Goal: Transaction & Acquisition: Purchase product/service

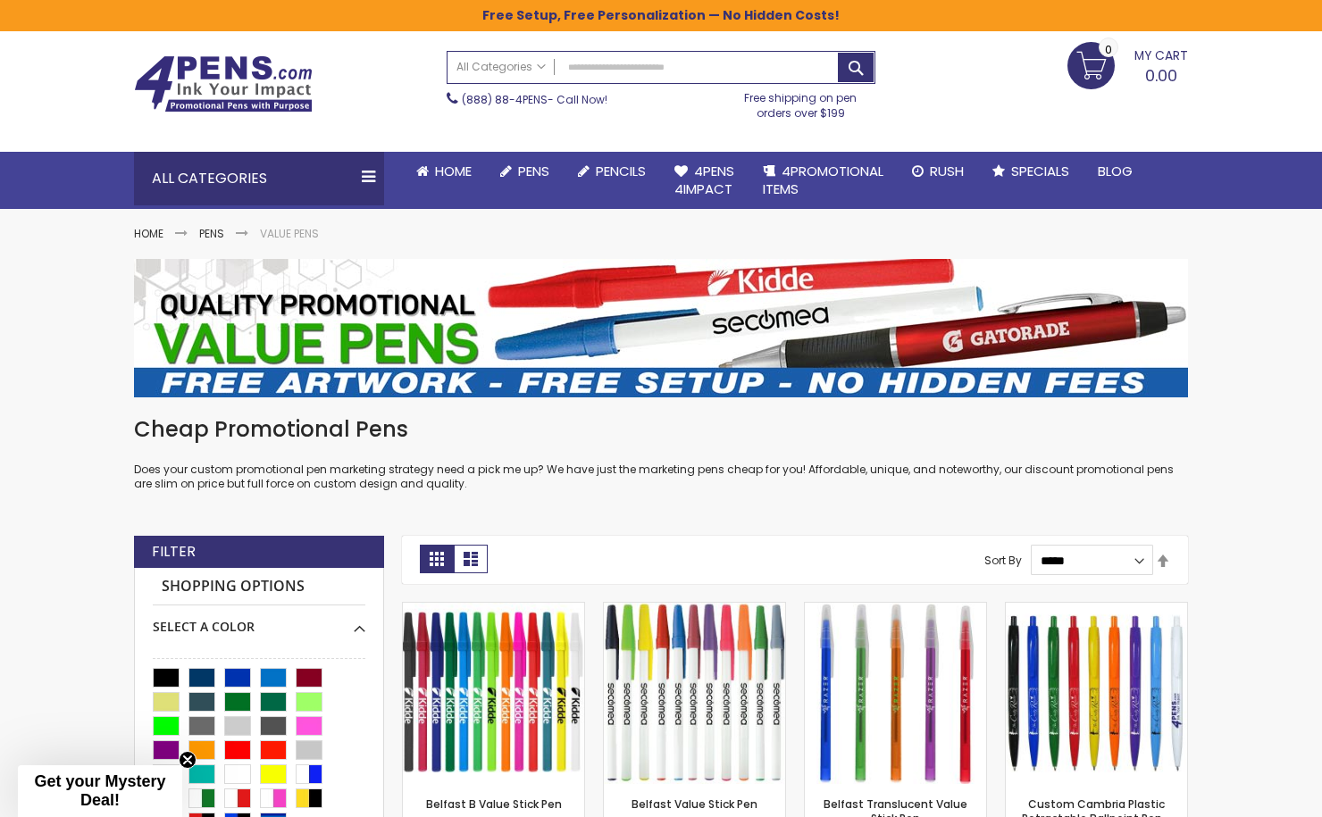
scroll to position [51, 0]
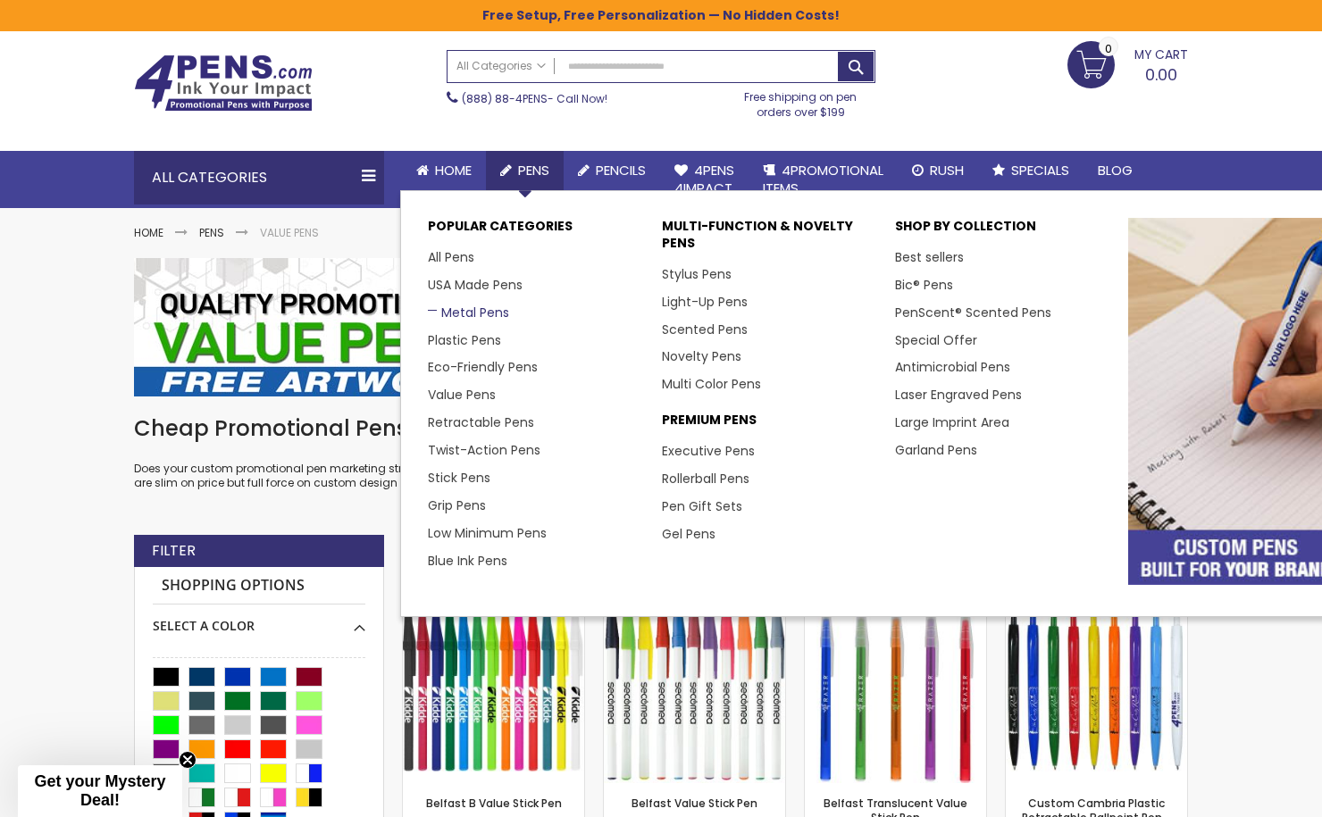
click at [486, 314] on link "Metal Pens" at bounding box center [468, 313] width 81 height 18
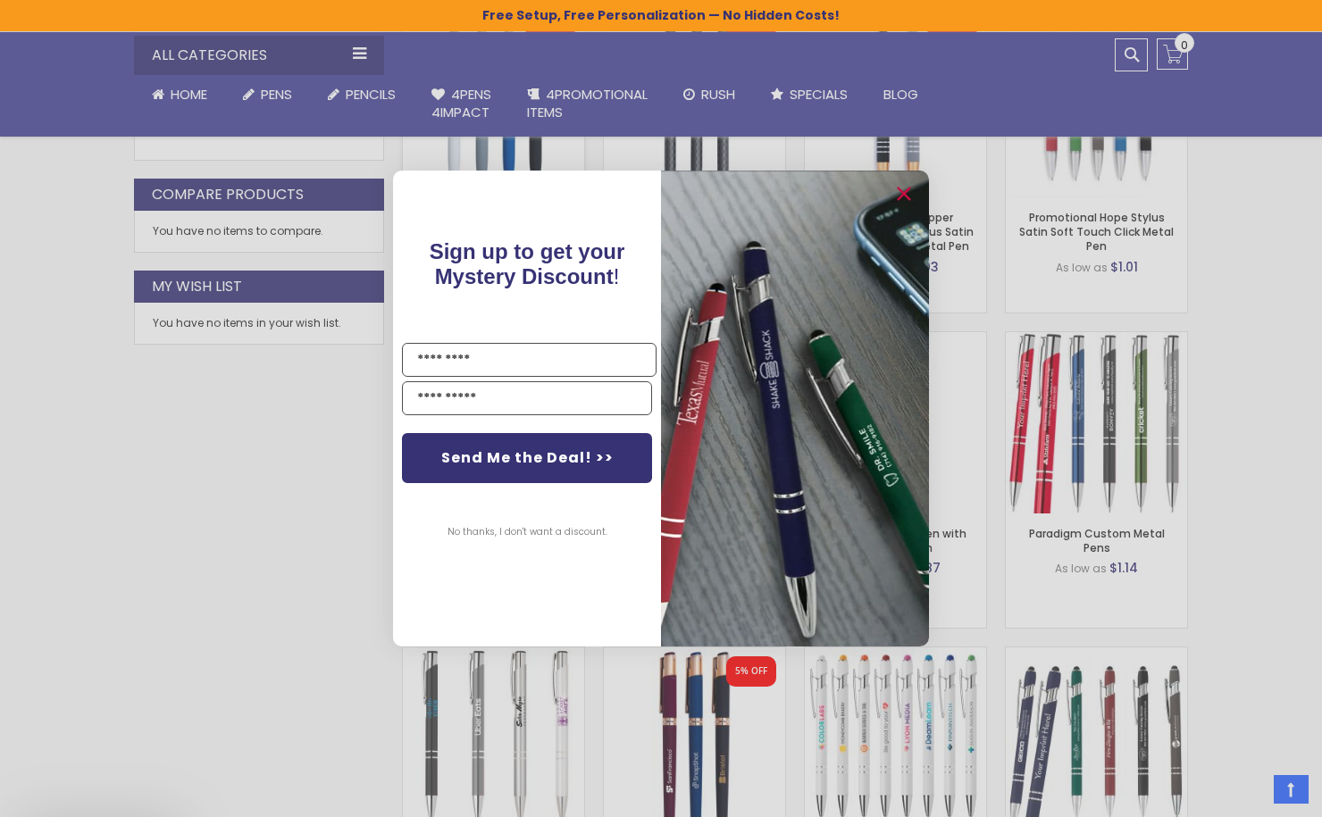
scroll to position [949, 0]
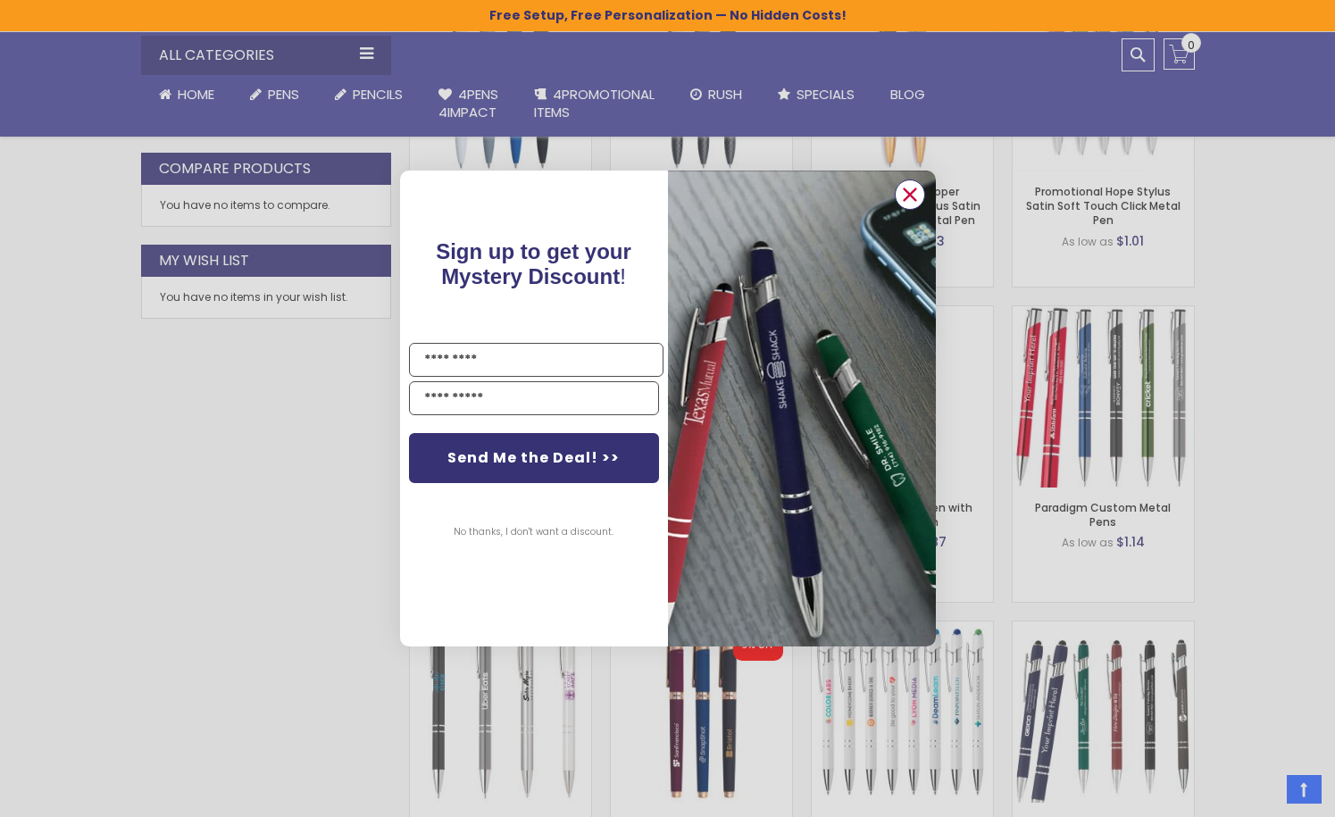
click at [910, 193] on icon "Close dialog" at bounding box center [910, 194] width 12 height 12
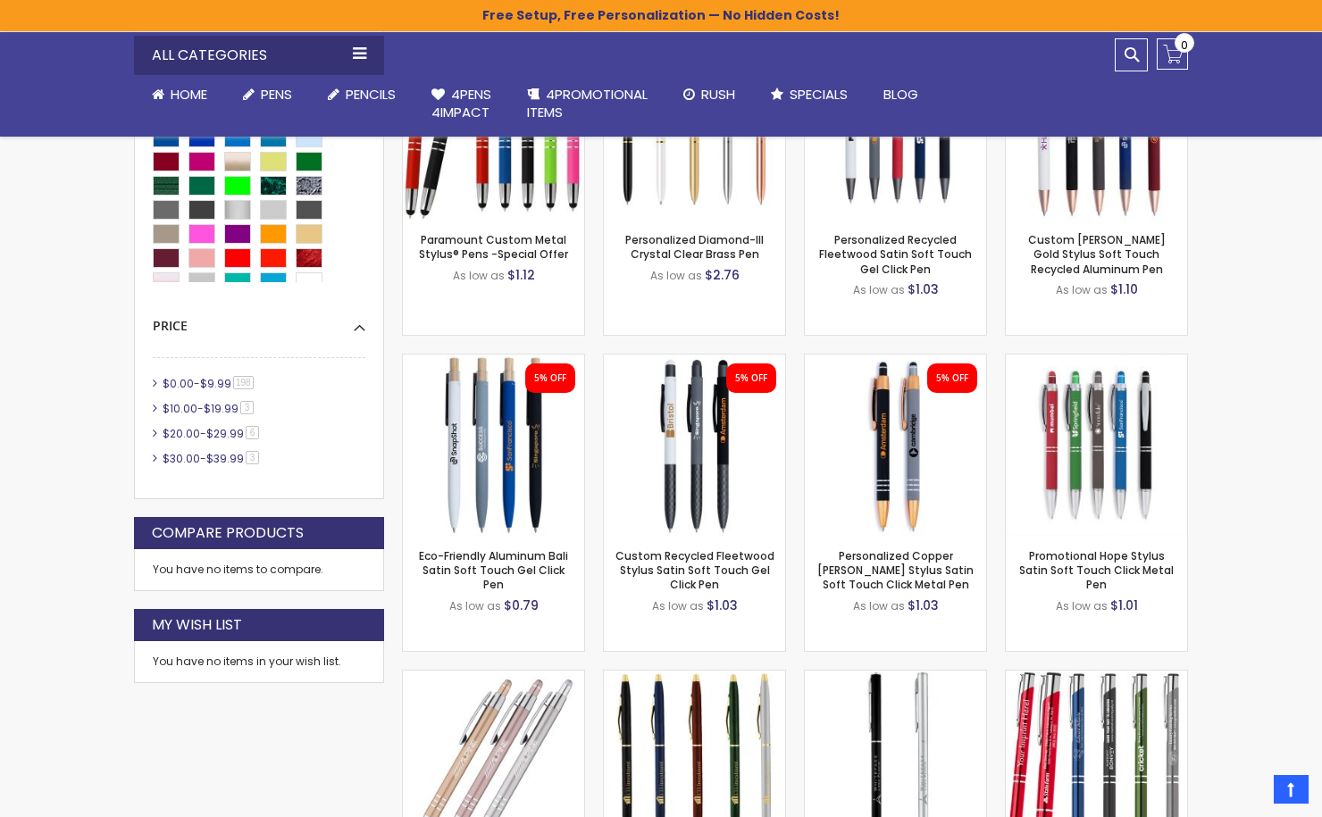
scroll to position [582, 0]
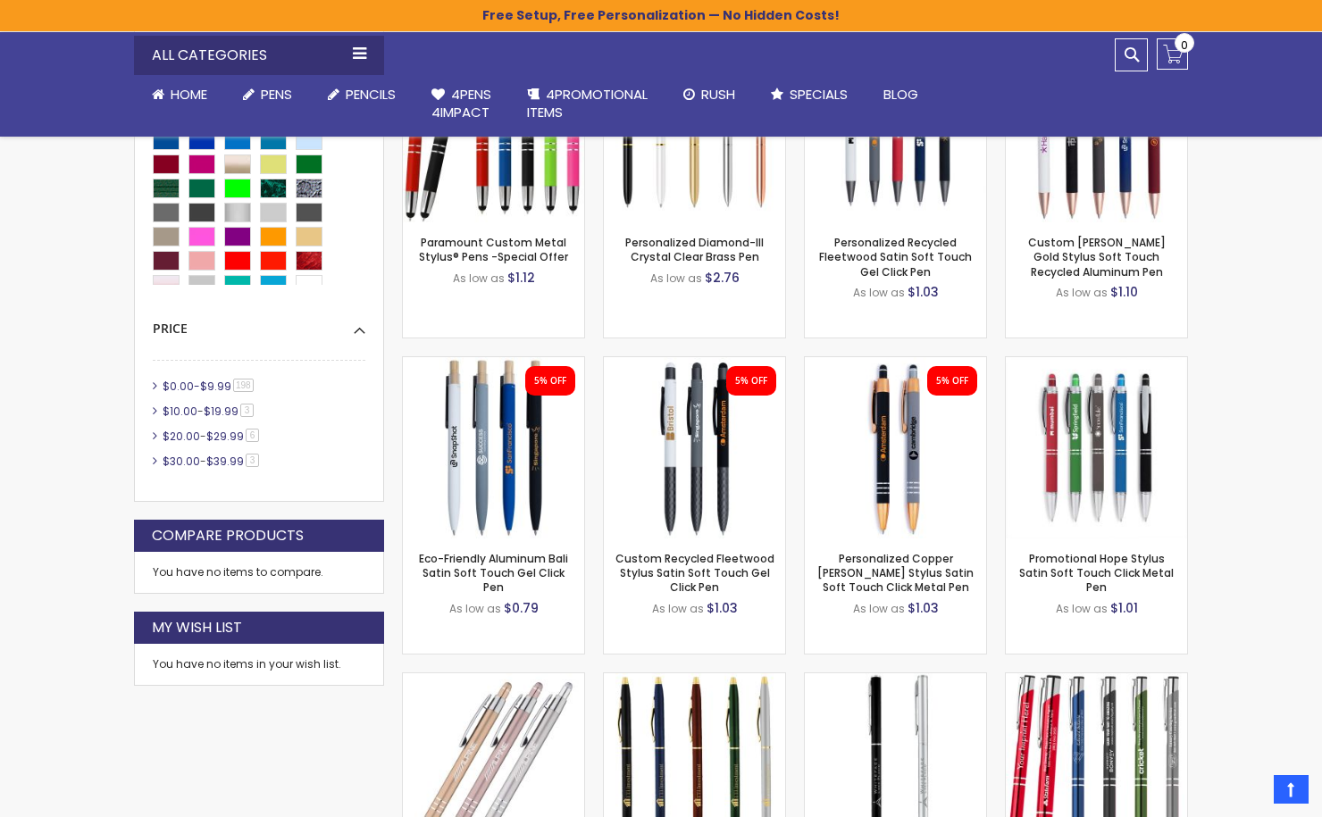
click at [213, 390] on span "$9.99" at bounding box center [215, 386] width 31 height 15
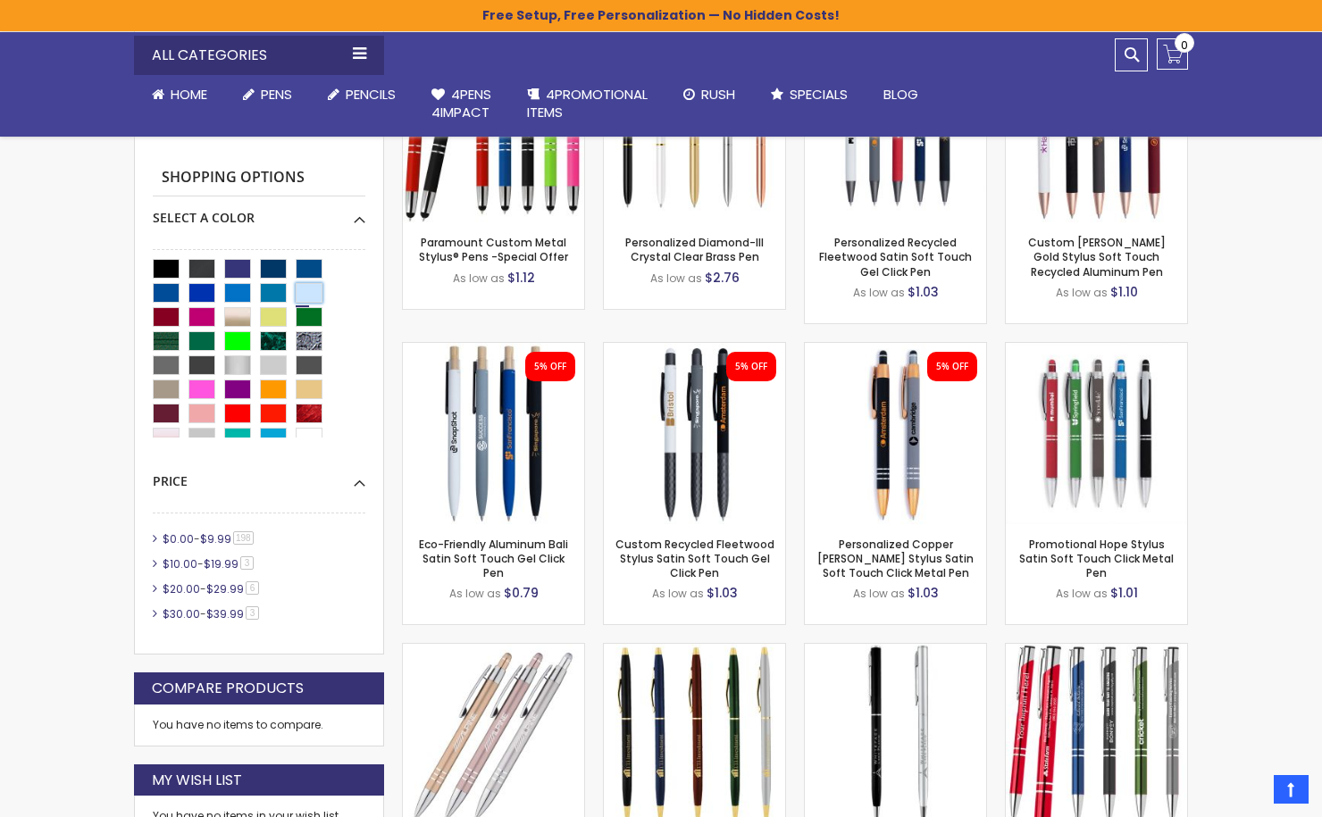
click at [311, 295] on div "Clear" at bounding box center [309, 293] width 27 height 20
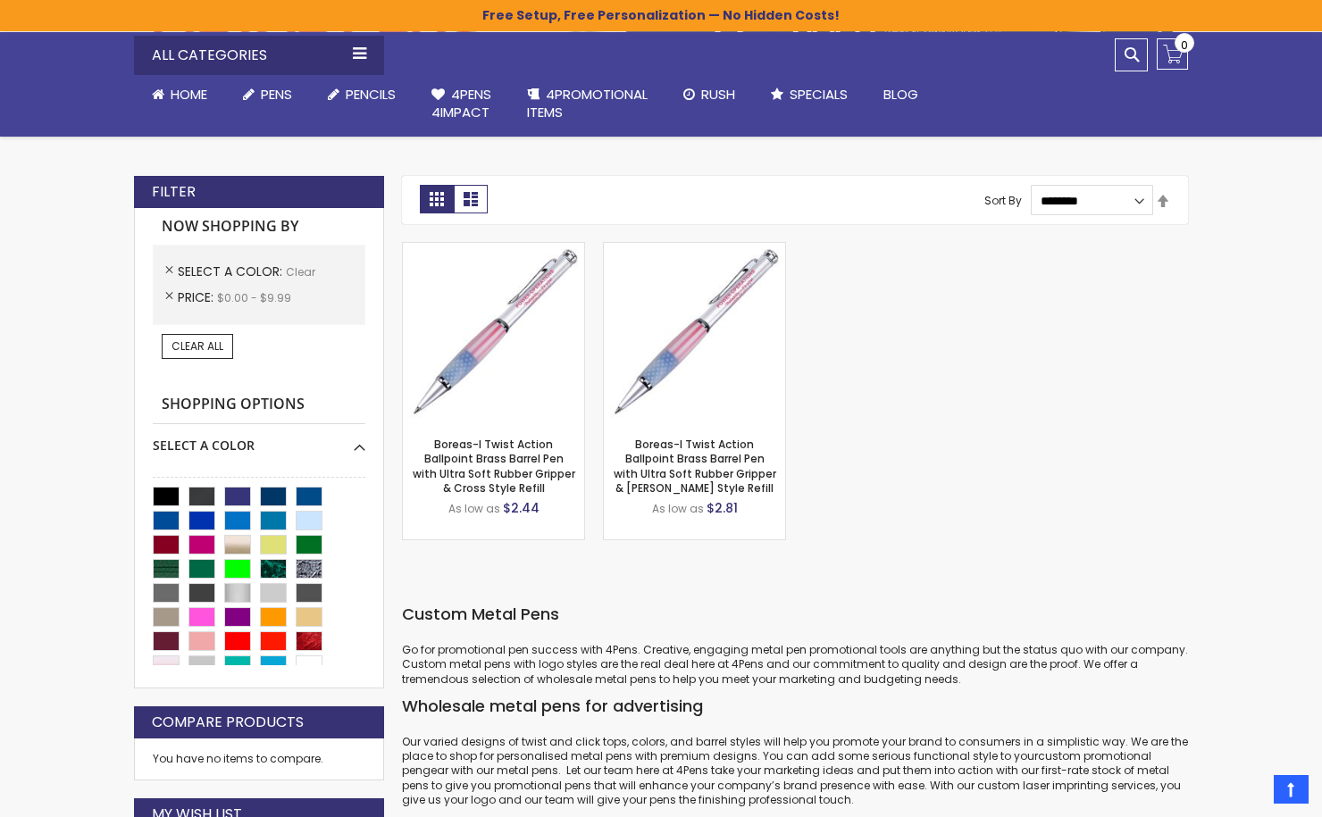
scroll to position [282, 0]
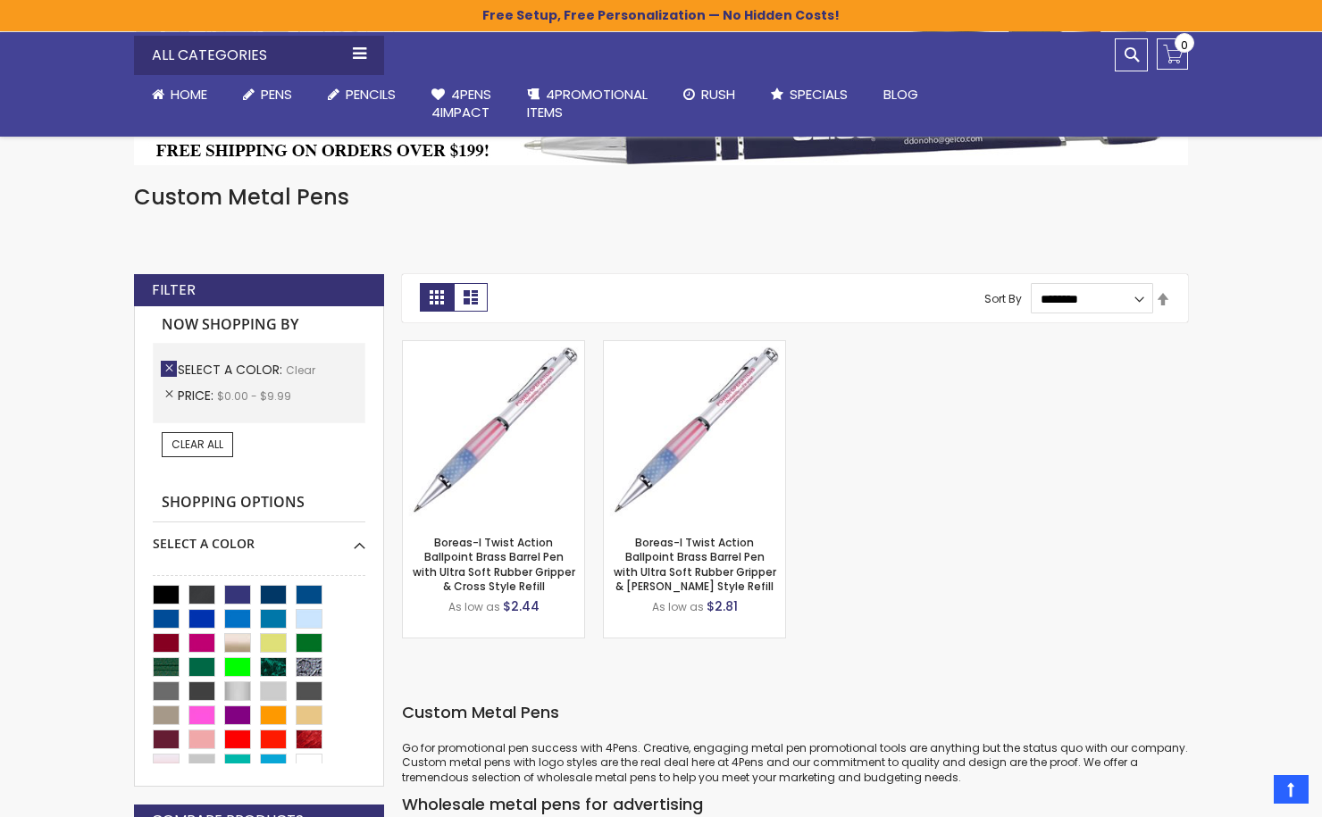
click at [167, 369] on link "Remove This Item" at bounding box center [169, 369] width 16 height 16
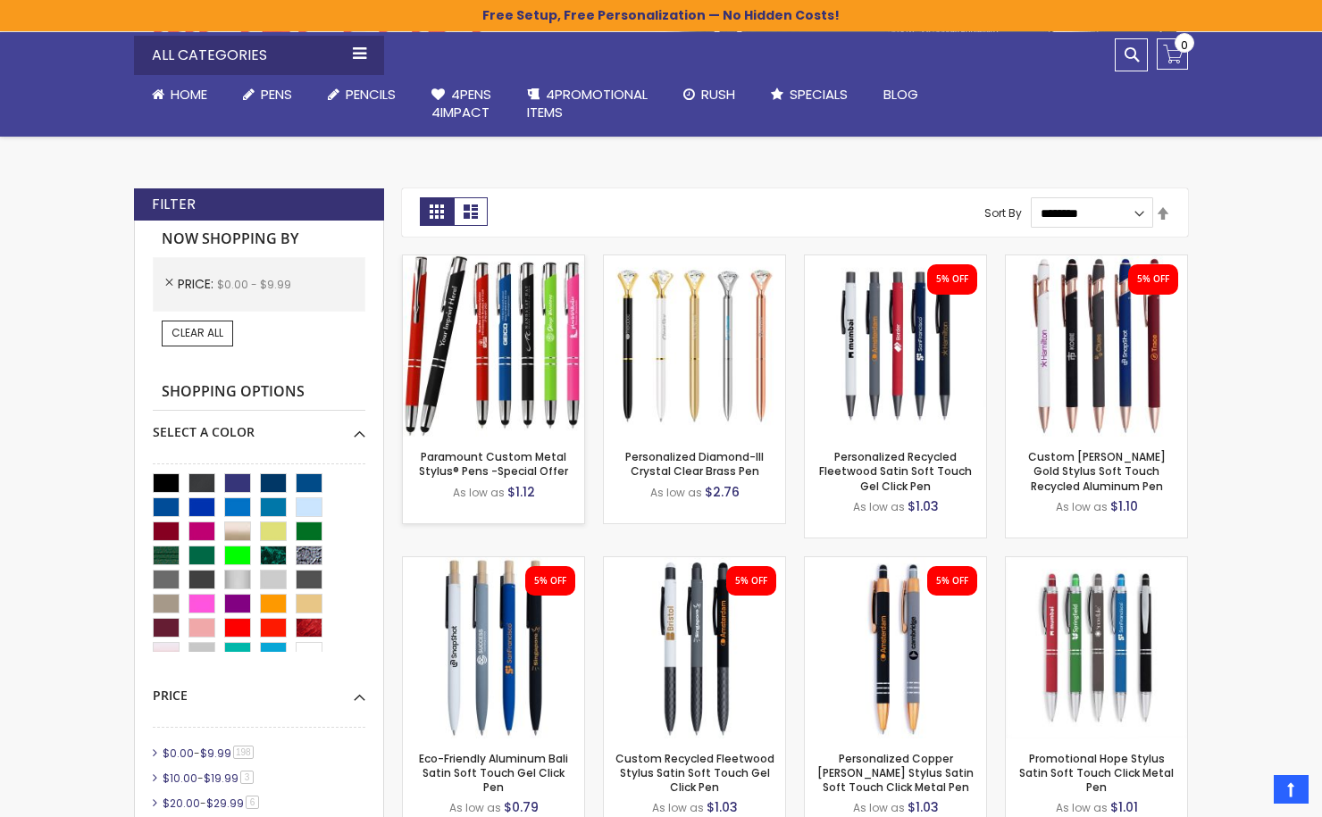
scroll to position [375, 0]
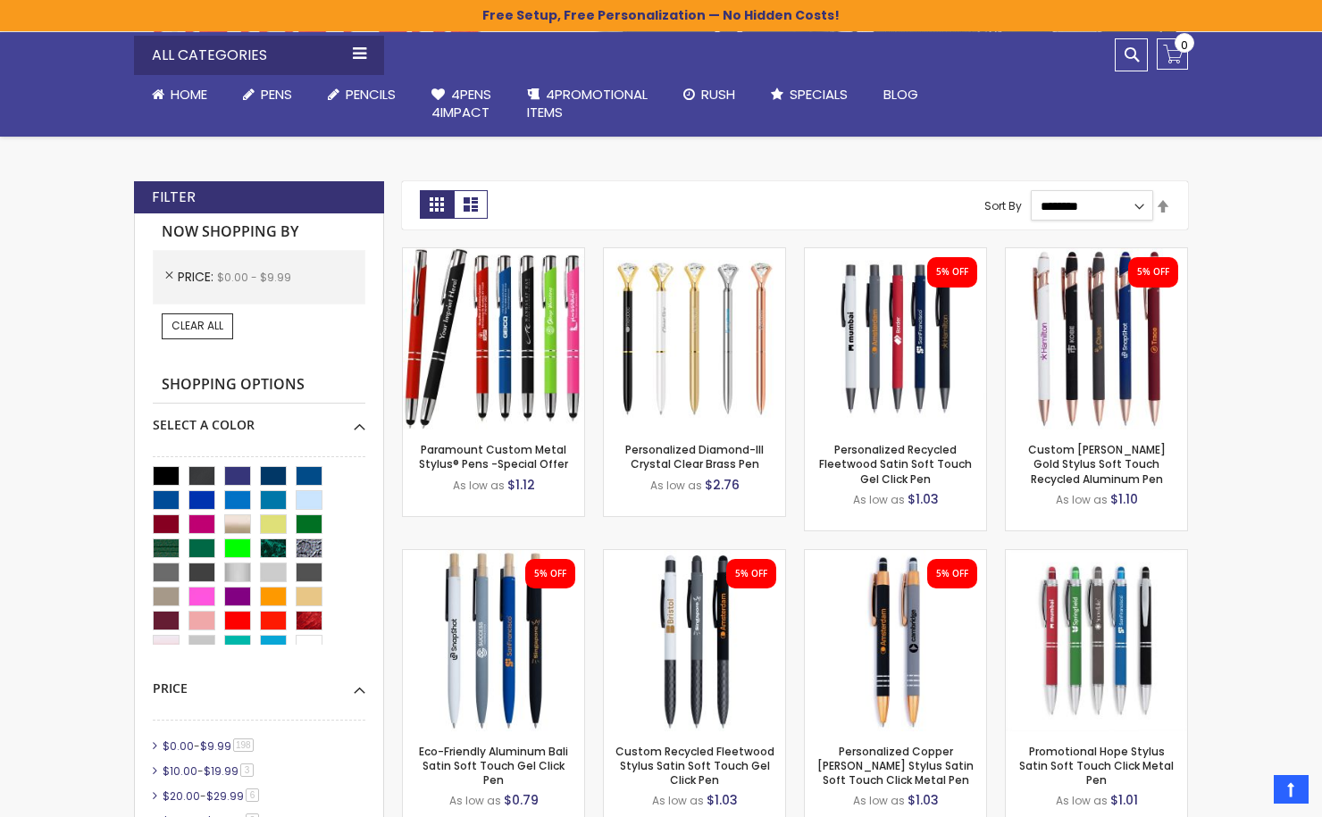
click at [1128, 206] on select "**********" at bounding box center [1091, 205] width 123 height 30
select select "*****"
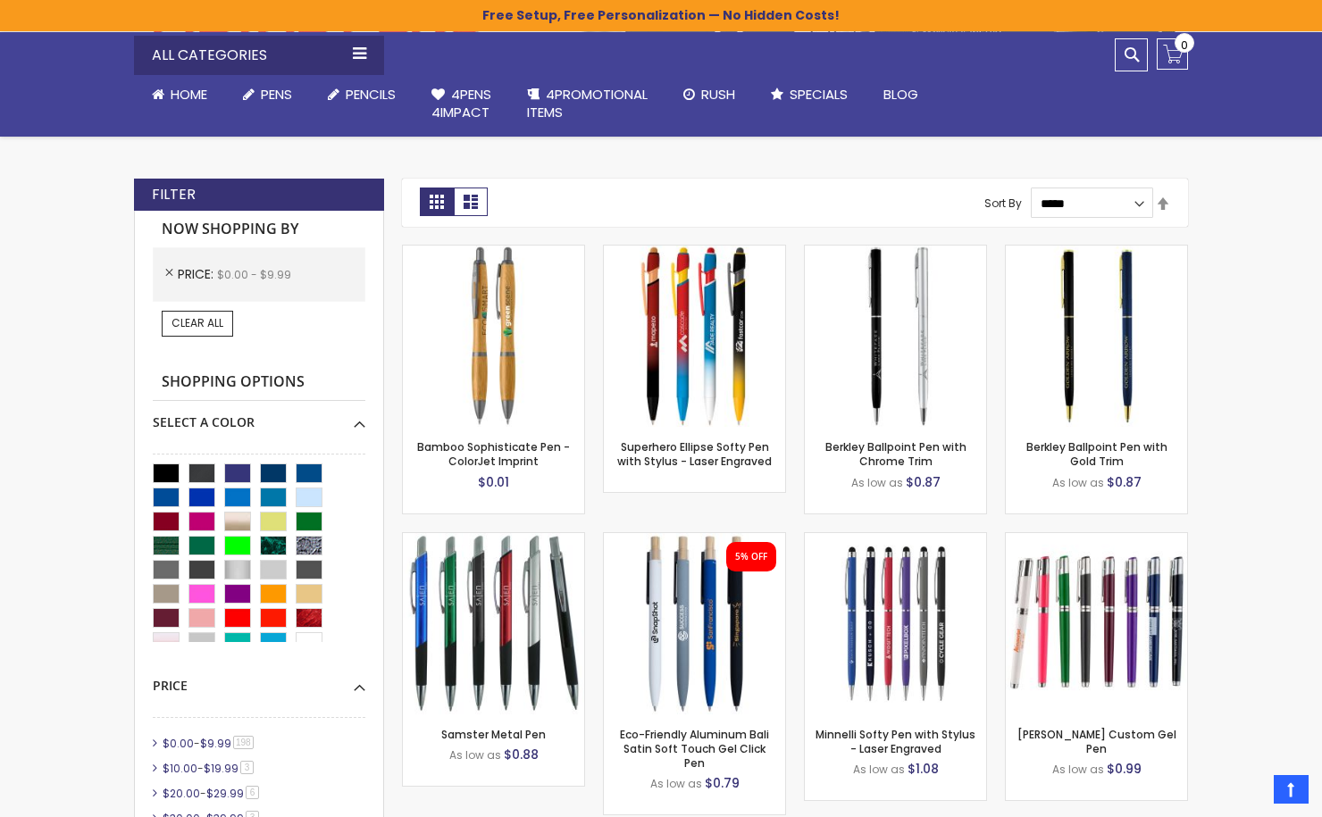
scroll to position [375, 0]
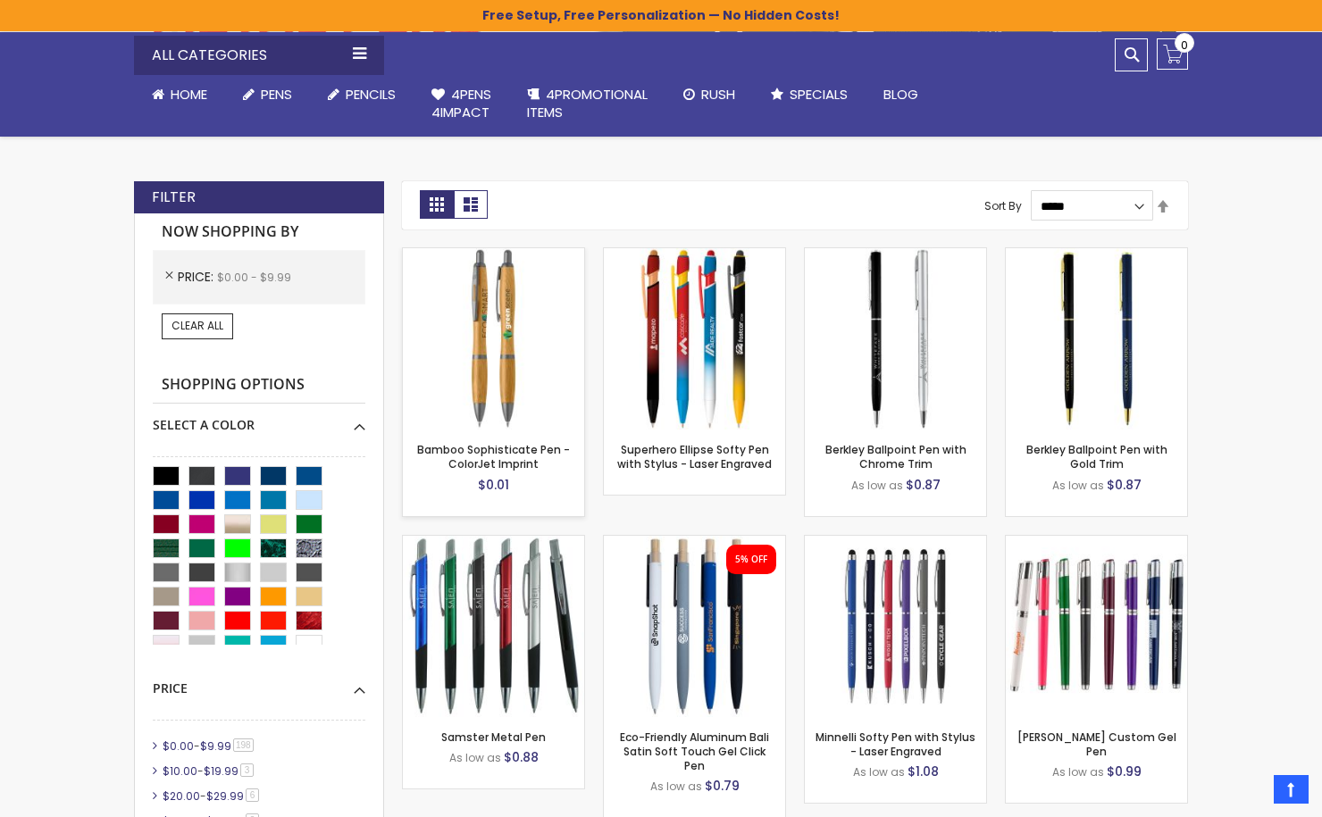
click at [501, 390] on div "Out of stock" at bounding box center [493, 392] width 181 height 14
click at [487, 463] on link "Bamboo Sophisticate Pen - ColorJet Imprint" at bounding box center [493, 456] width 153 height 29
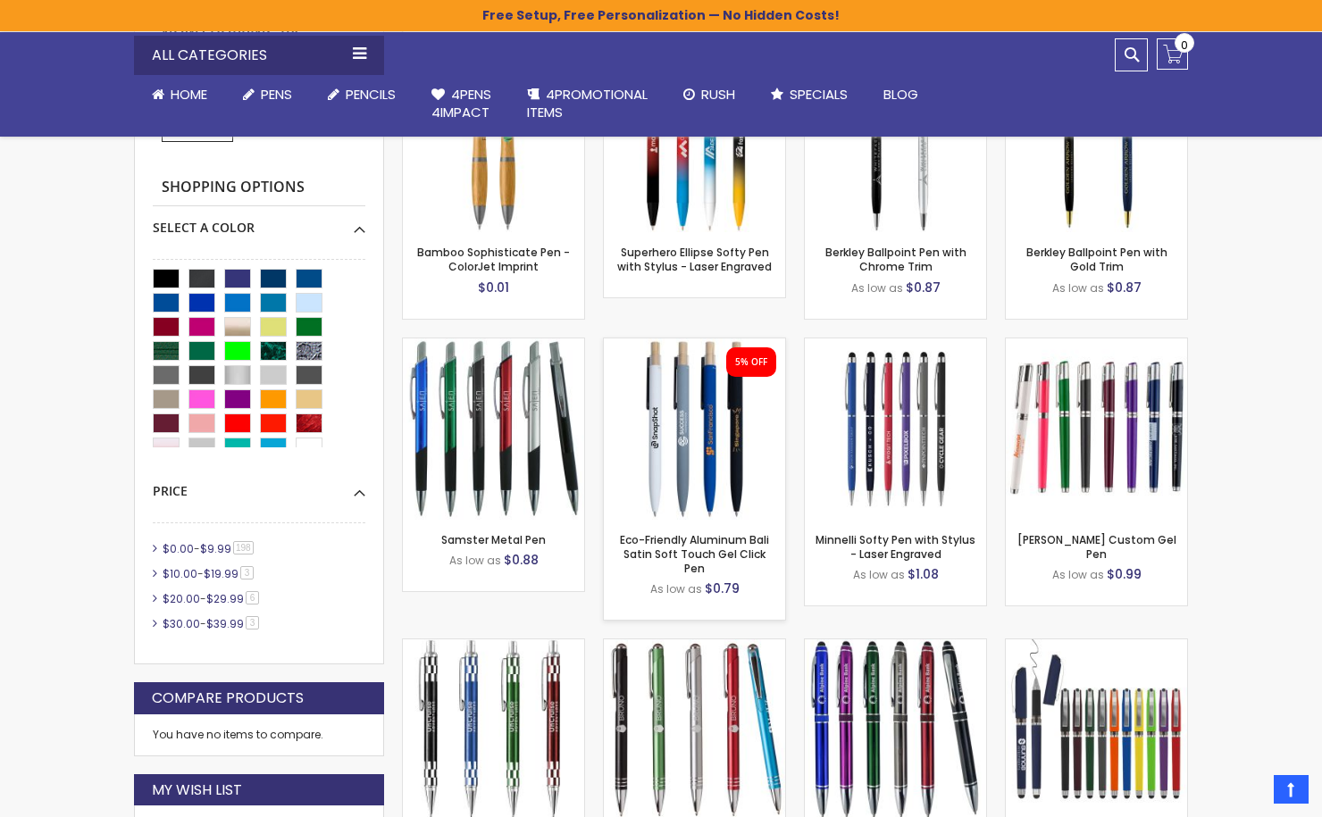
scroll to position [635, 0]
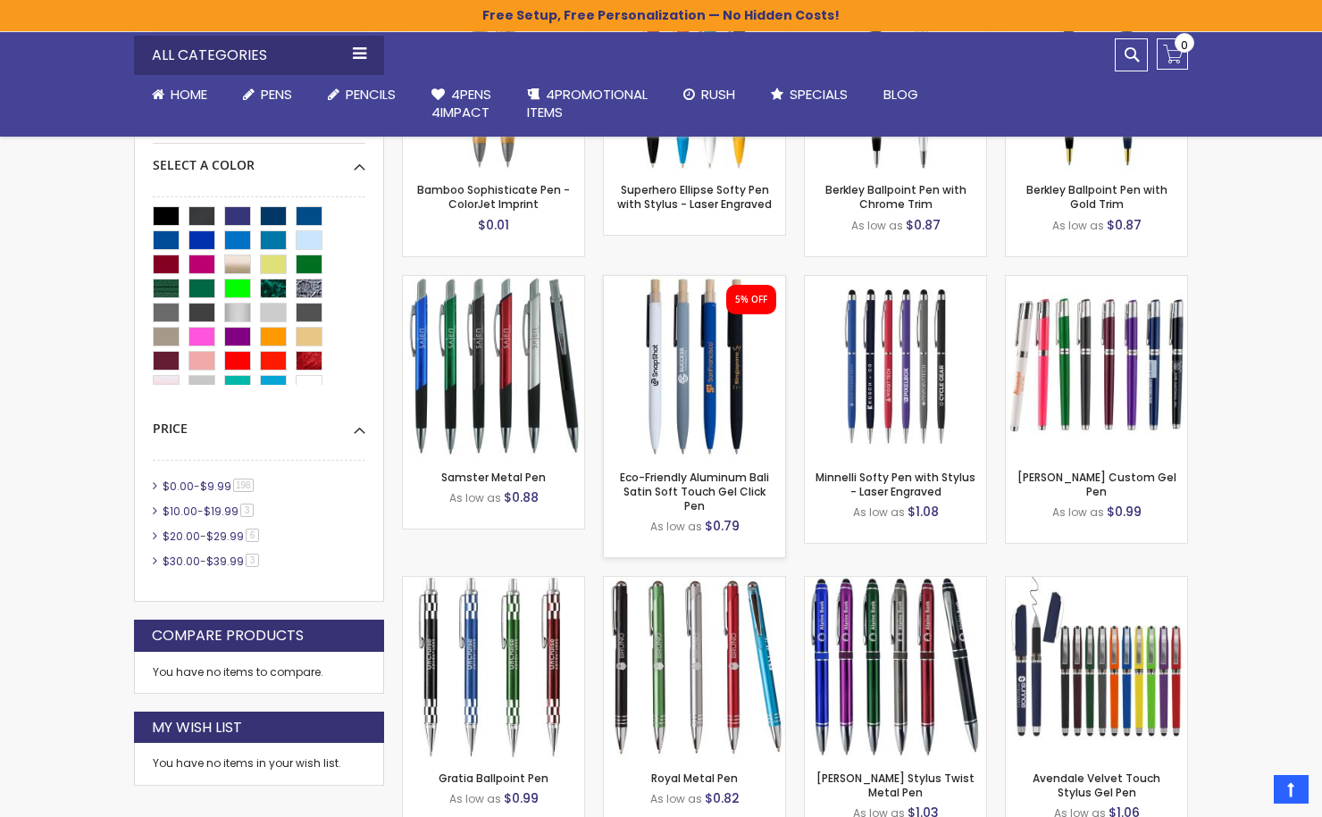
click at [698, 408] on img at bounding box center [694, 366] width 181 height 181
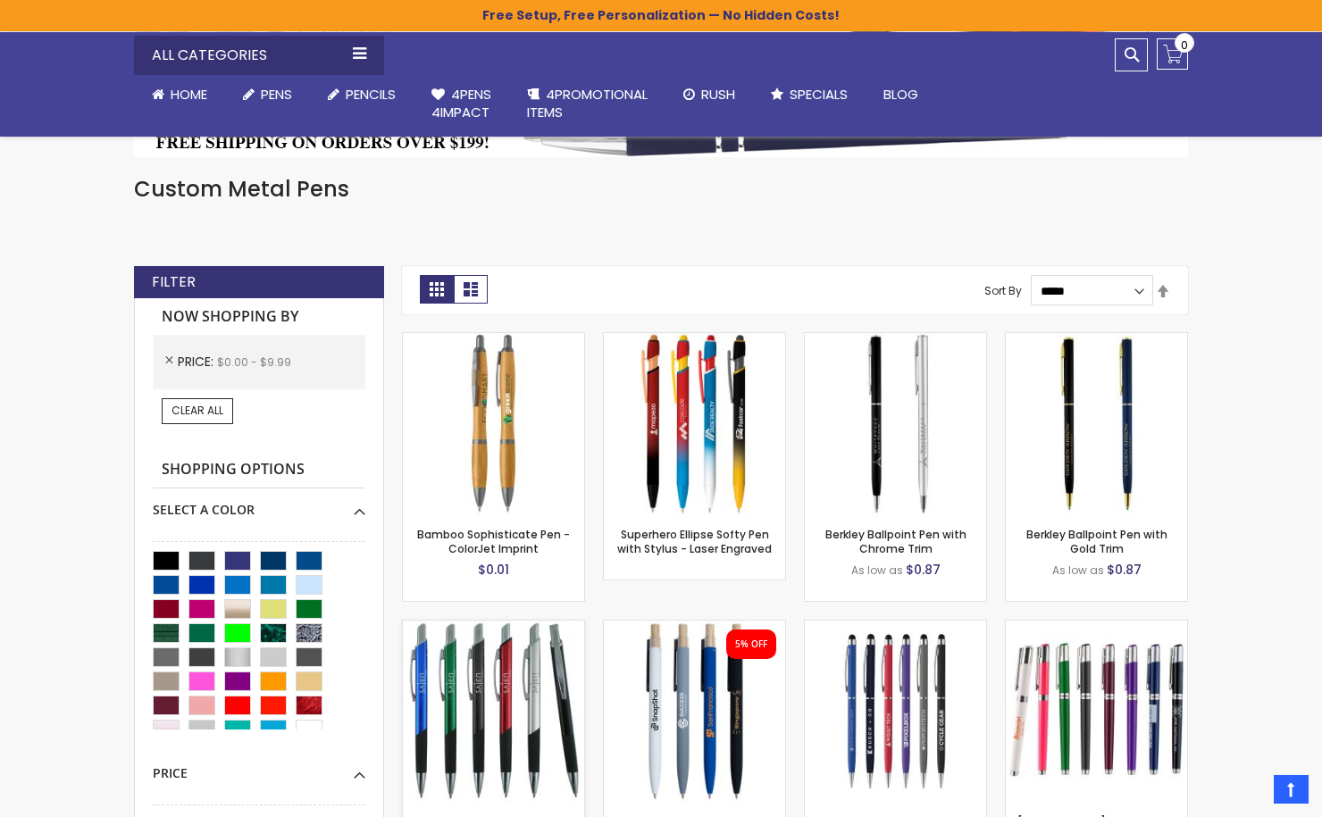
scroll to position [288, 0]
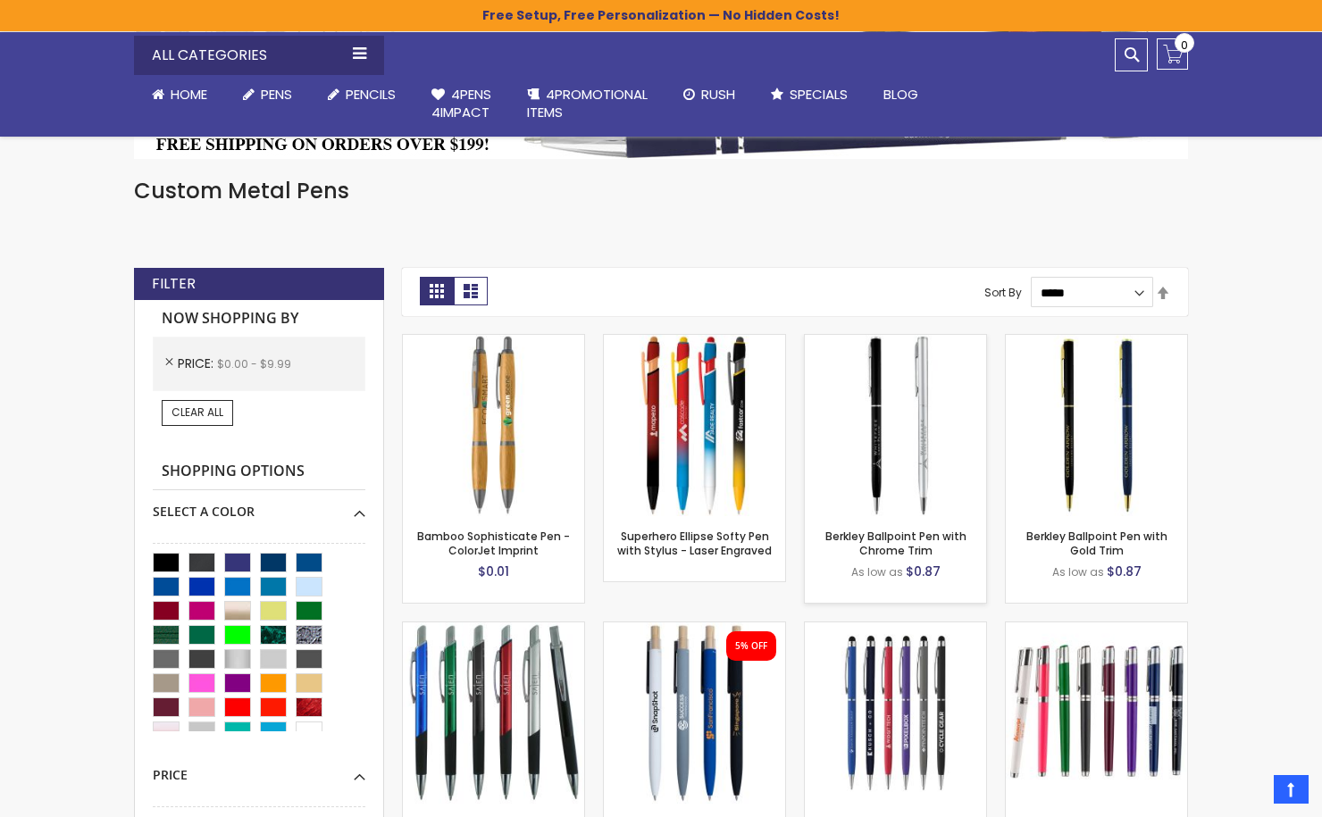
click at [908, 440] on img at bounding box center [895, 425] width 181 height 181
click at [1088, 449] on img at bounding box center [1095, 425] width 181 height 181
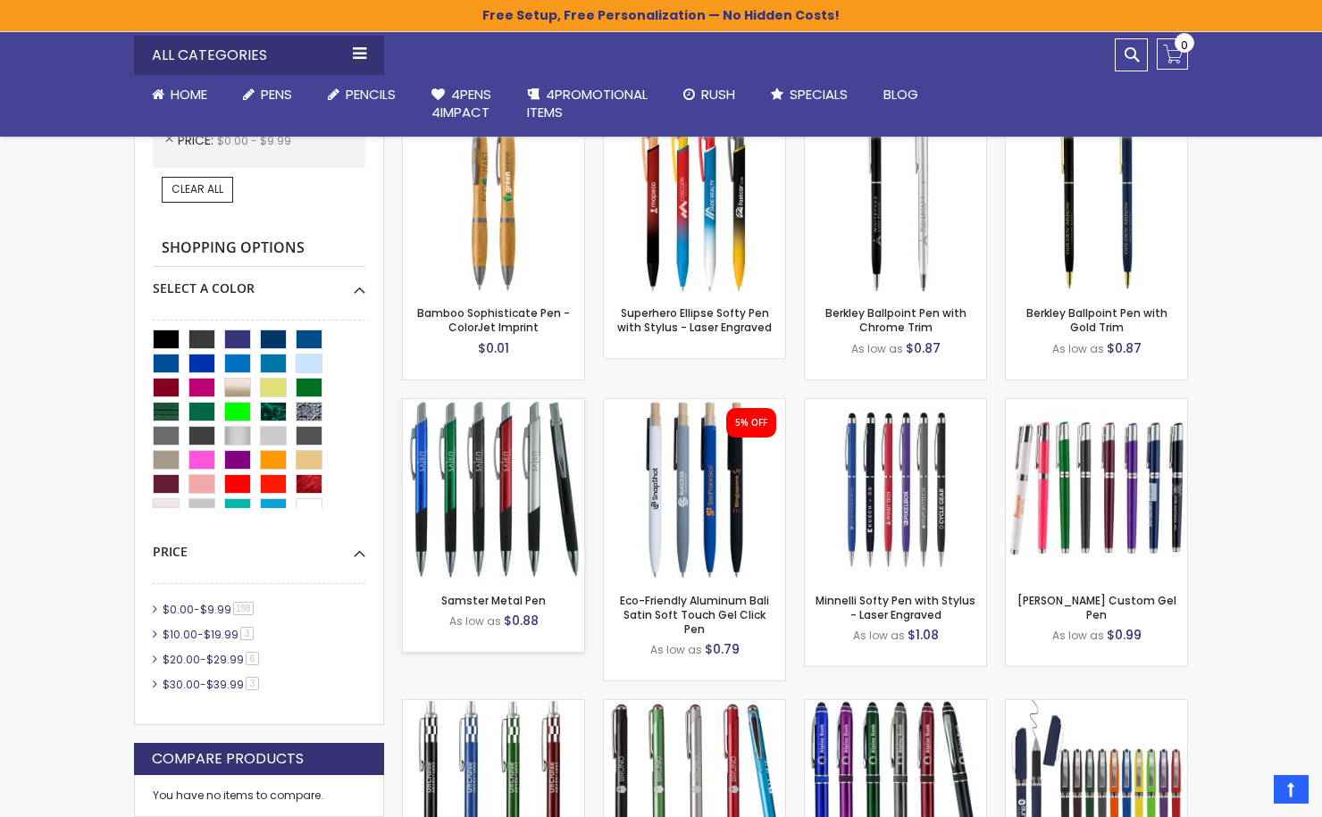
scroll to position [513, 0]
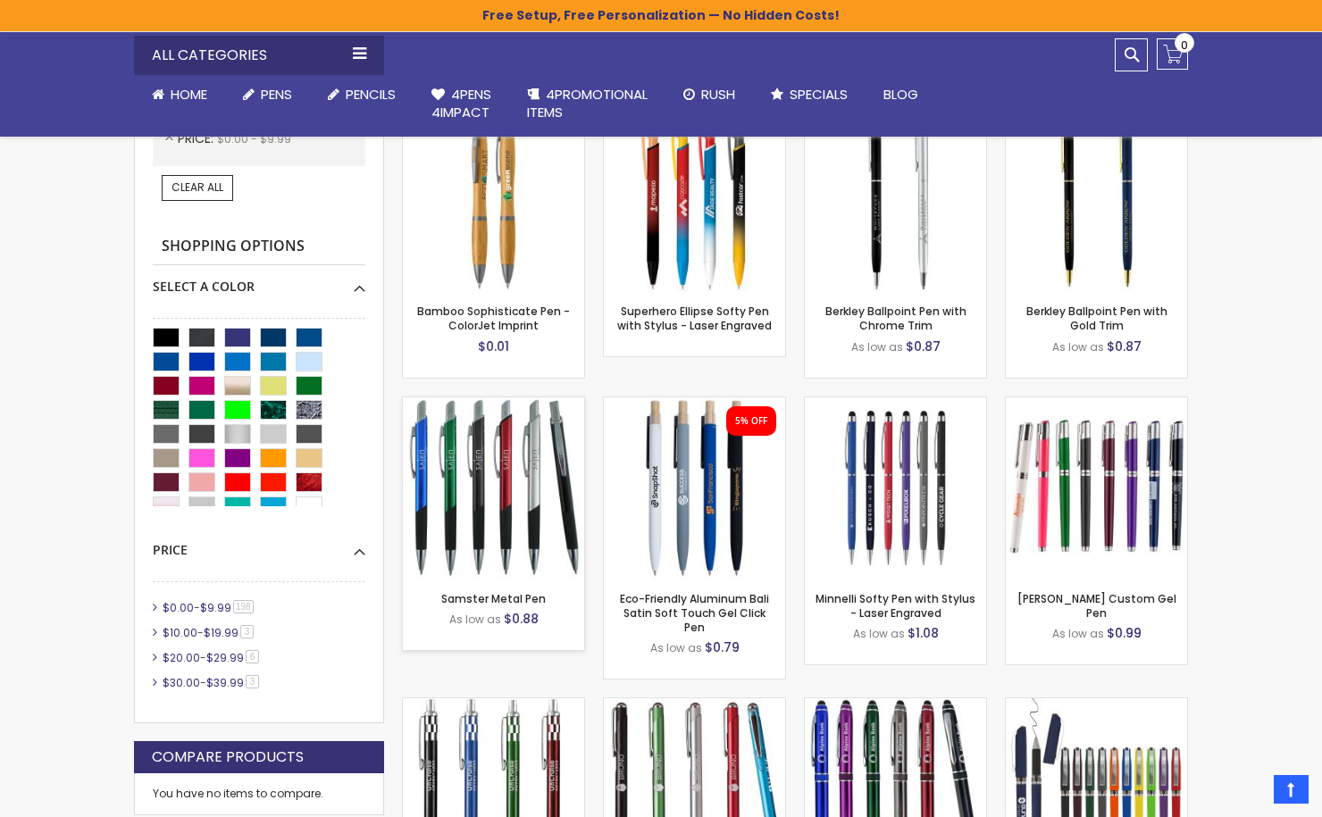
click at [529, 499] on img at bounding box center [493, 487] width 181 height 181
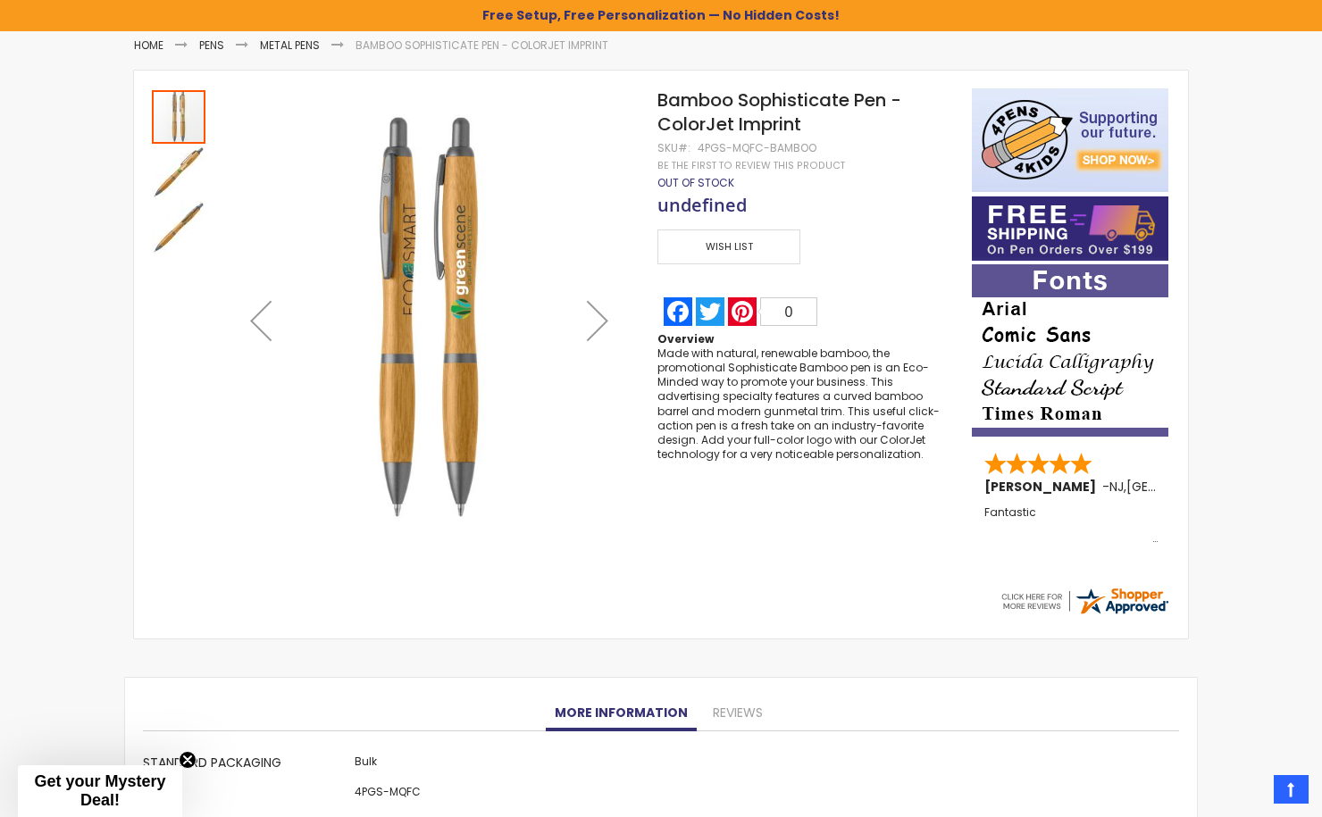
scroll to position [163, 0]
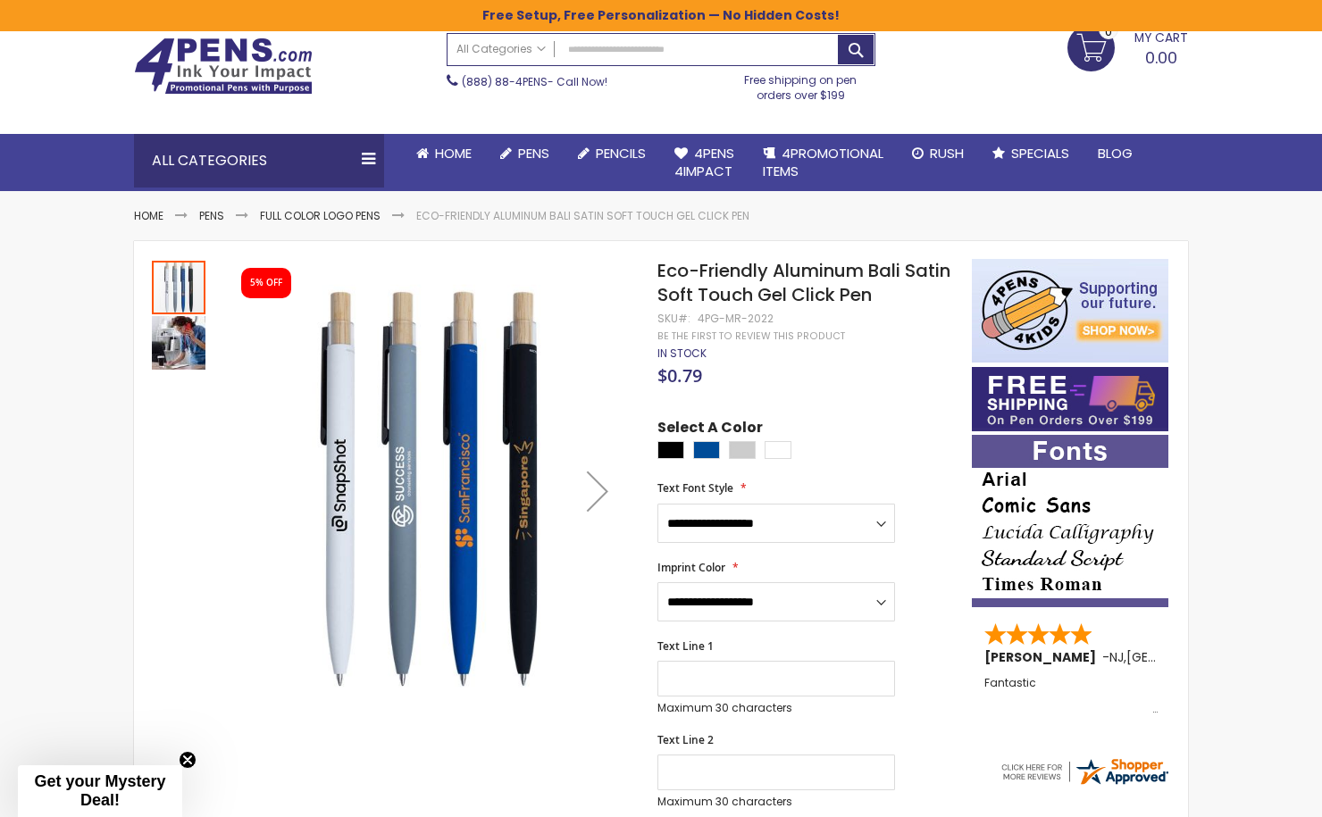
scroll to position [73, 0]
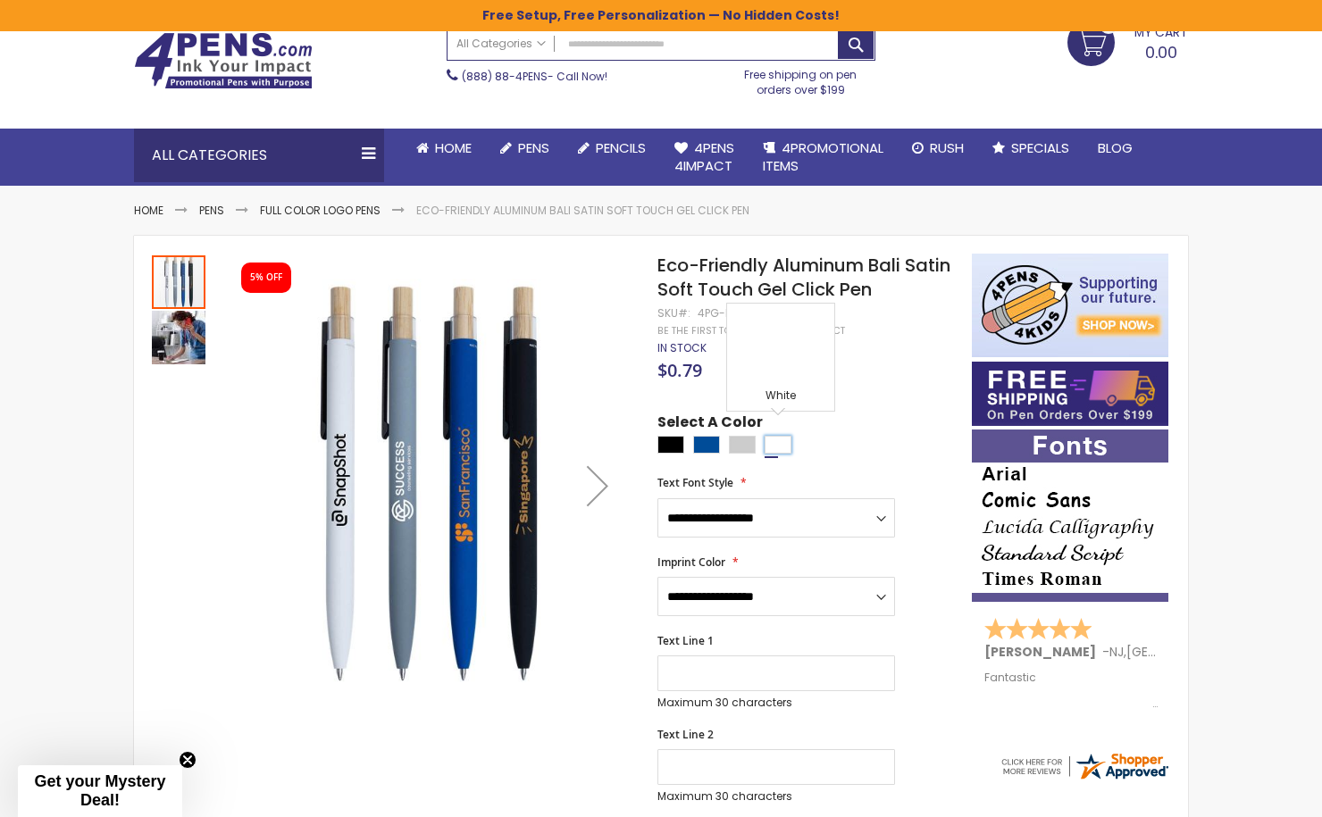
click at [779, 436] on div "White" at bounding box center [777, 445] width 27 height 18
type input "****"
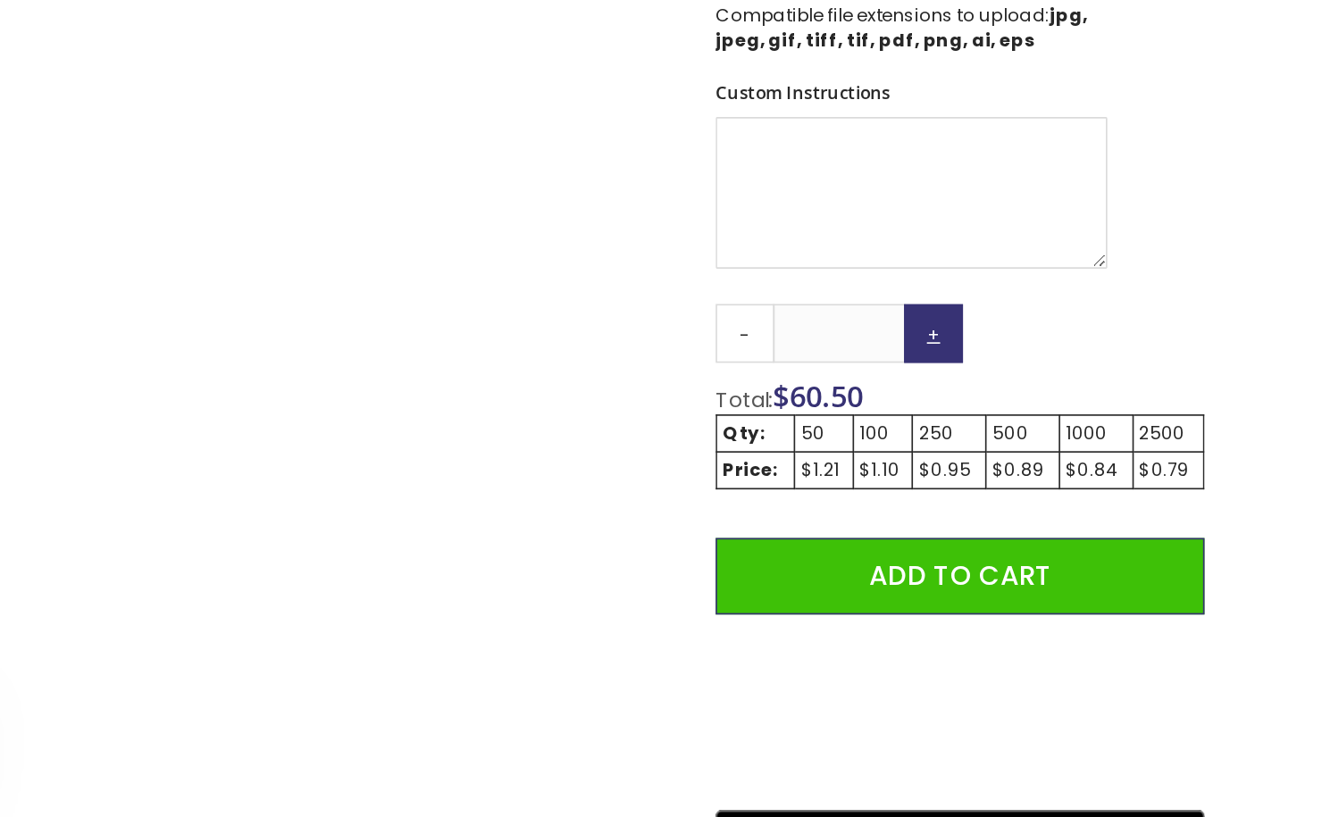
scroll to position [713, 0]
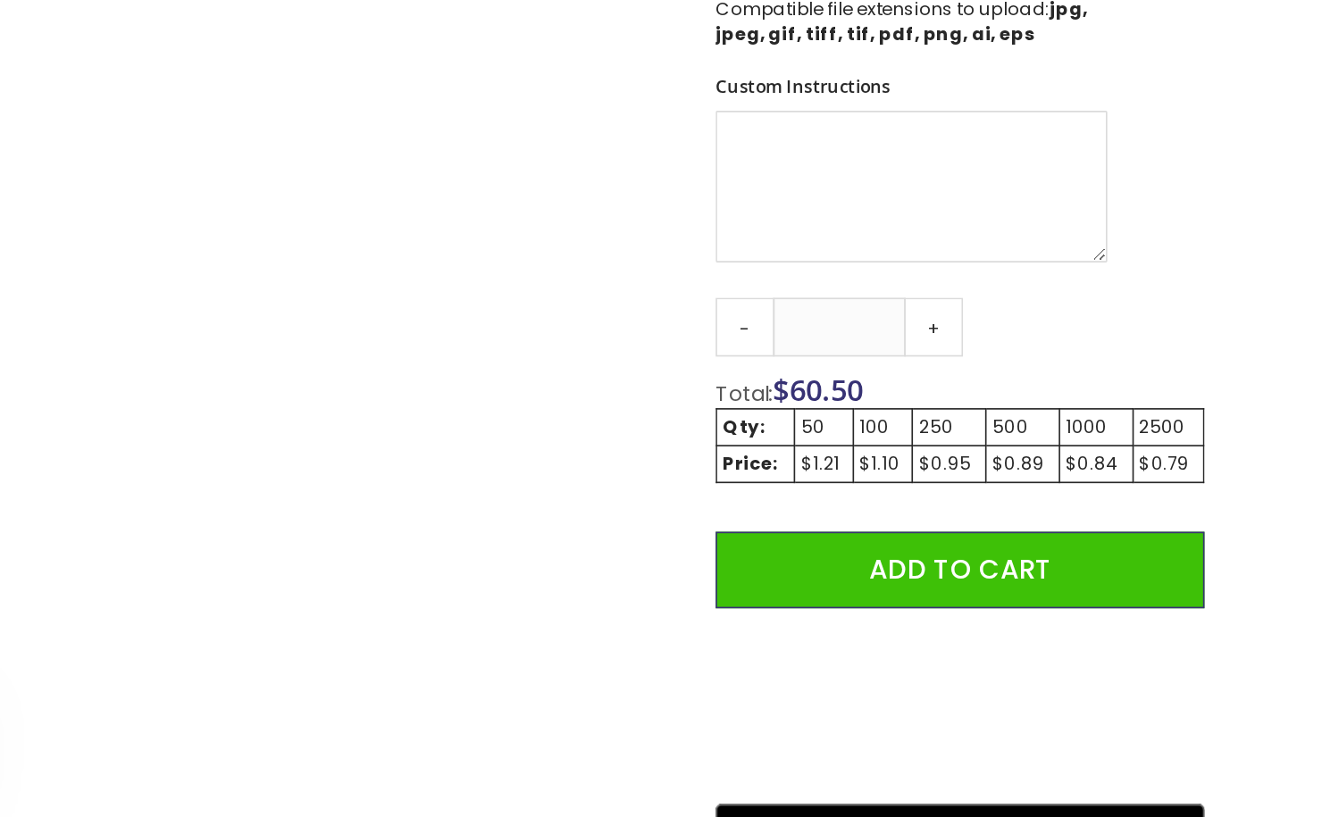
click at [775, 528] on div "Qty - ** + Total: $ 60.50 Qty: 50 100 250 500 1000 2500 Price: $1.21 $1.10 $0.9…" at bounding box center [805, 675] width 296 height 347
click at [788, 512] on link "+" at bounding box center [789, 520] width 36 height 36
click at [788, 511] on link "+" at bounding box center [789, 520] width 36 height 36
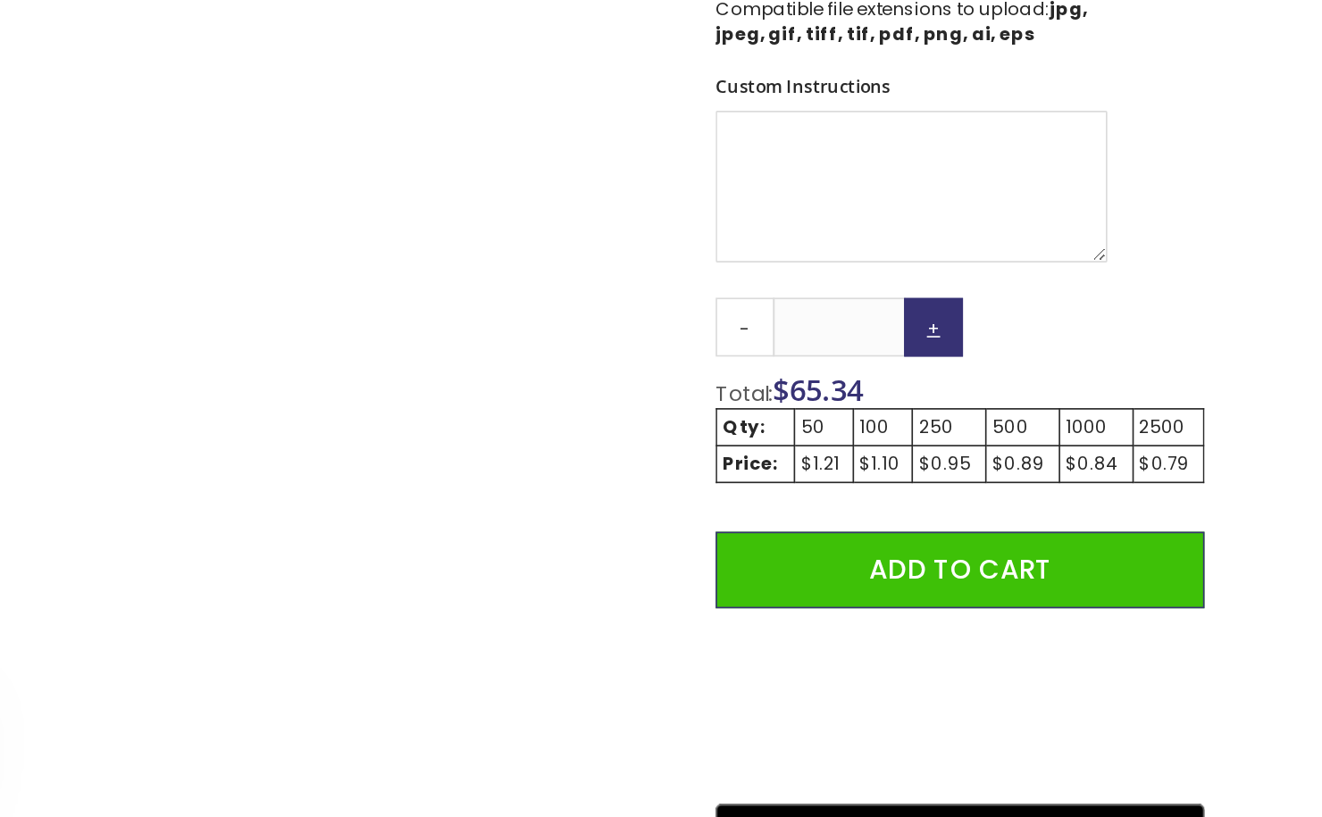
click at [788, 511] on link "+" at bounding box center [789, 520] width 36 height 36
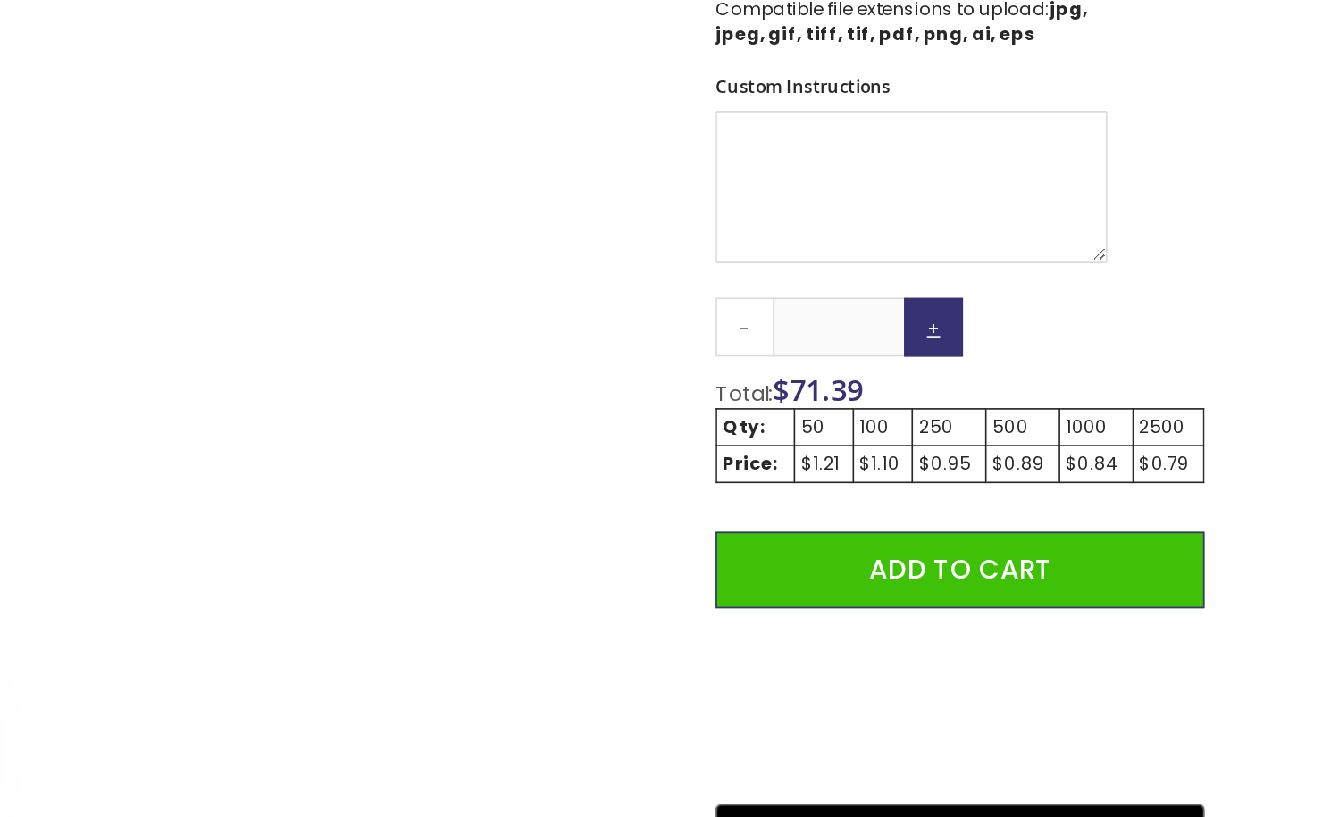
click at [788, 511] on link "+" at bounding box center [789, 520] width 36 height 36
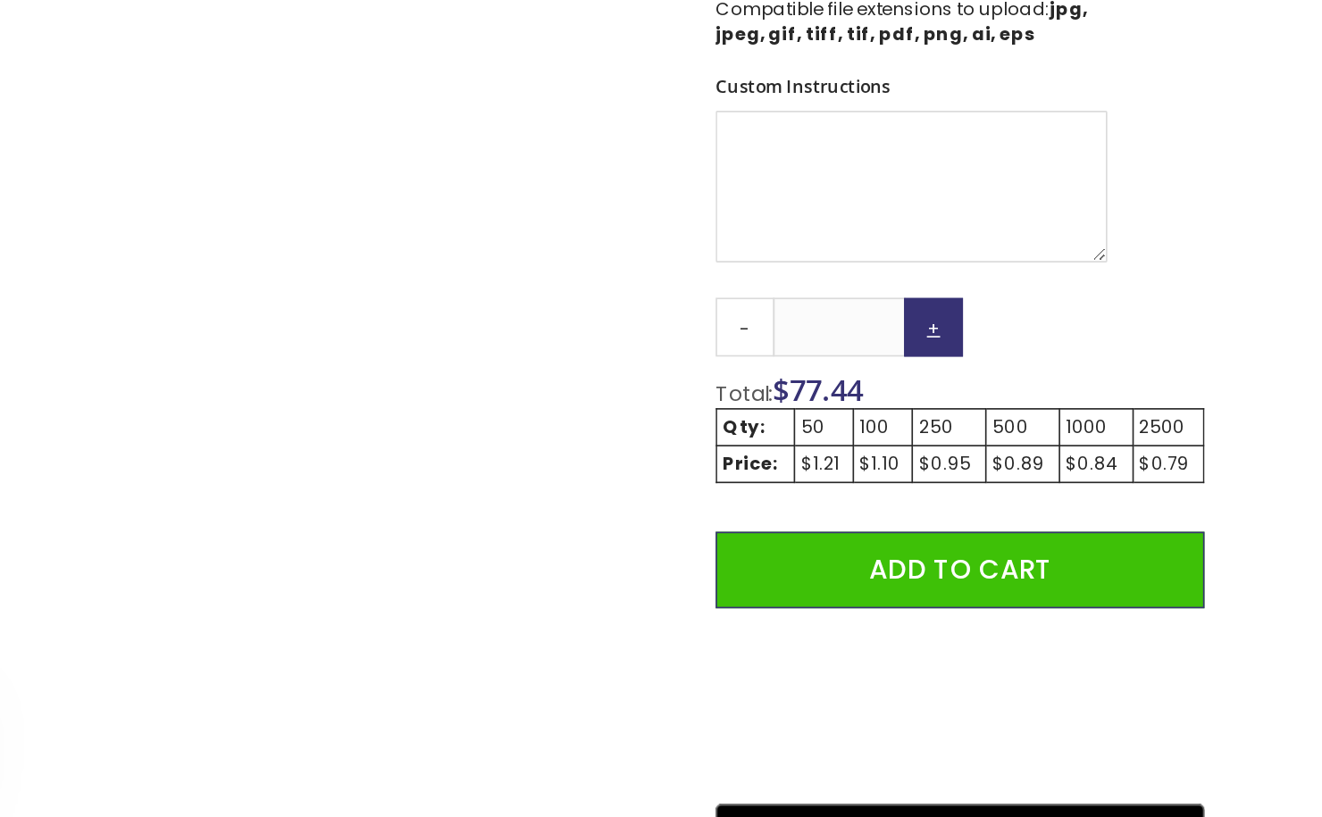
click at [788, 511] on link "+" at bounding box center [789, 520] width 36 height 36
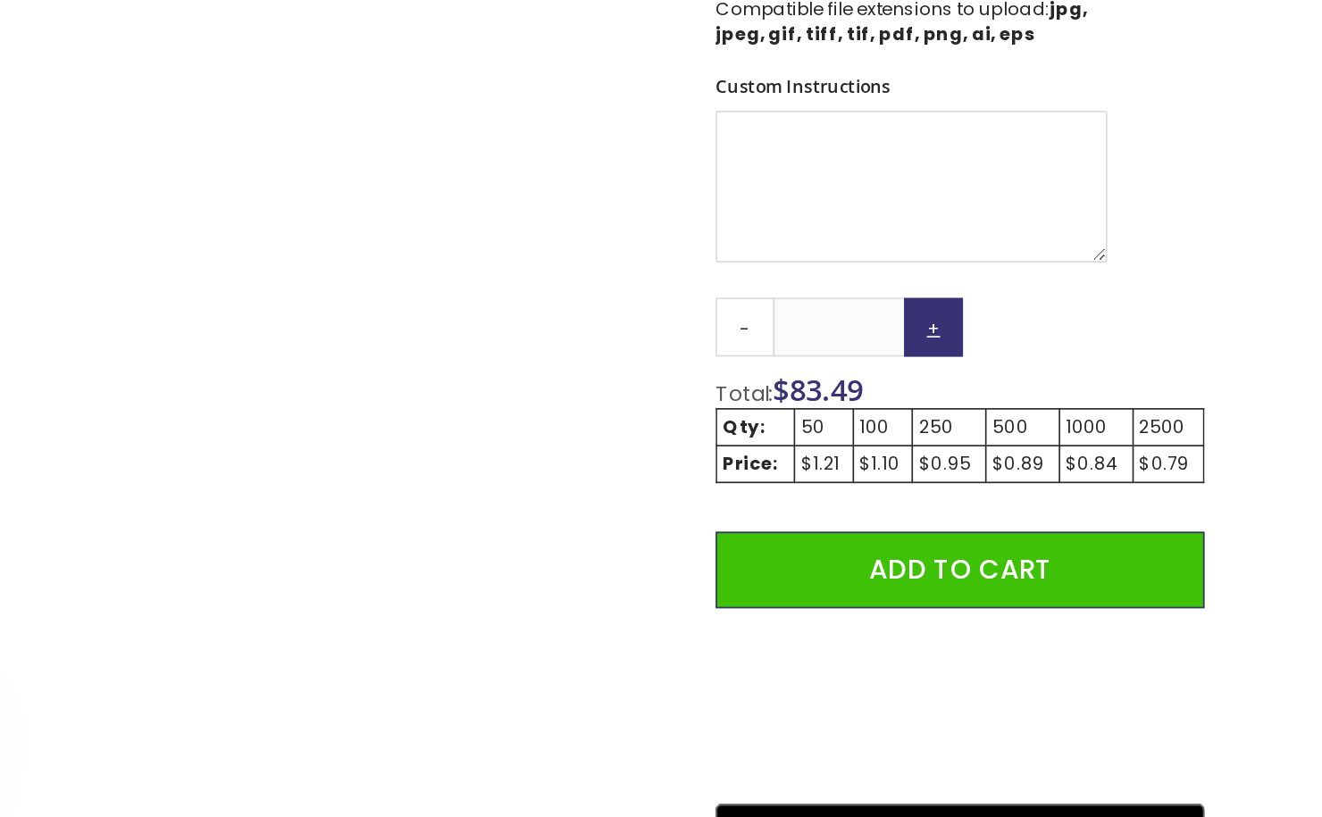
click at [788, 511] on link "+" at bounding box center [789, 520] width 36 height 36
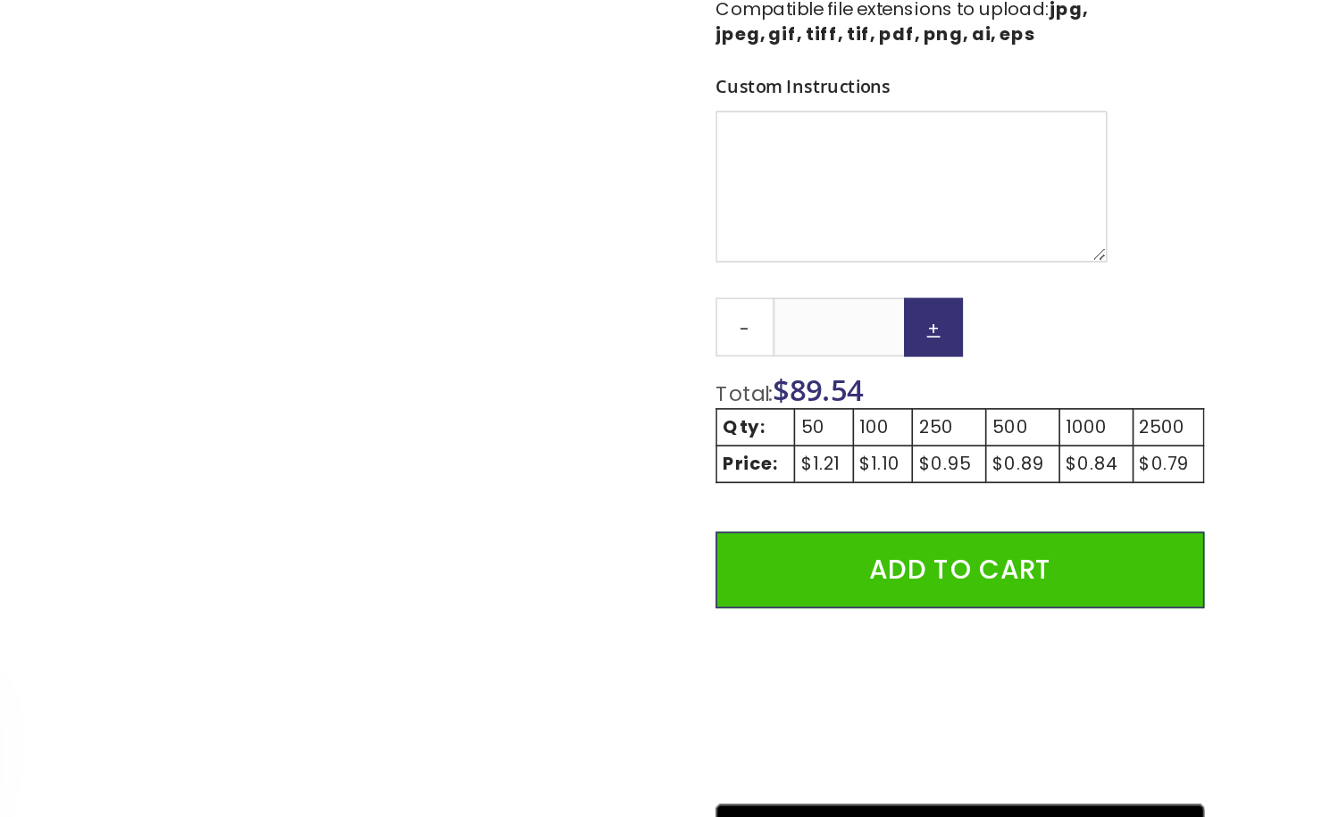
click at [788, 511] on link "+" at bounding box center [789, 520] width 36 height 36
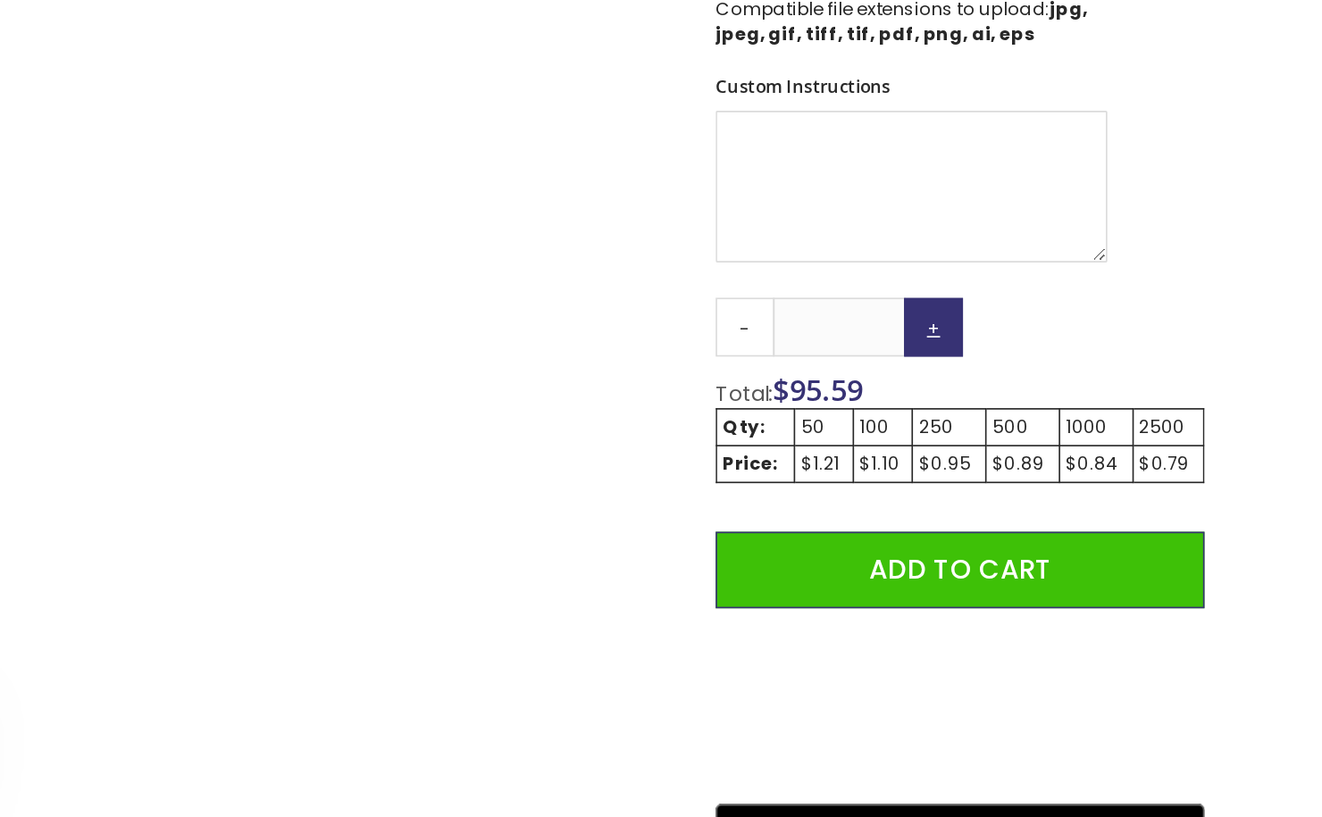
click at [788, 511] on link "+" at bounding box center [789, 520] width 36 height 36
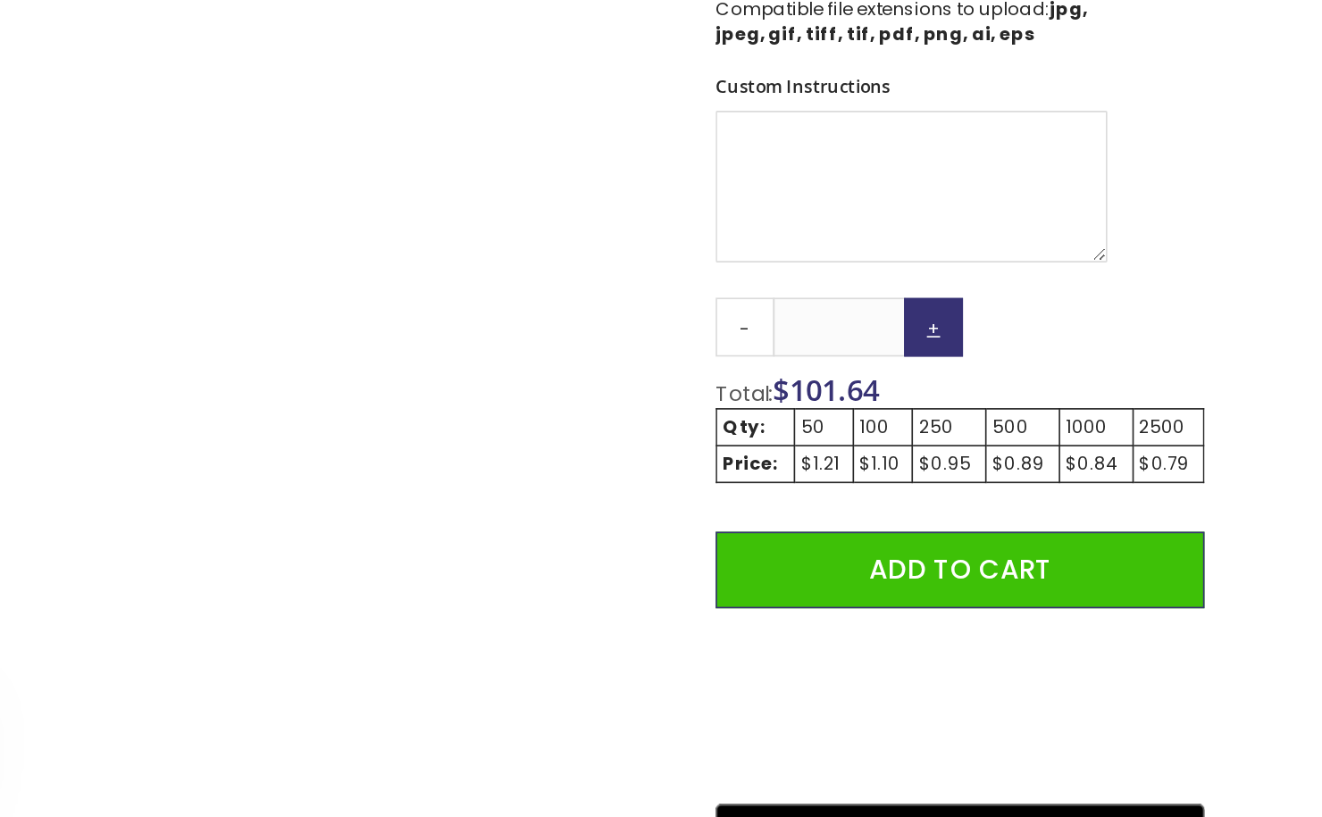
click at [788, 511] on link "+" at bounding box center [789, 520] width 36 height 36
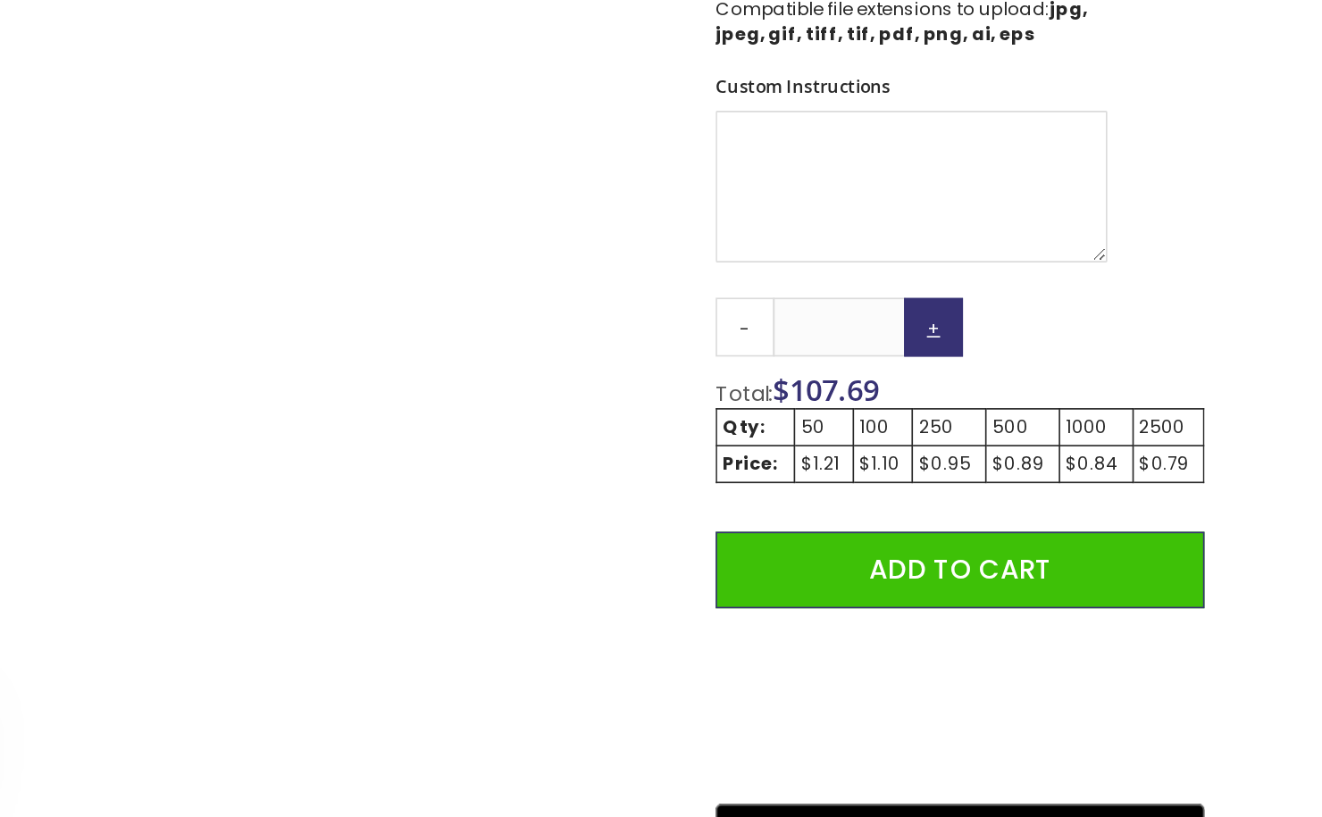
click at [788, 511] on link "+" at bounding box center [789, 520] width 36 height 36
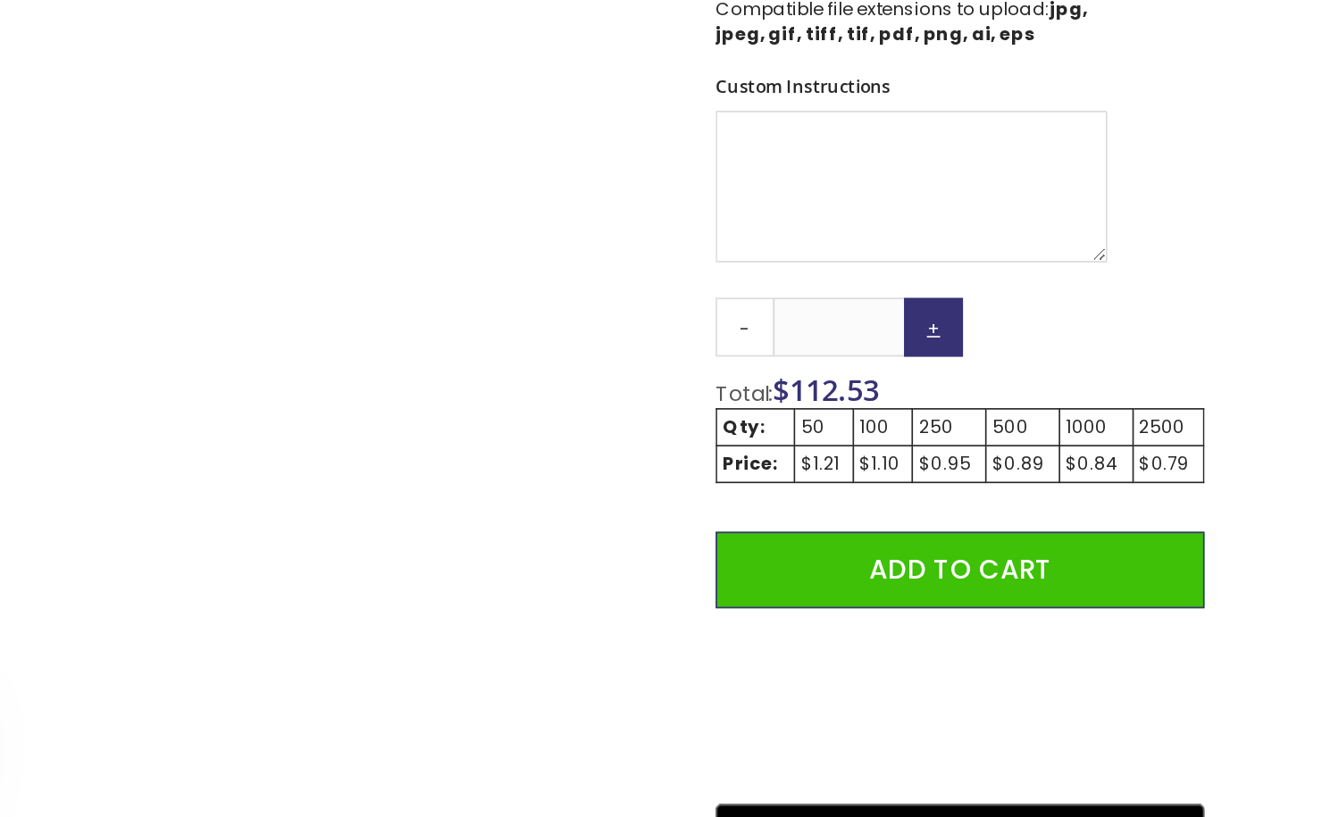
click at [788, 511] on link "+" at bounding box center [789, 520] width 36 height 36
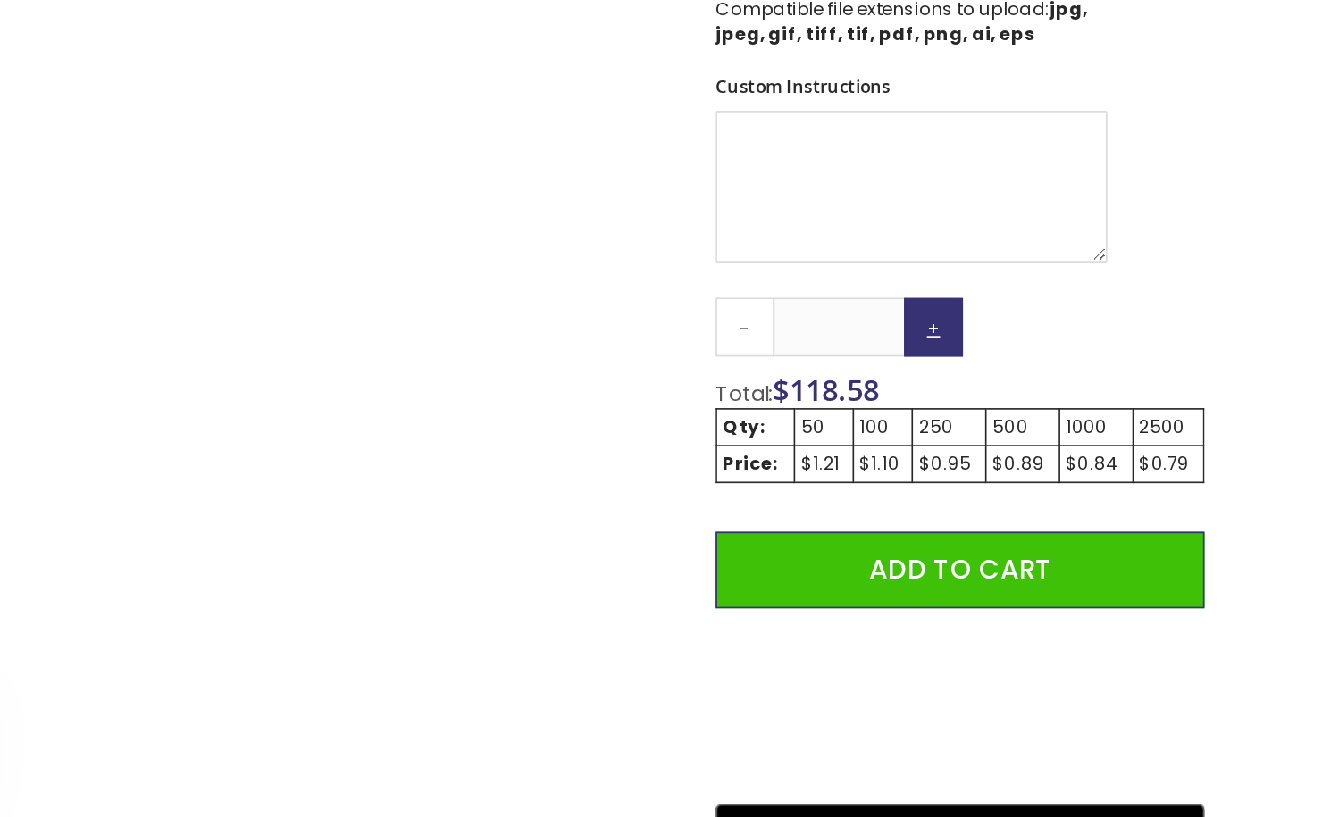
type input "**"
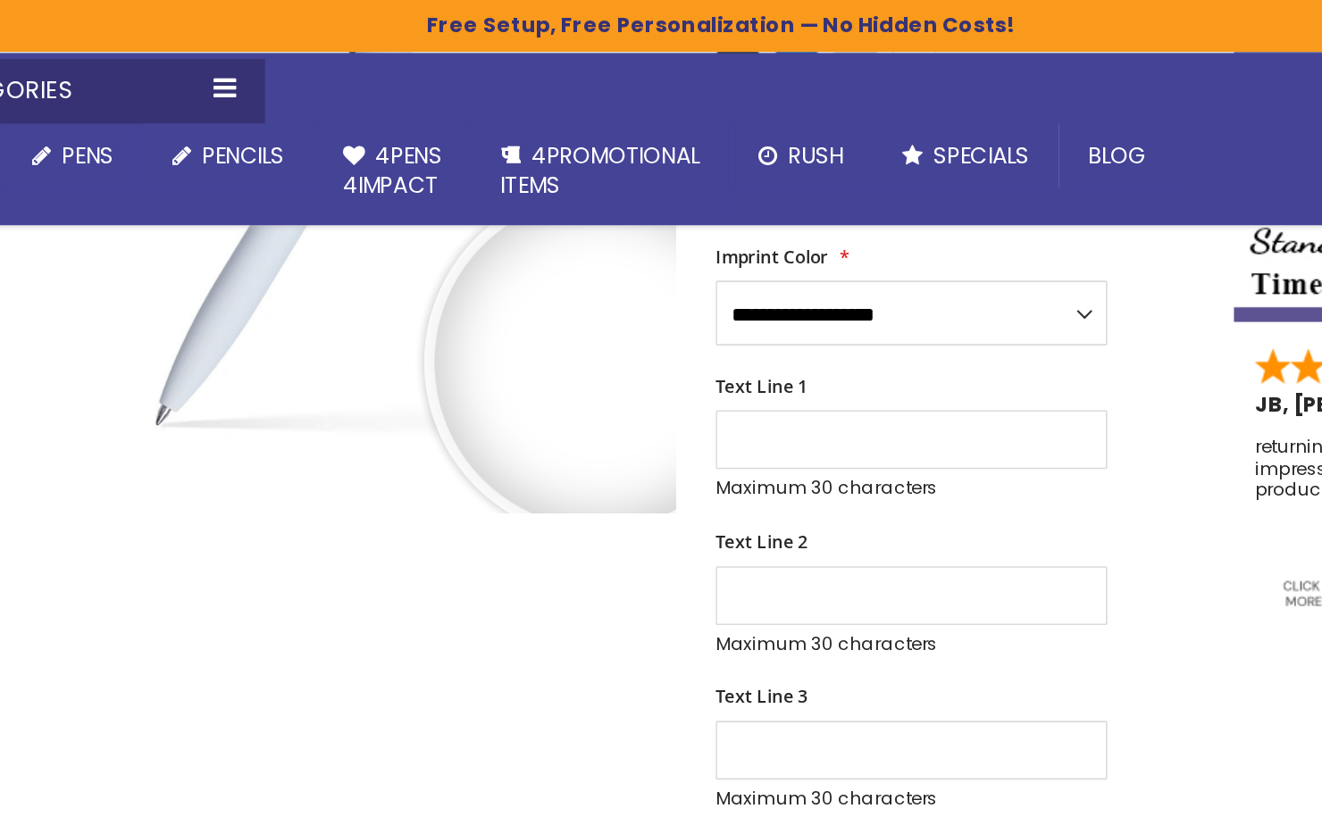
scroll to position [301, 0]
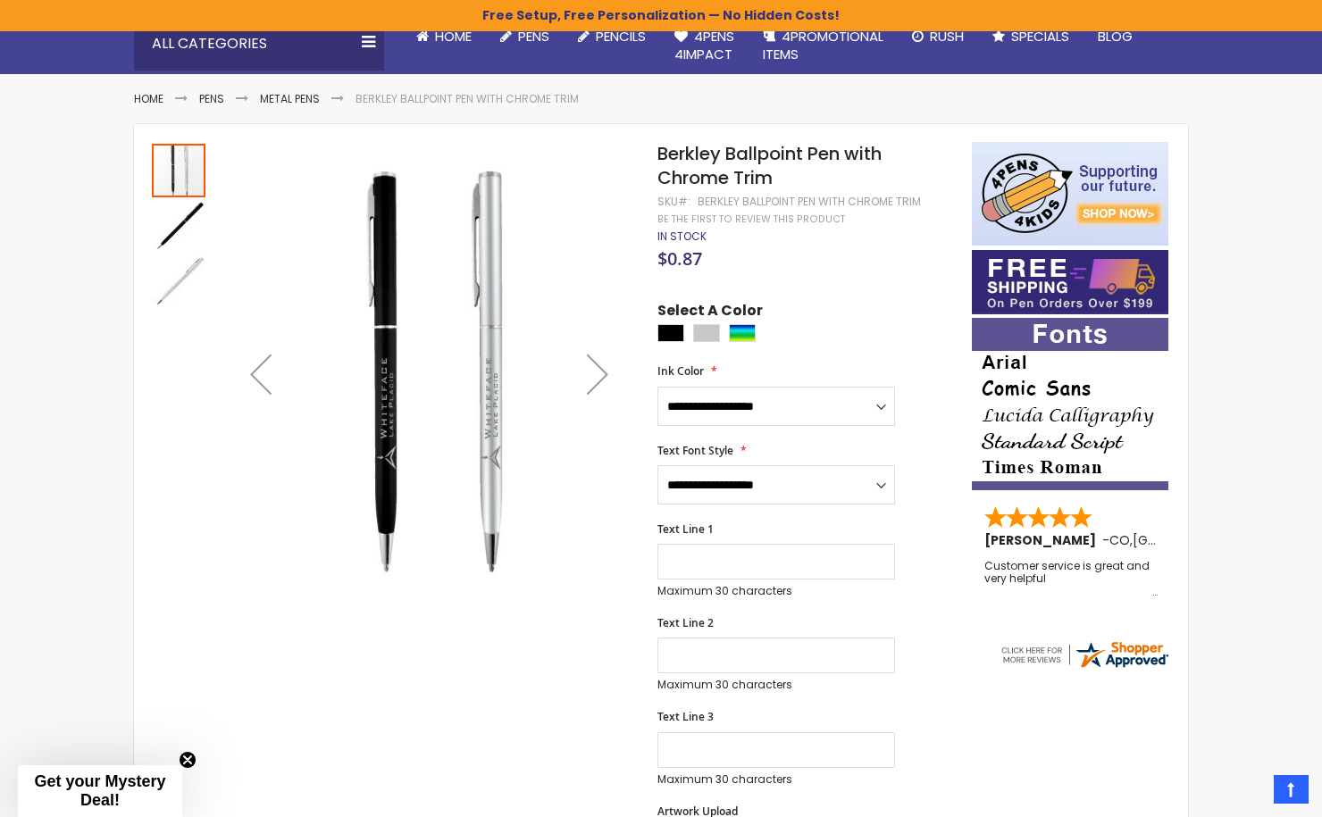
scroll to position [168, 0]
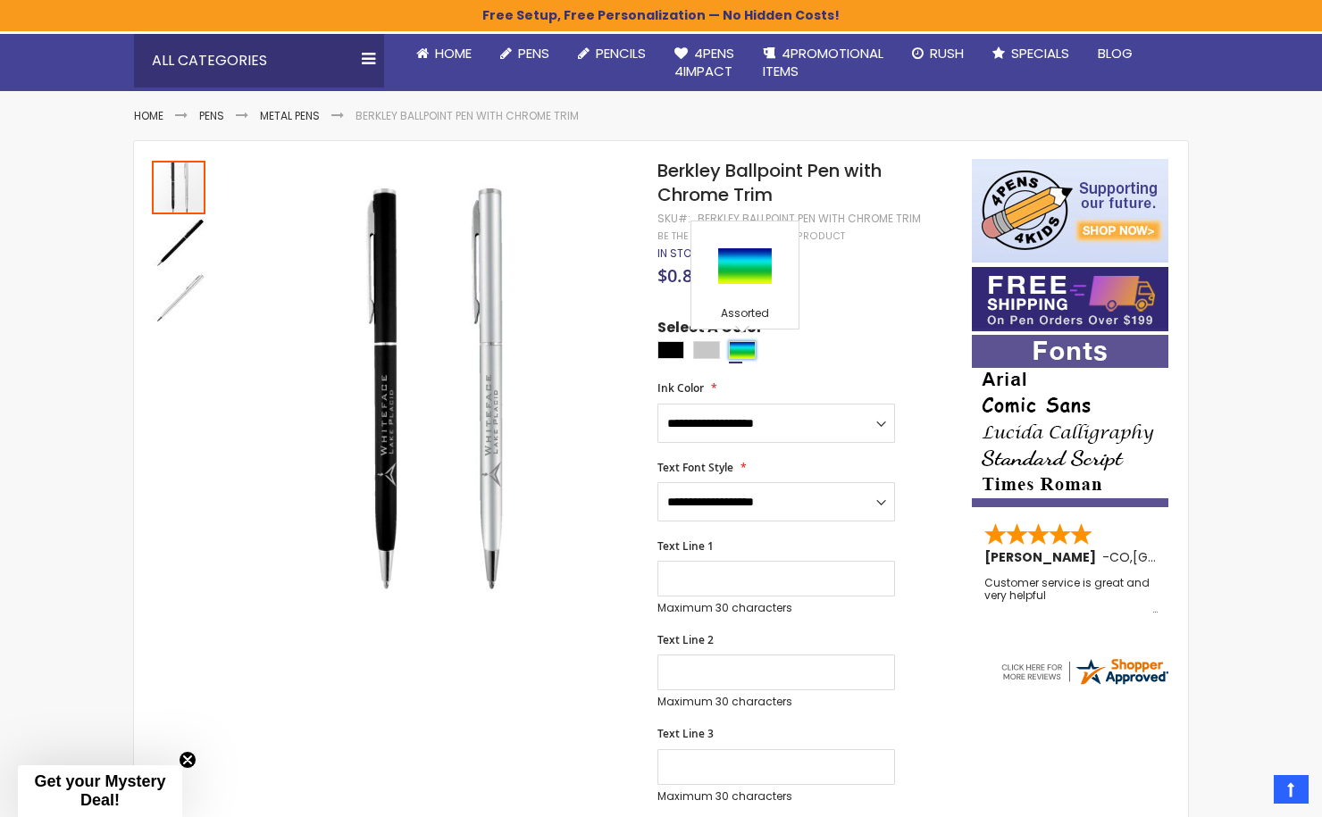
click at [751, 343] on div "Assorted" at bounding box center [742, 350] width 27 height 18
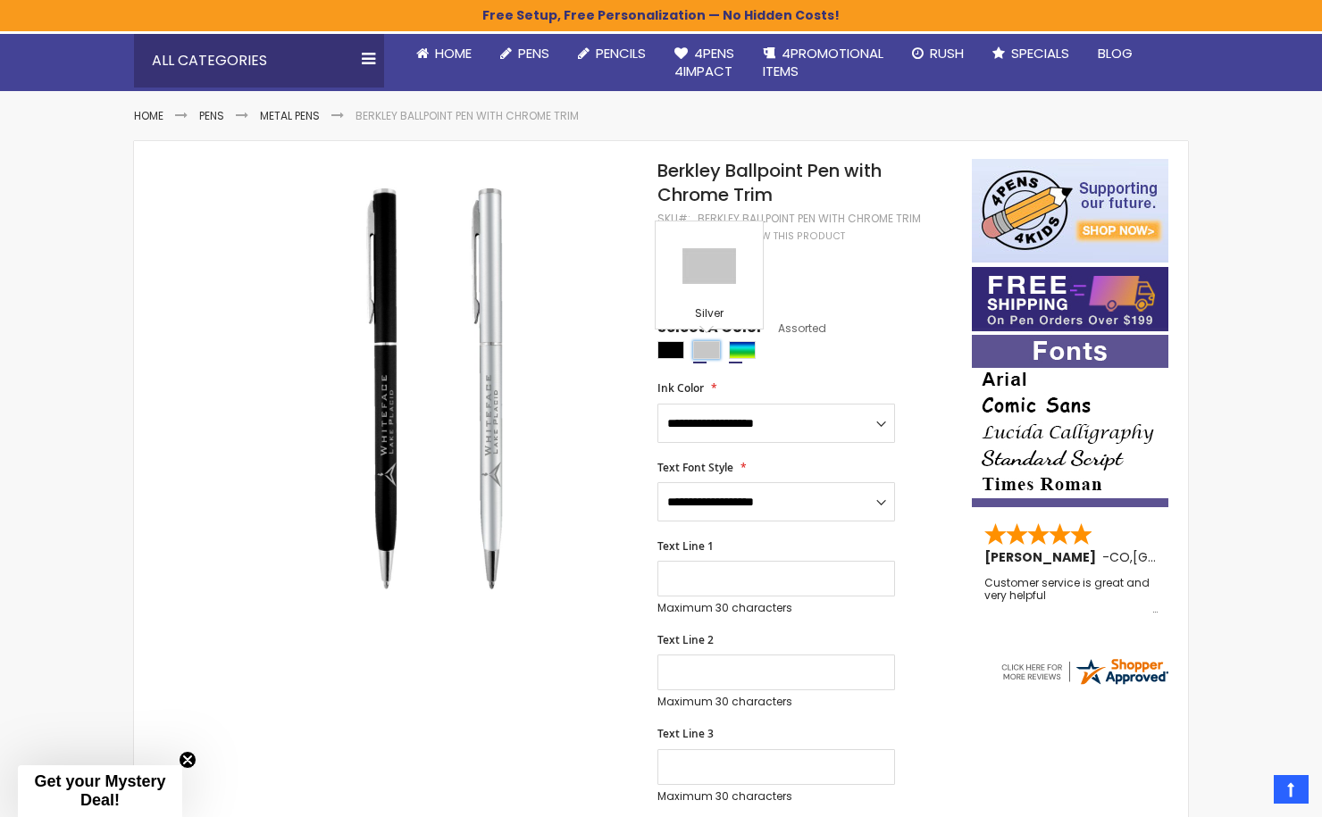
click at [706, 346] on div "Silver" at bounding box center [706, 350] width 27 height 18
type input "****"
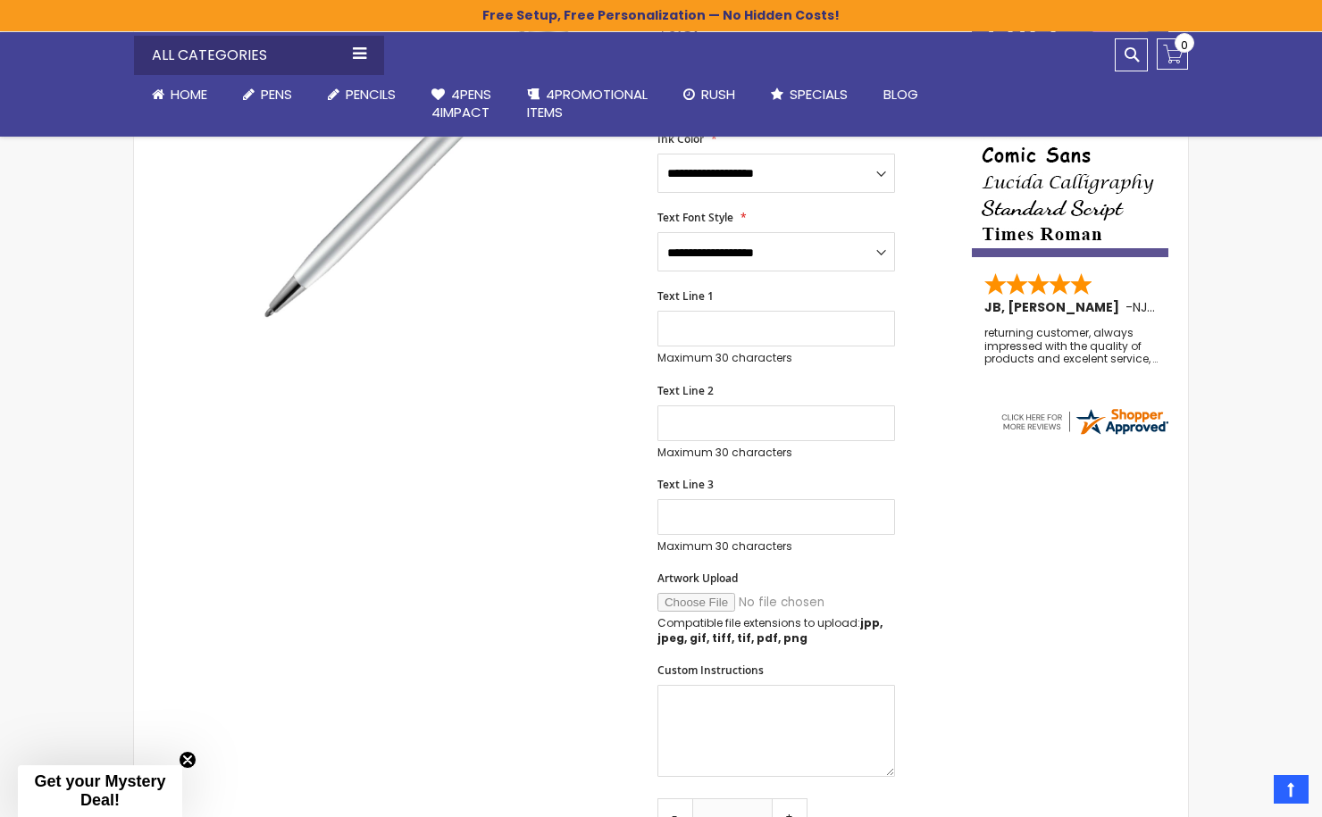
scroll to position [420, 0]
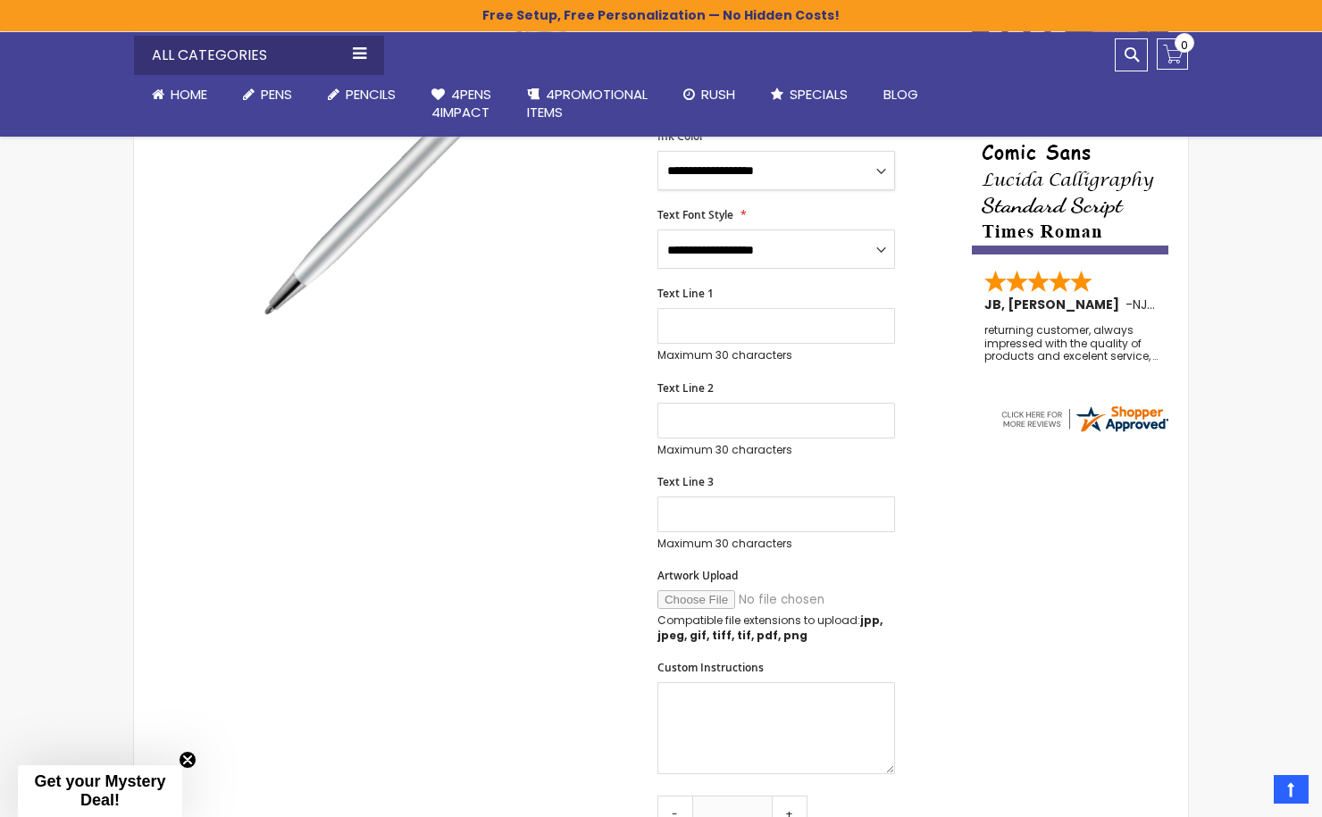
click at [721, 171] on select "**********" at bounding box center [776, 170] width 238 height 39
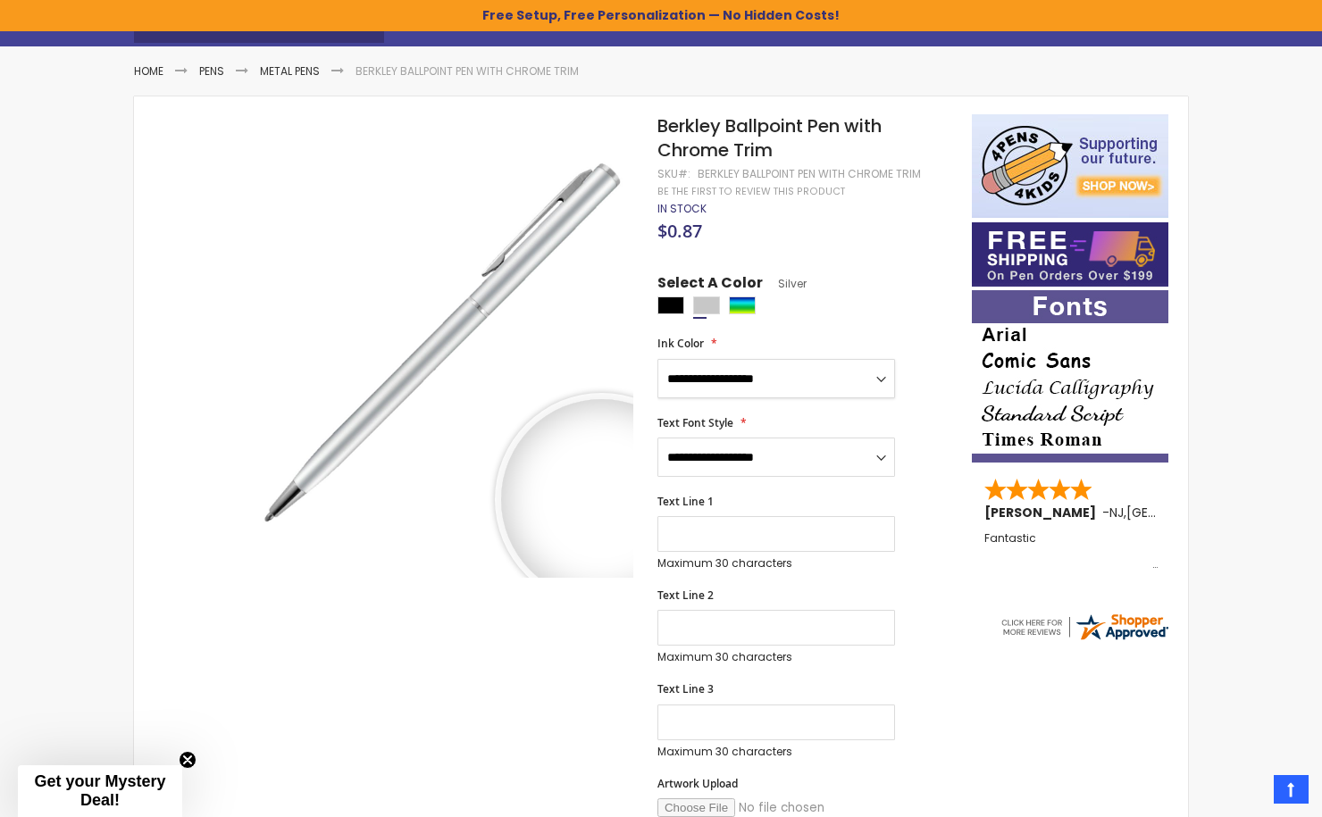
scroll to position [195, 0]
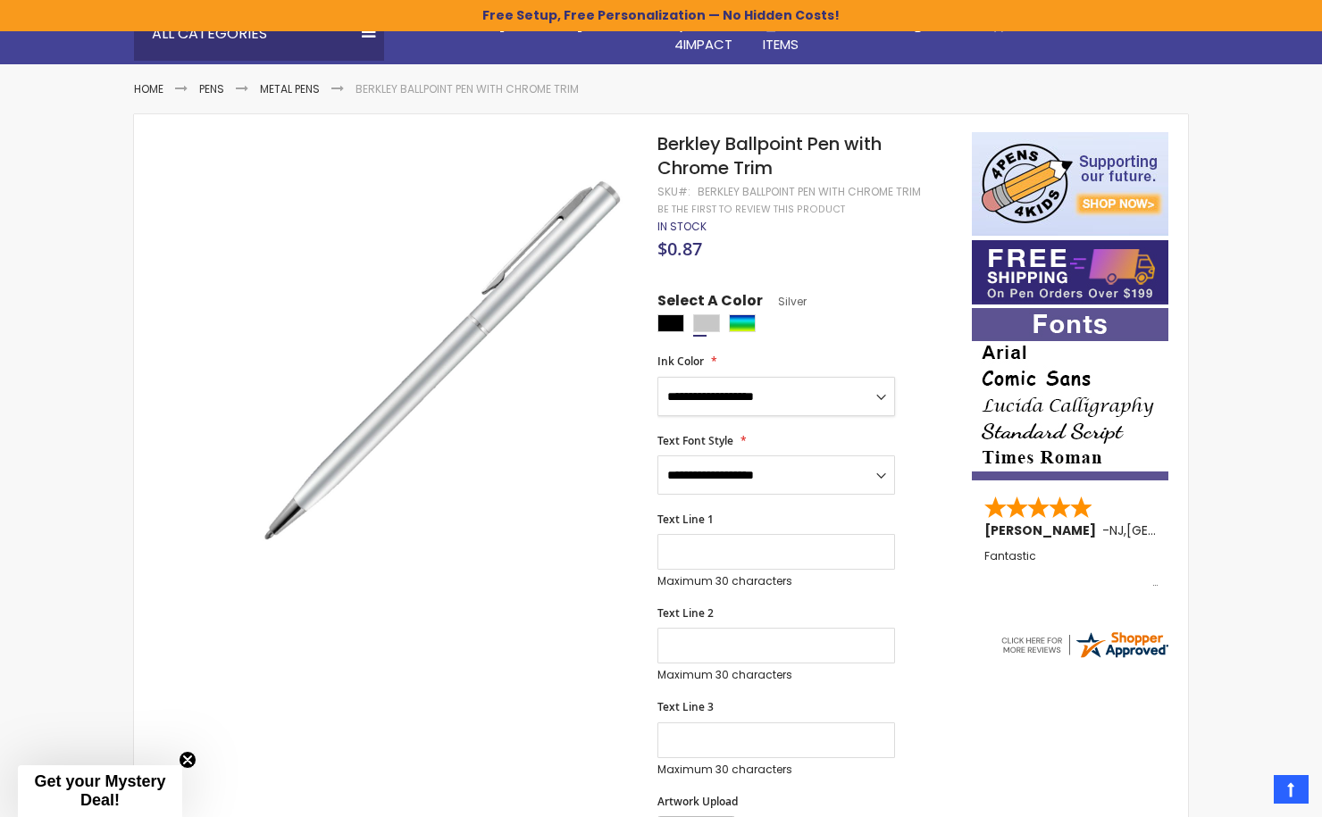
click at [707, 397] on select "**********" at bounding box center [776, 396] width 238 height 39
click at [713, 473] on select "**********" at bounding box center [776, 474] width 238 height 39
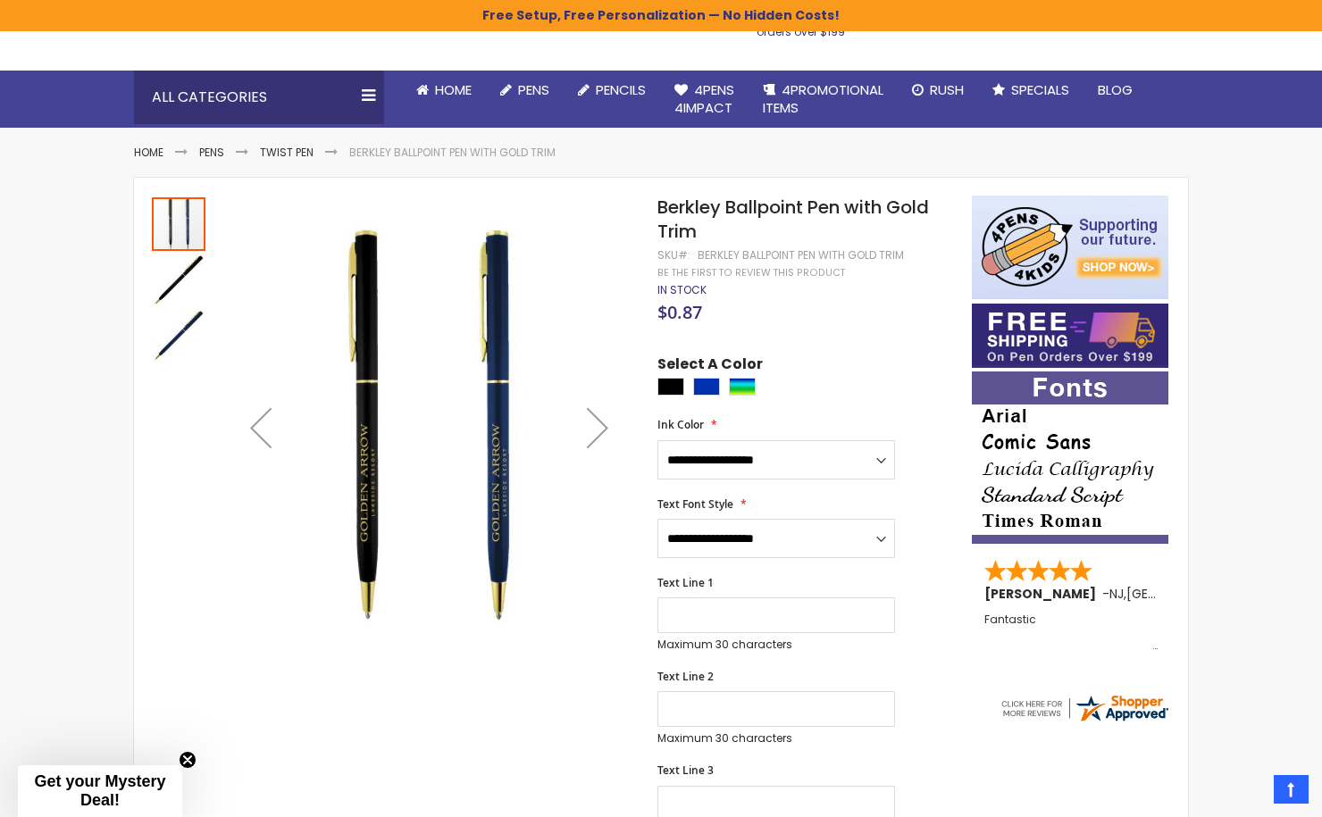
scroll to position [128, 0]
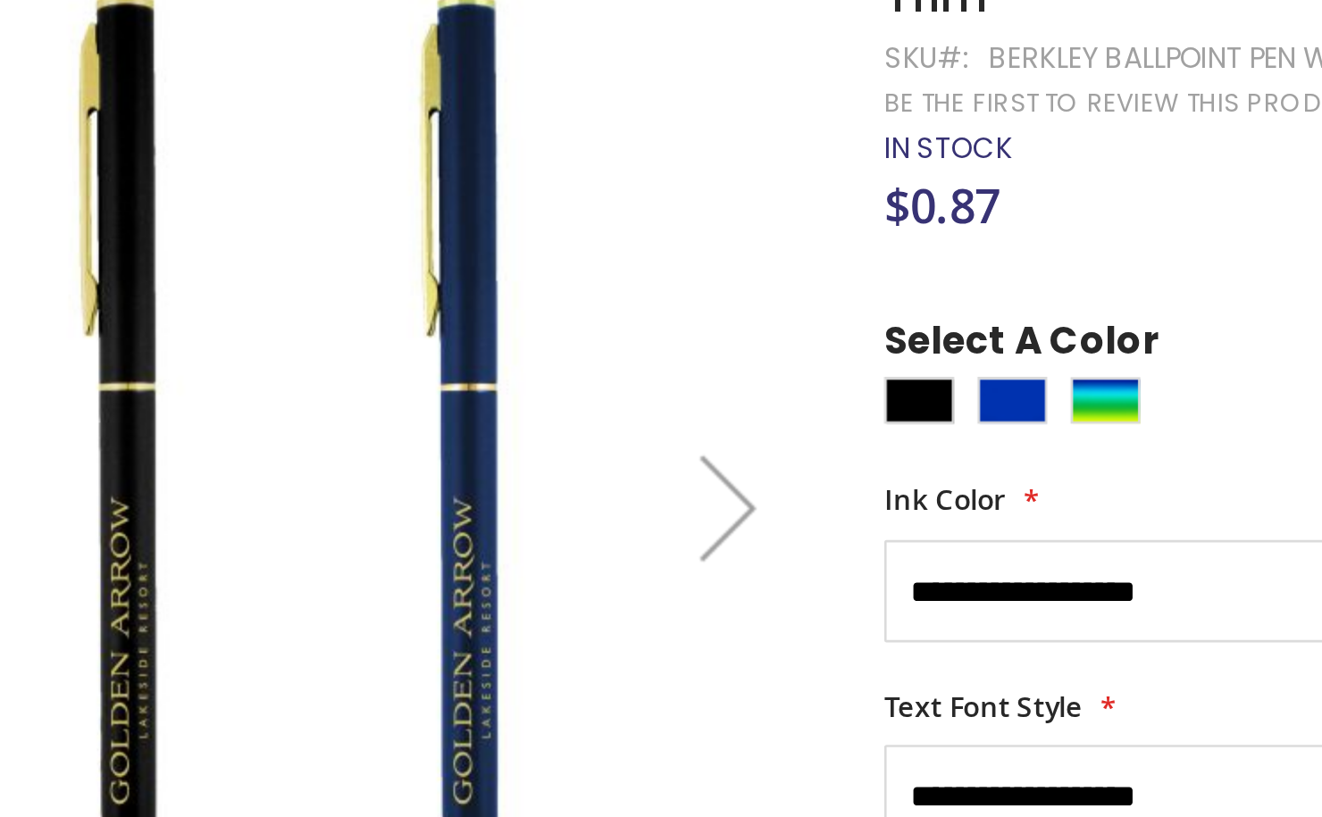
click at [599, 431] on div "Next" at bounding box center [597, 431] width 71 height 71
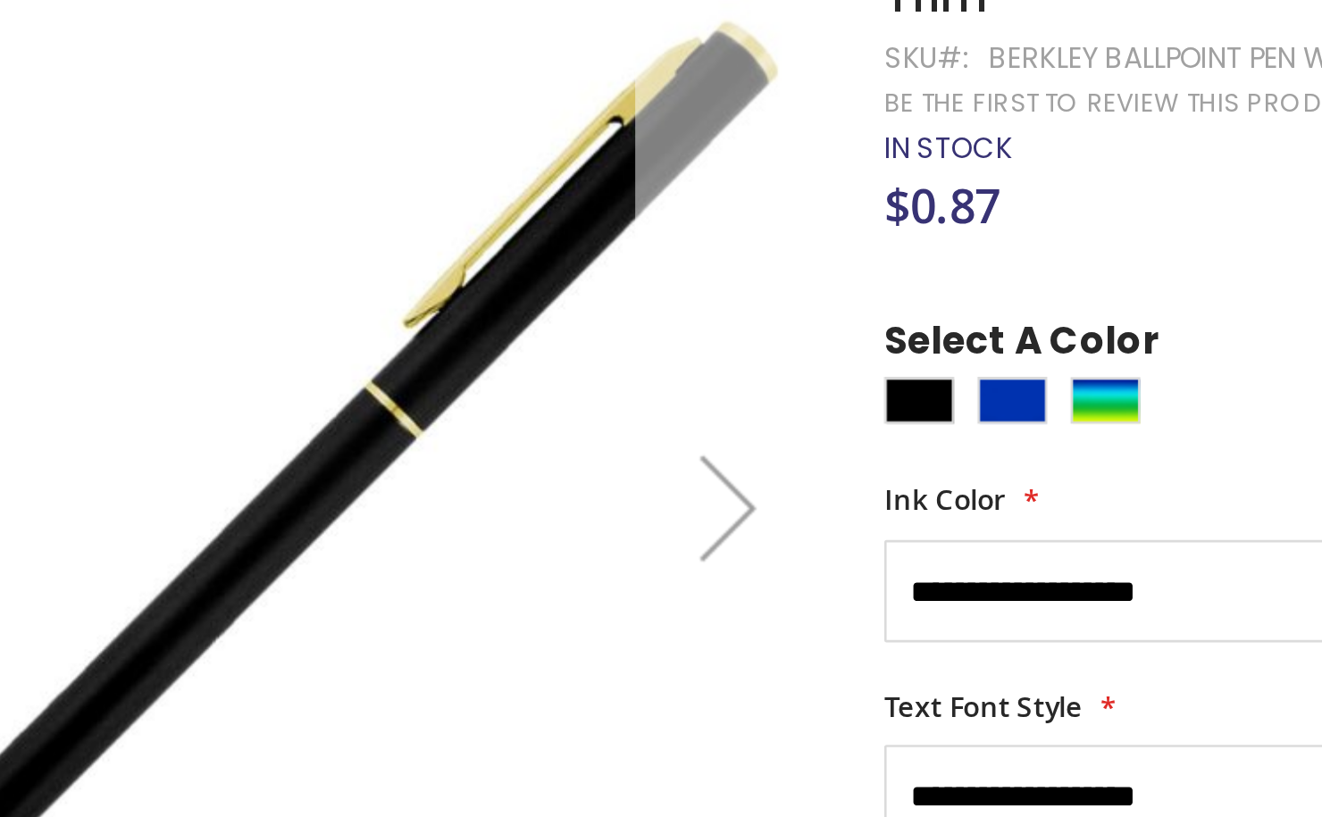
click at [599, 431] on div "Next" at bounding box center [597, 431] width 71 height 71
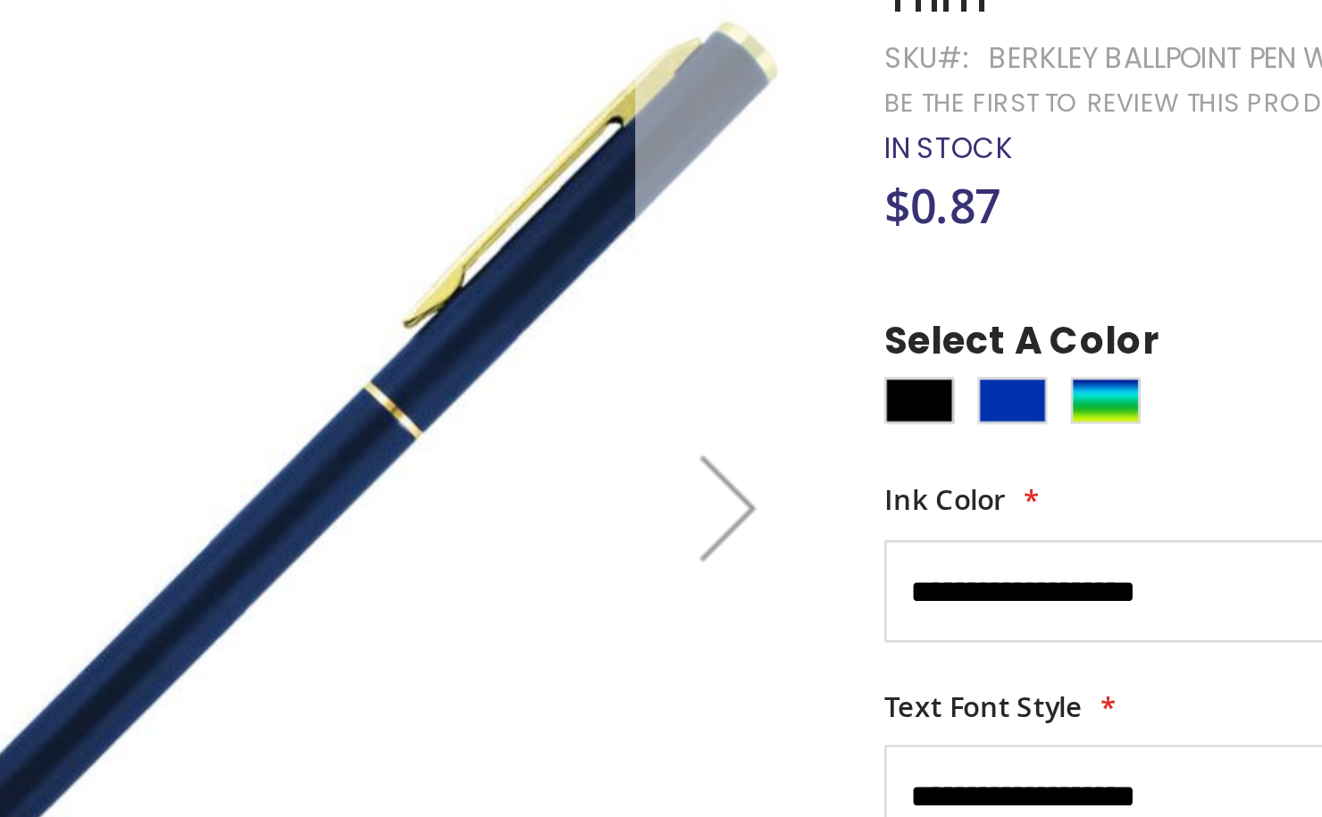
click at [599, 431] on div "Next" at bounding box center [597, 431] width 71 height 71
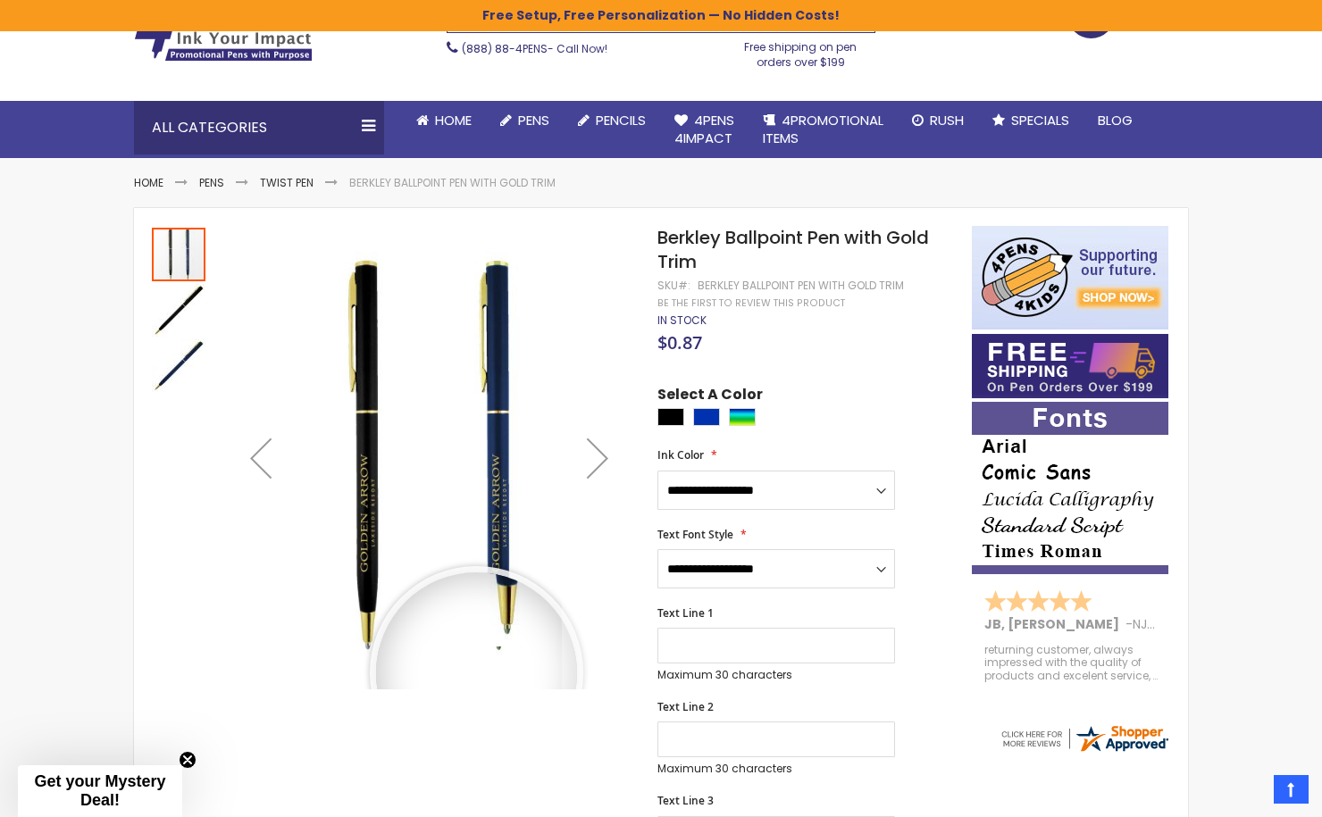
scroll to position [85, 0]
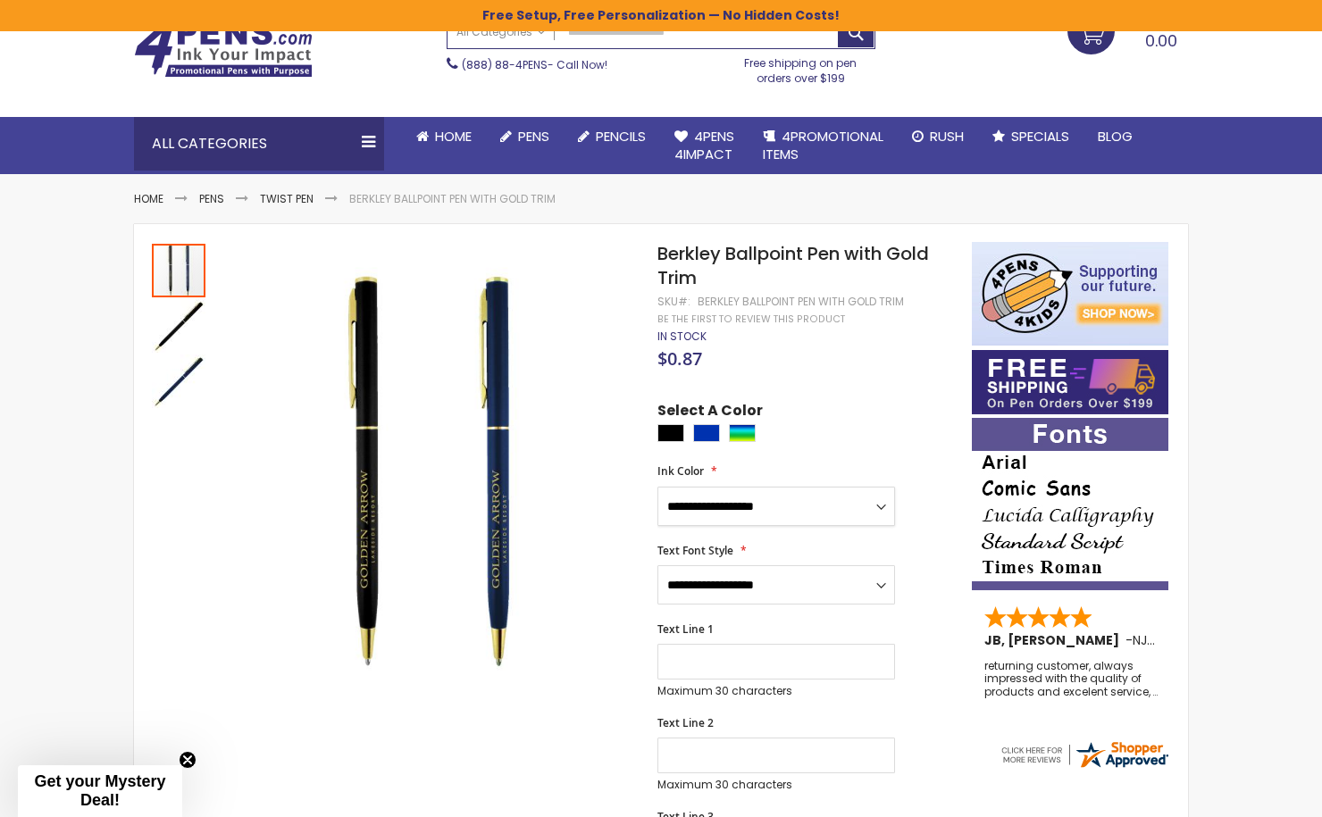
click at [713, 504] on select "**********" at bounding box center [776, 506] width 238 height 39
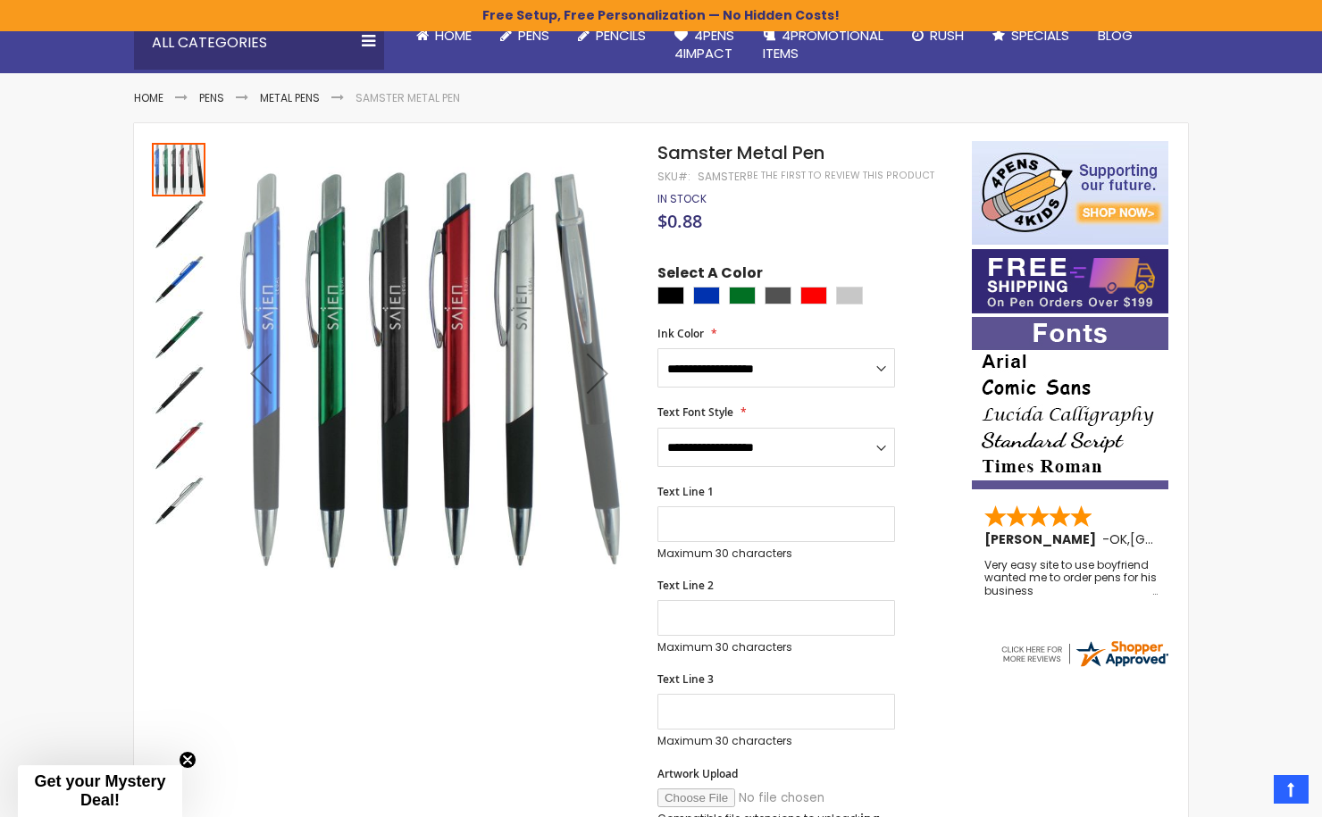
scroll to position [185, 0]
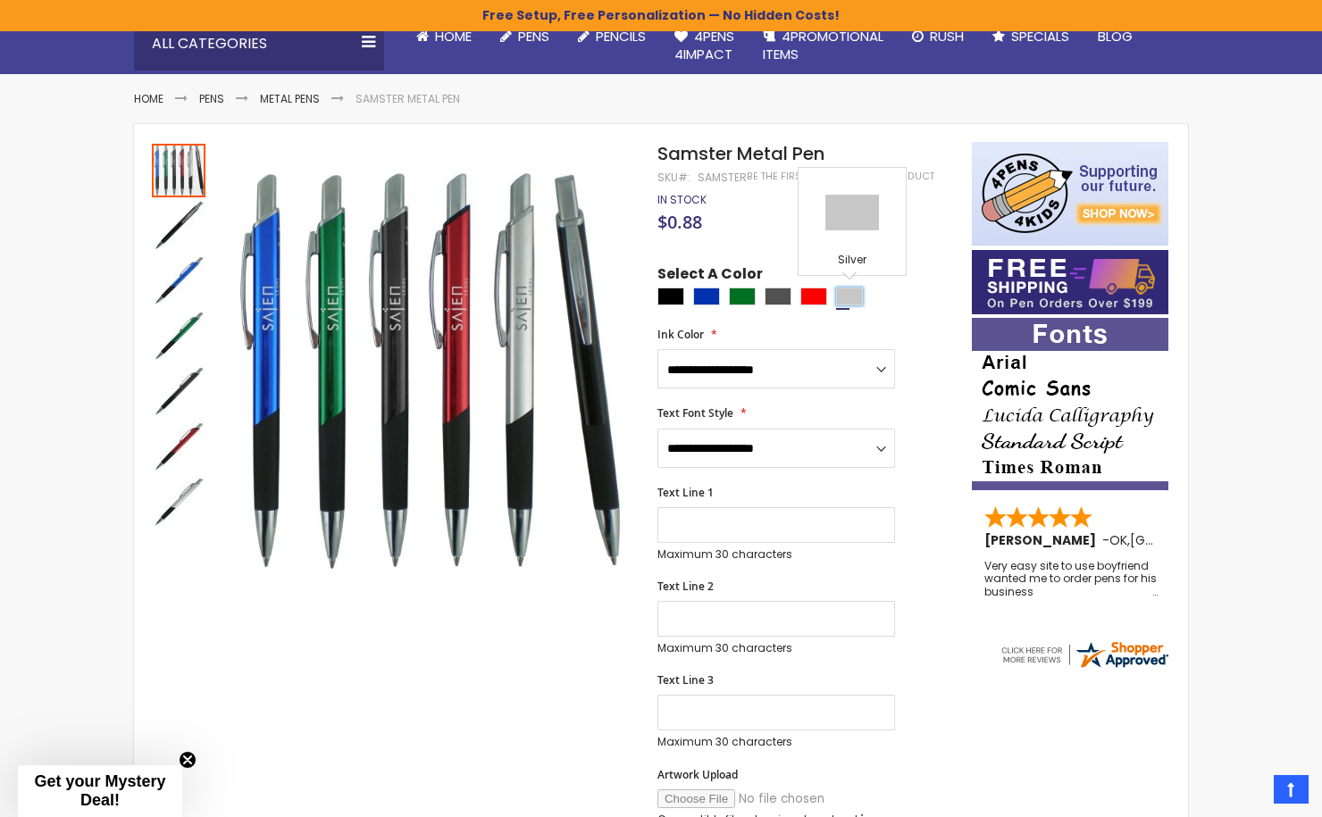
click at [853, 302] on div "Silver" at bounding box center [849, 297] width 27 height 18
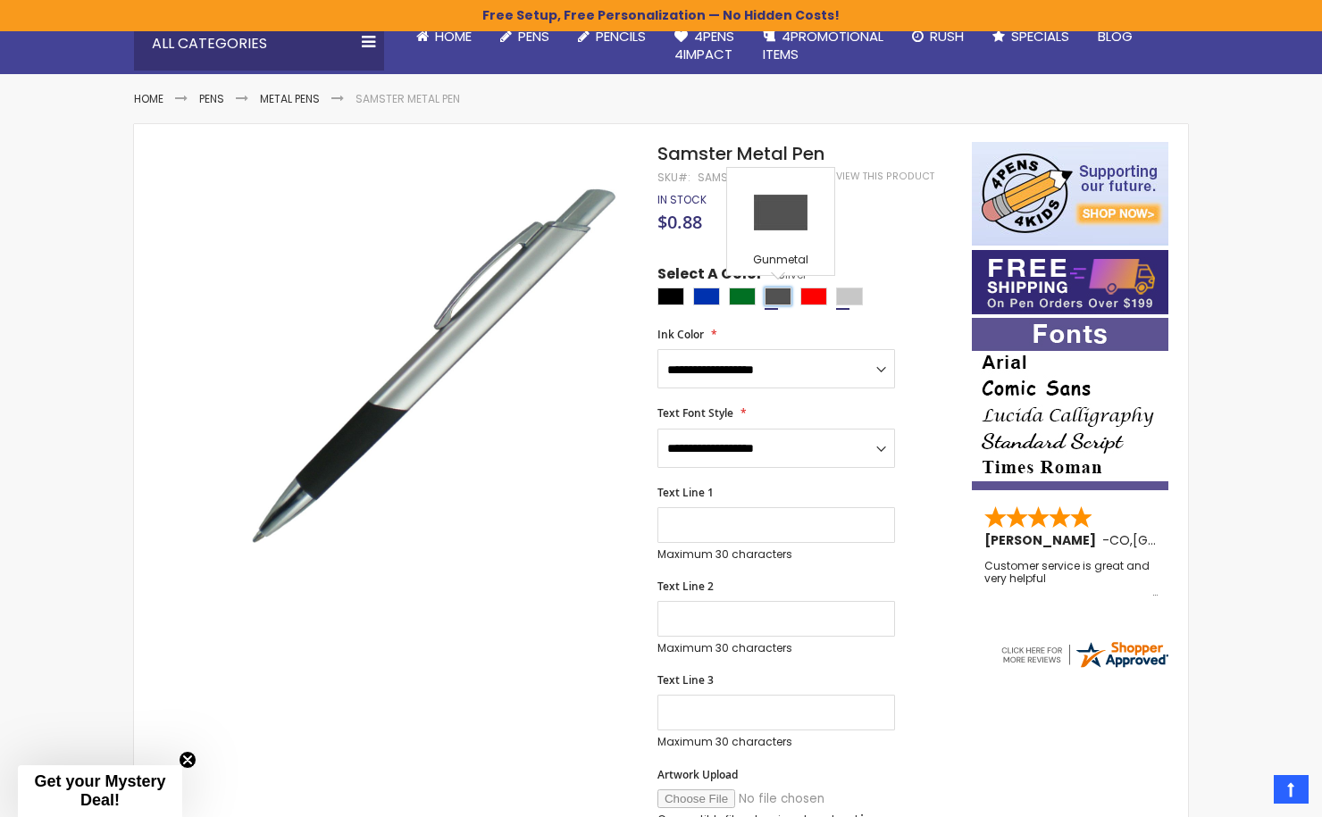
click at [775, 295] on div "Gunmetal" at bounding box center [777, 297] width 27 height 18
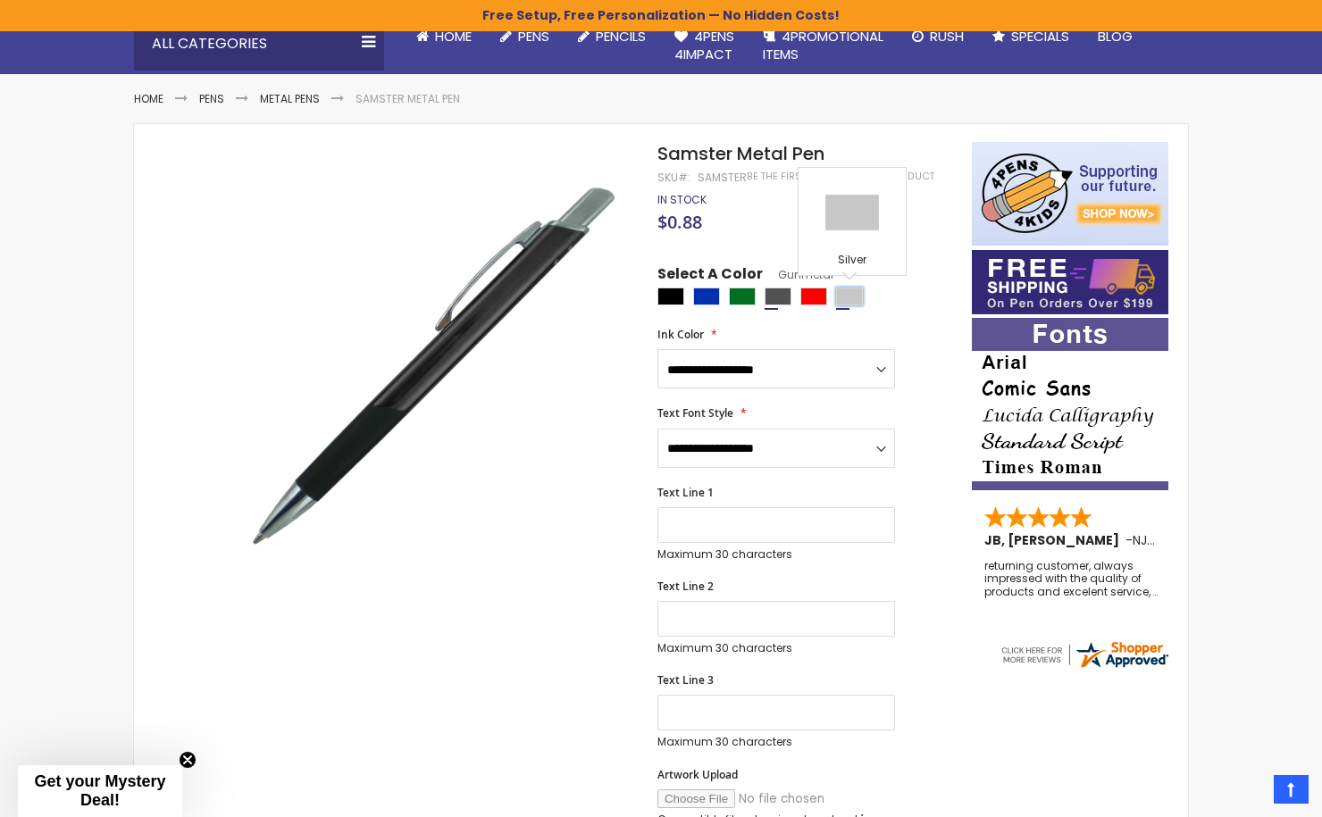
click at [852, 296] on div "Silver" at bounding box center [849, 297] width 27 height 18
type input "****"
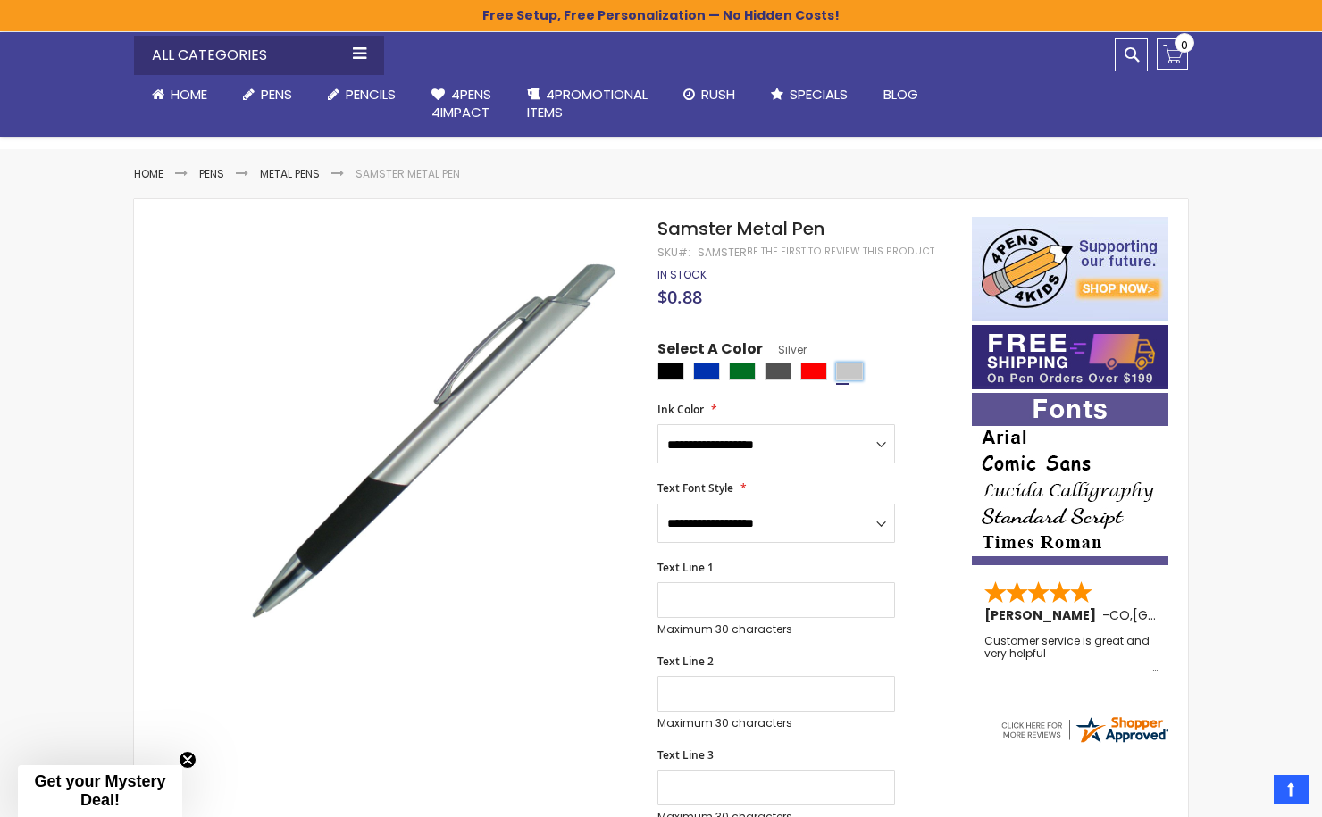
scroll to position [77, 0]
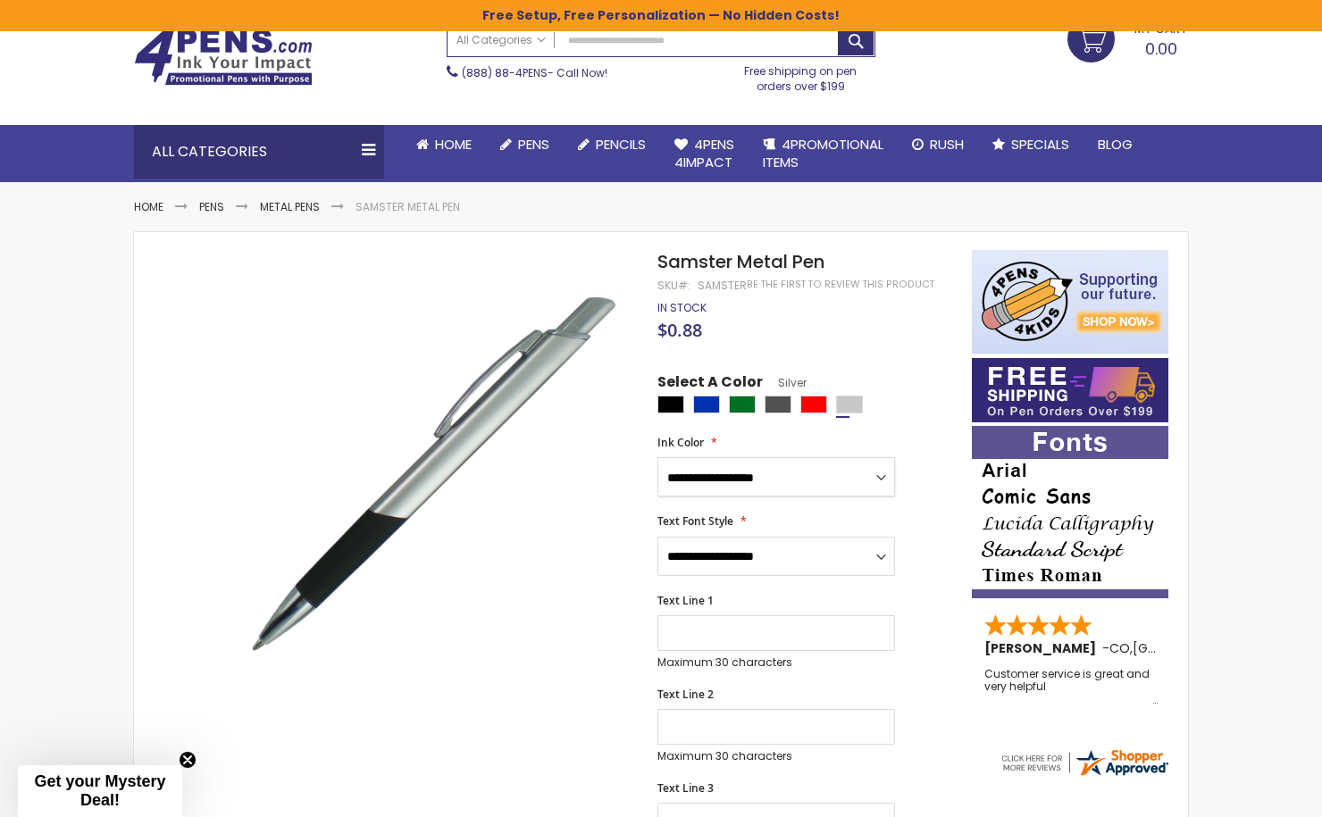
click at [718, 485] on select "**********" at bounding box center [776, 476] width 238 height 39
click at [294, 210] on link "Metal Pens" at bounding box center [290, 206] width 60 height 15
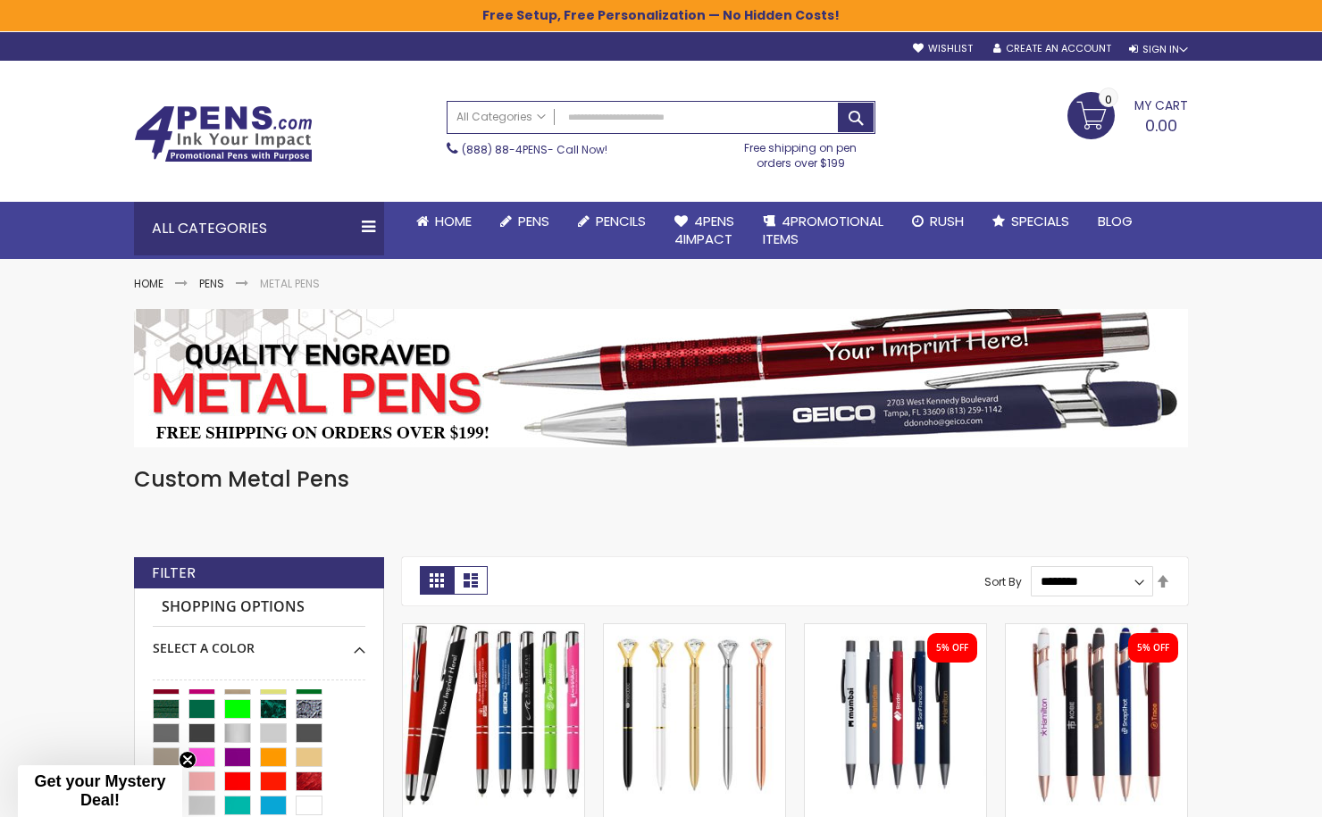
click at [721, 423] on img at bounding box center [661, 378] width 1054 height 138
click at [731, 365] on img at bounding box center [661, 378] width 1054 height 138
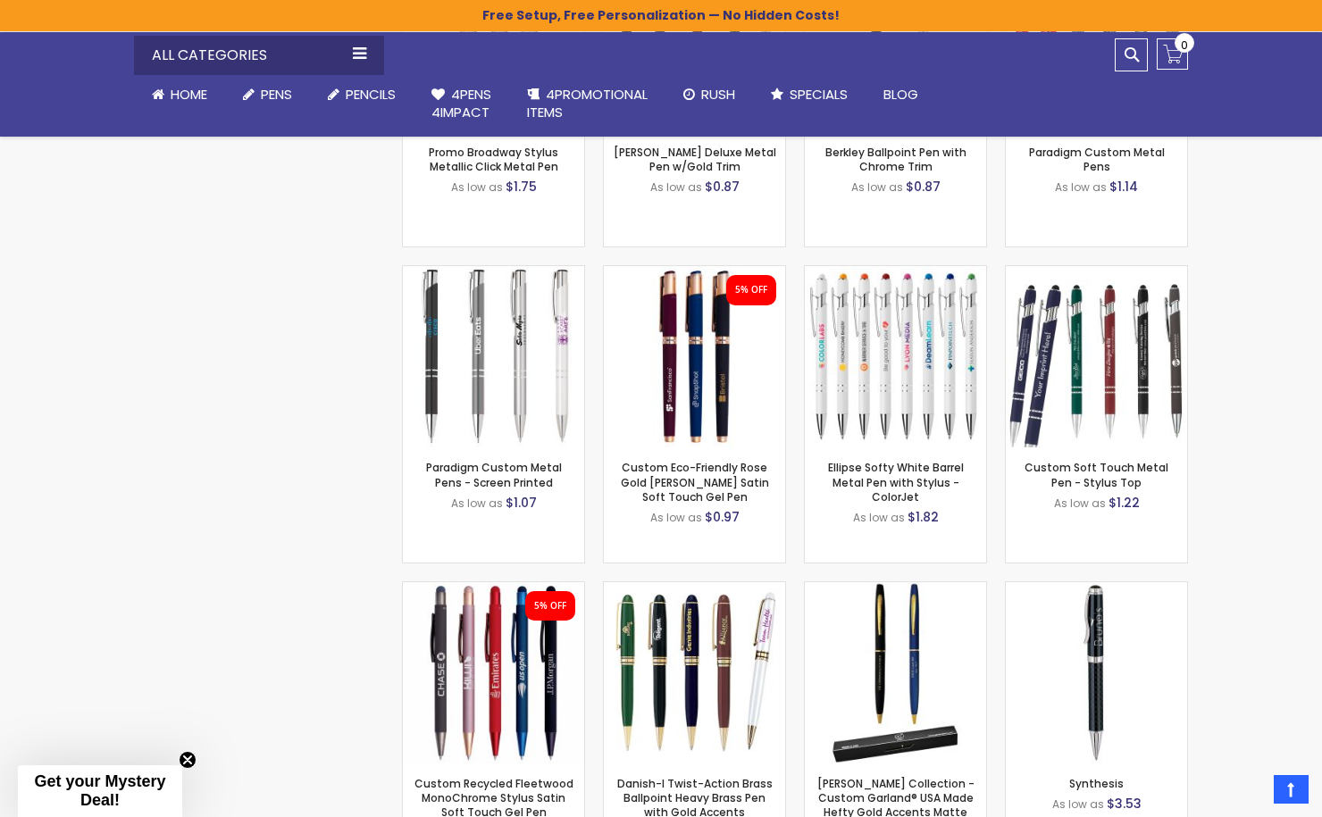
scroll to position [1310, 0]
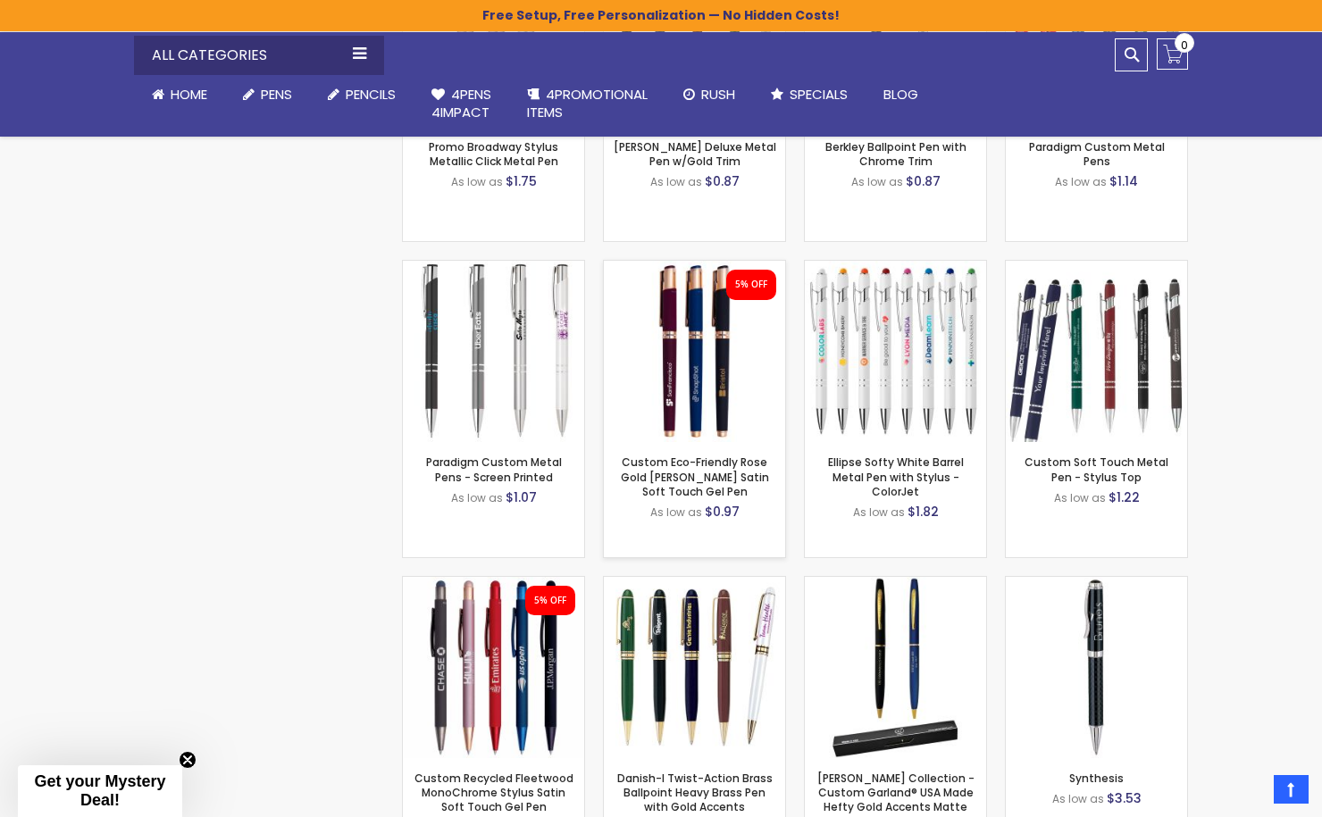
click at [699, 396] on img at bounding box center [694, 351] width 181 height 181
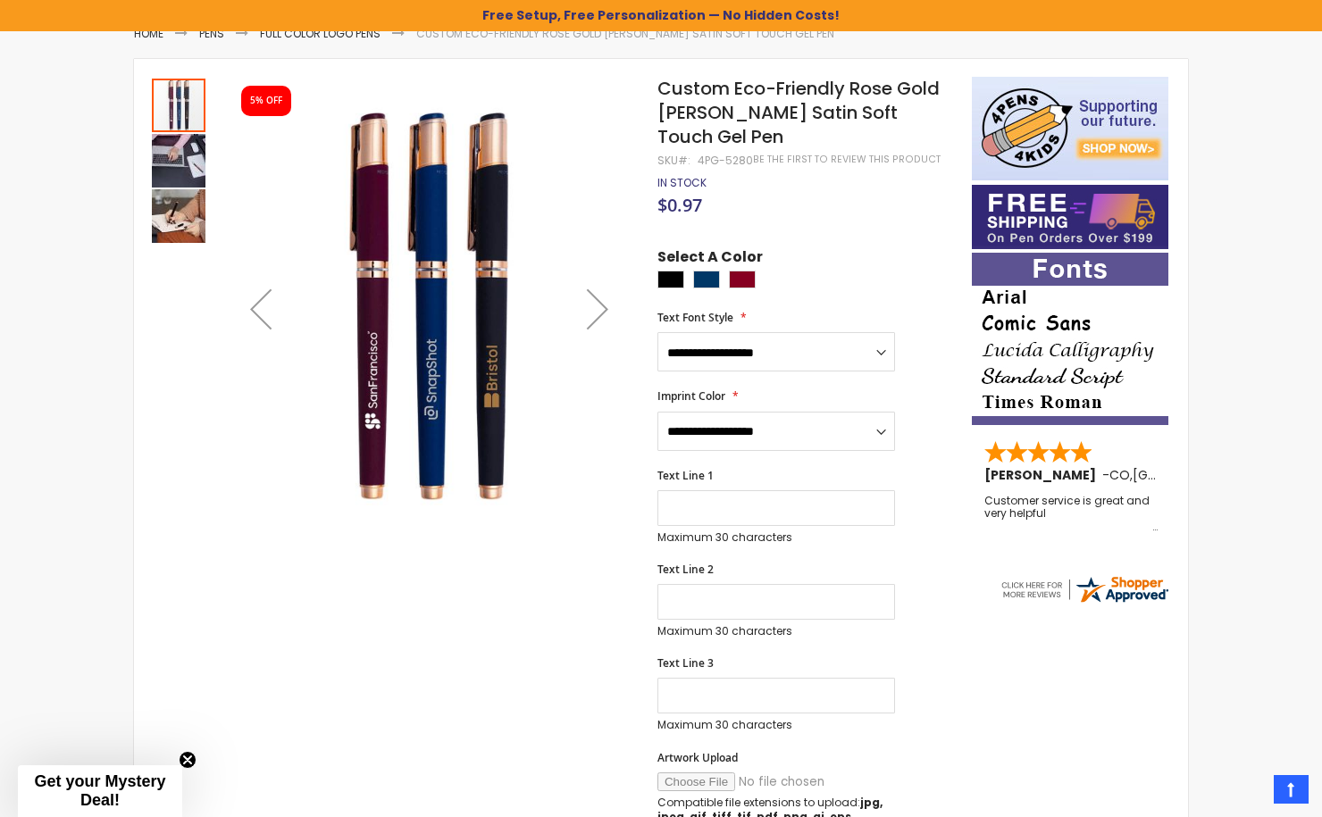
scroll to position [251, 0]
click at [718, 411] on select "**********" at bounding box center [776, 430] width 238 height 39
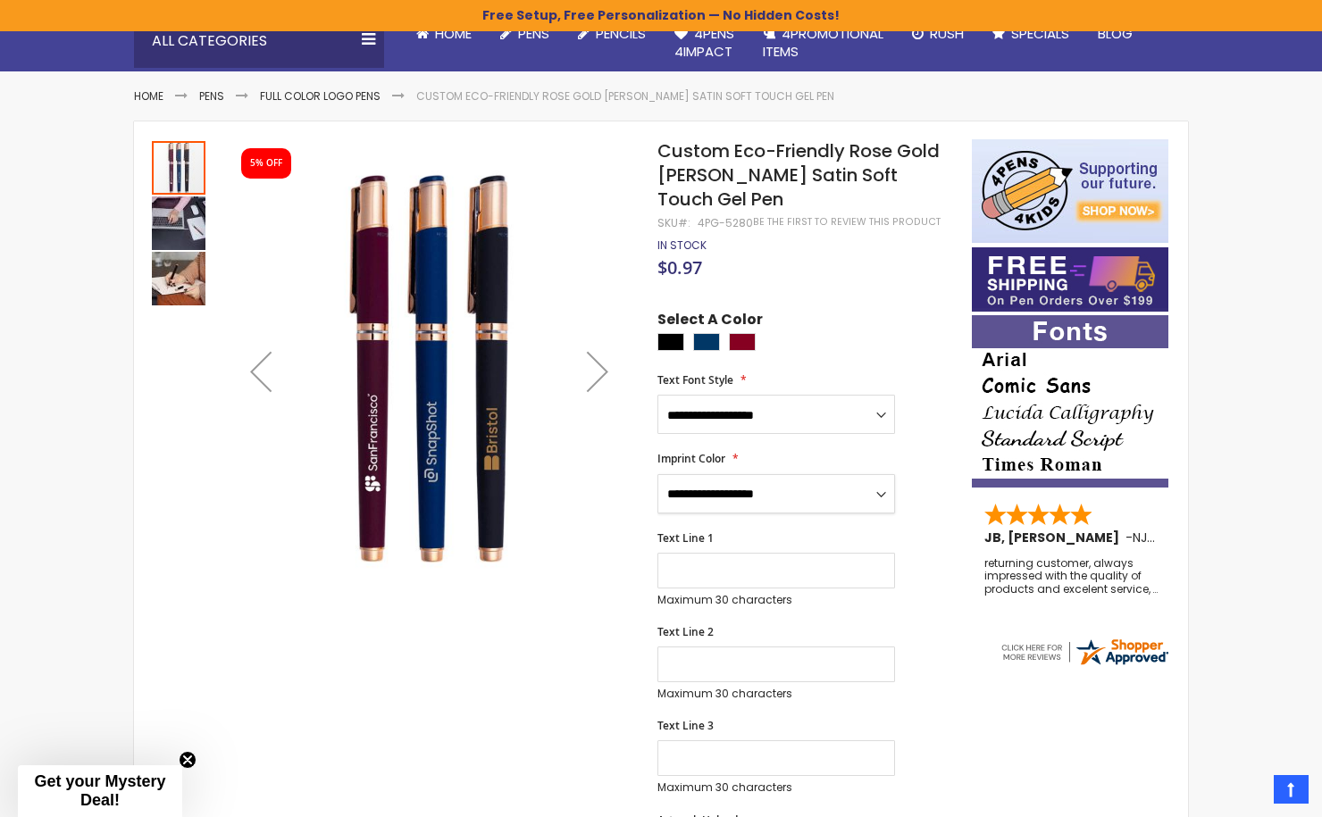
scroll to position [125, 0]
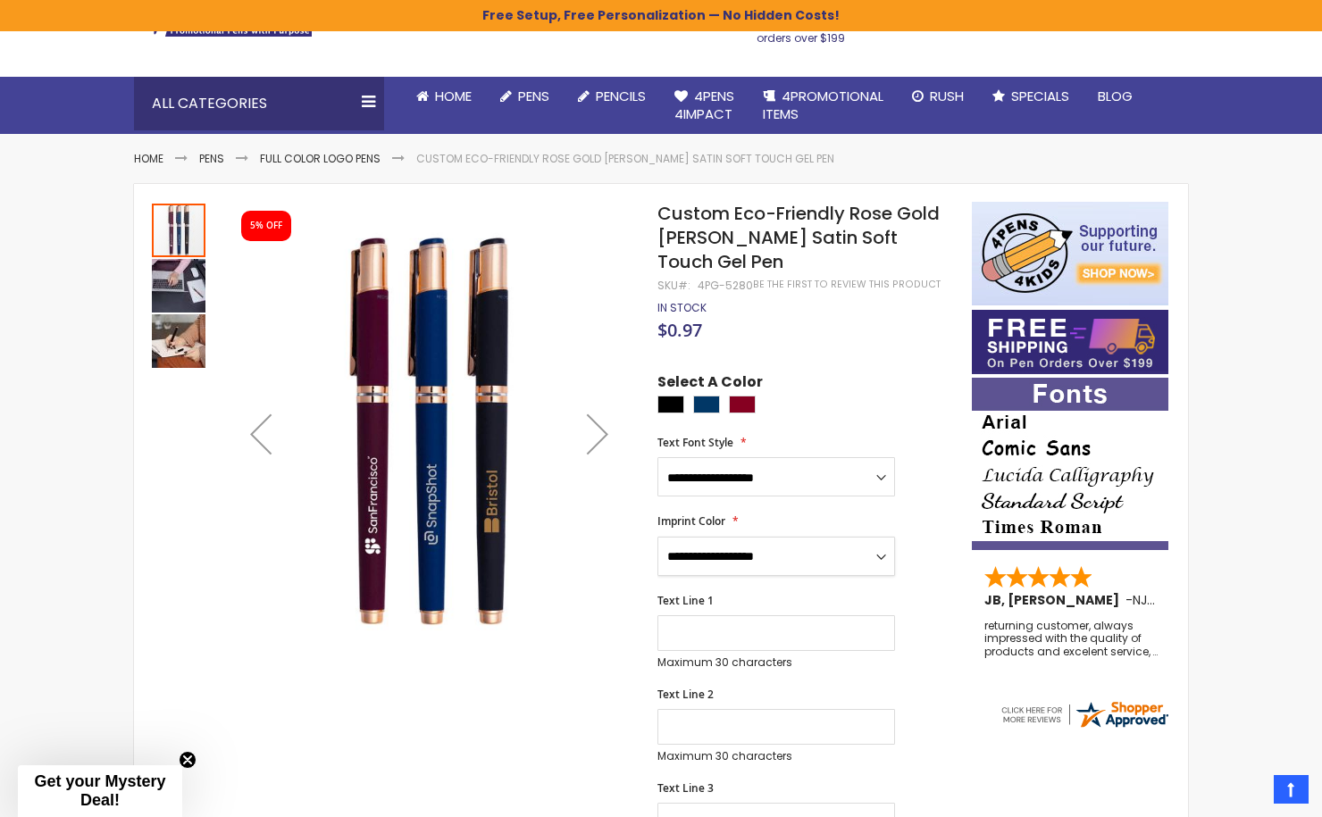
click at [595, 427] on div "Next" at bounding box center [597, 433] width 71 height 71
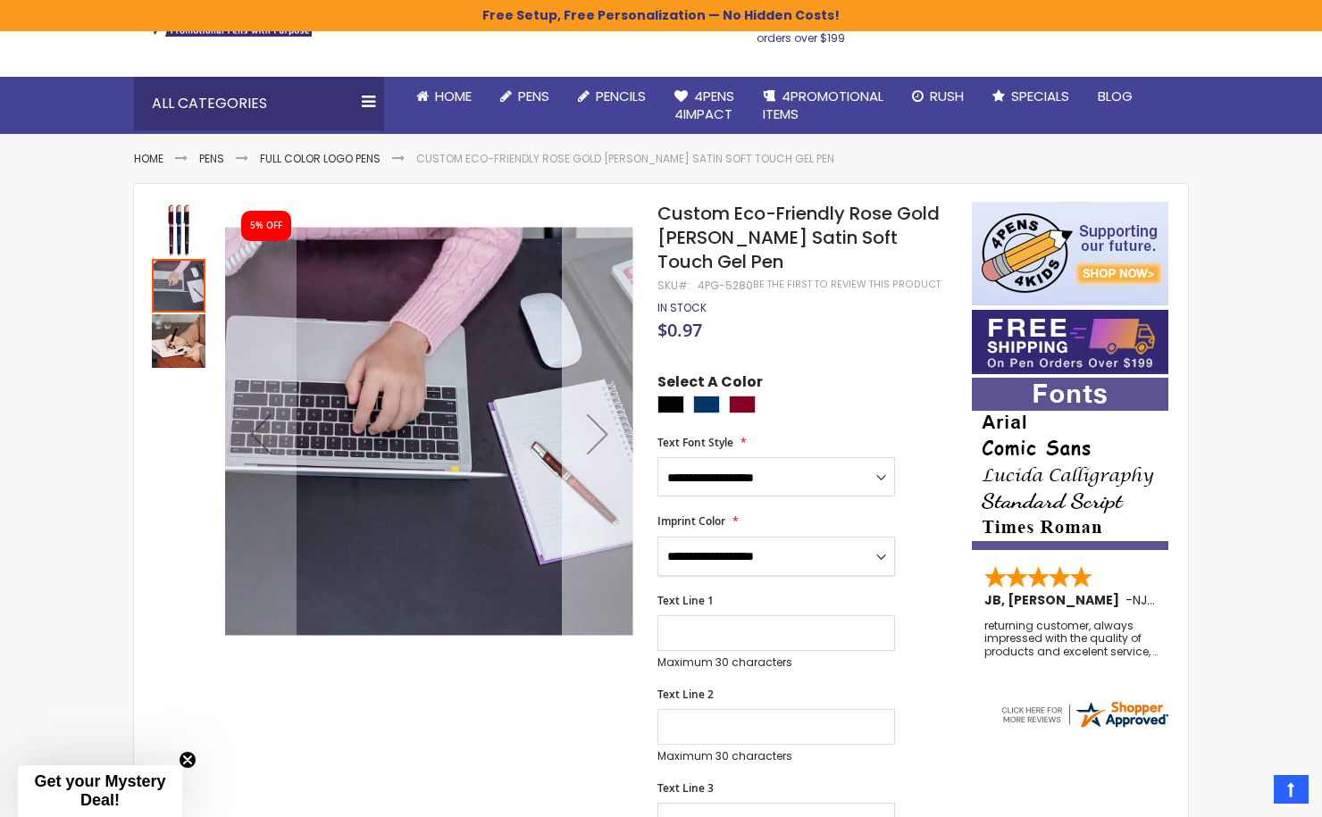
click at [595, 427] on div "Next" at bounding box center [597, 433] width 71 height 71
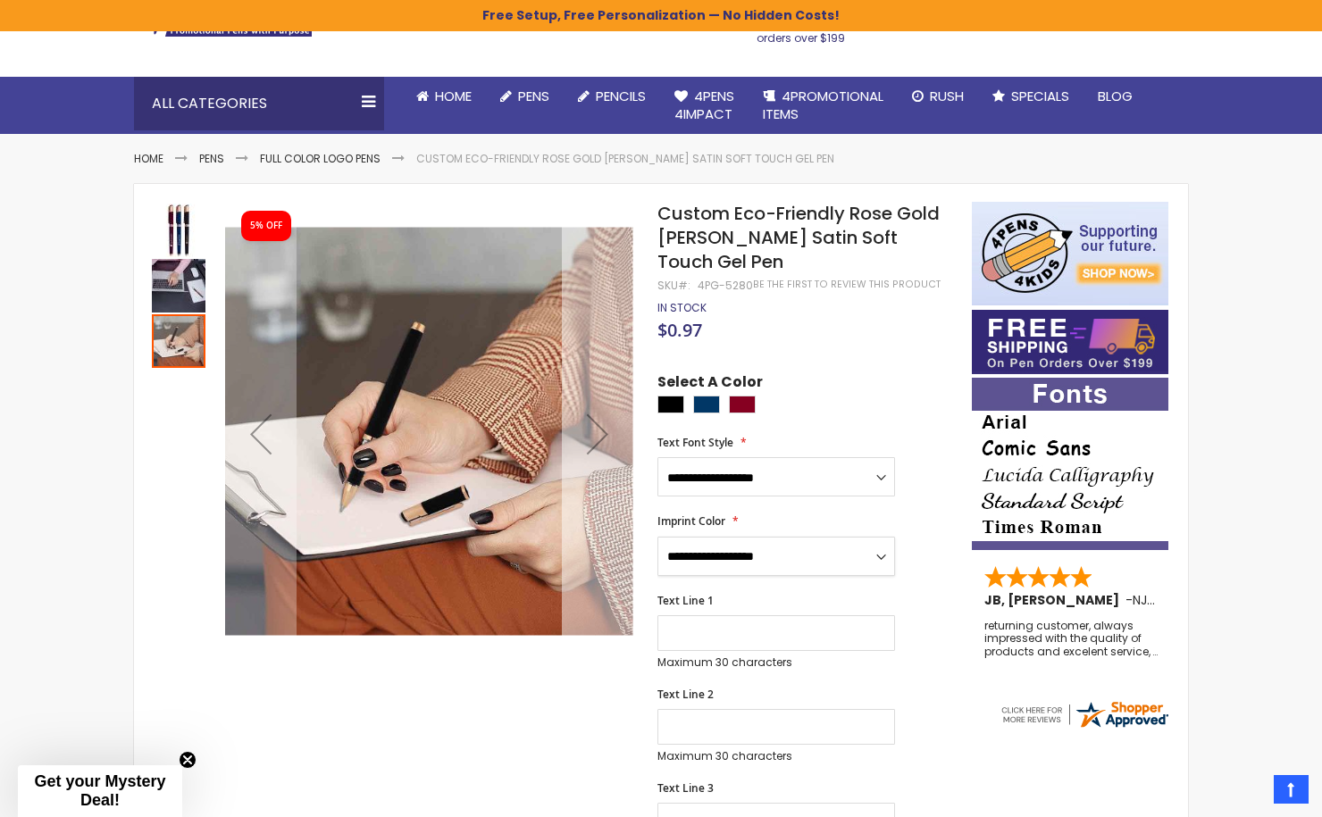
click at [595, 427] on div "Next" at bounding box center [597, 433] width 71 height 71
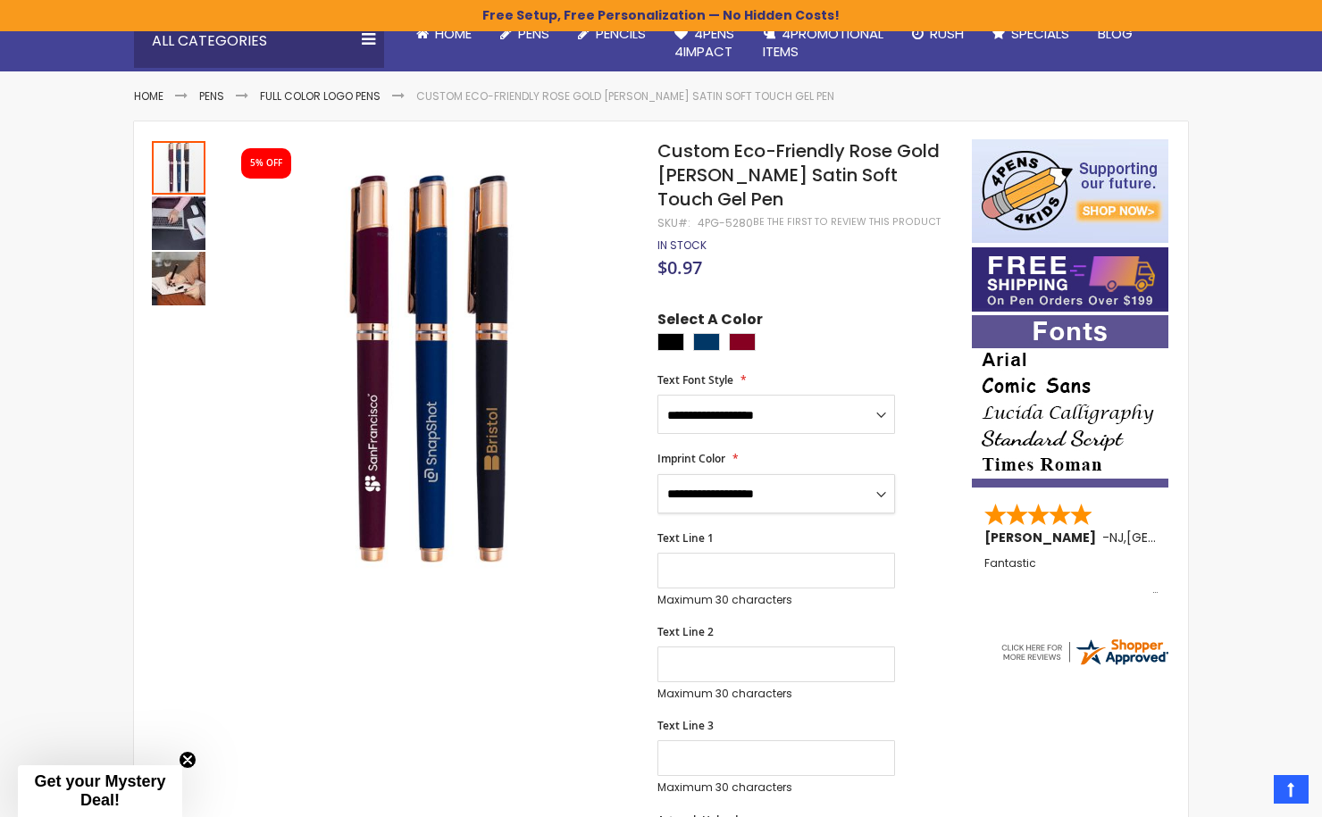
scroll to position [190, 0]
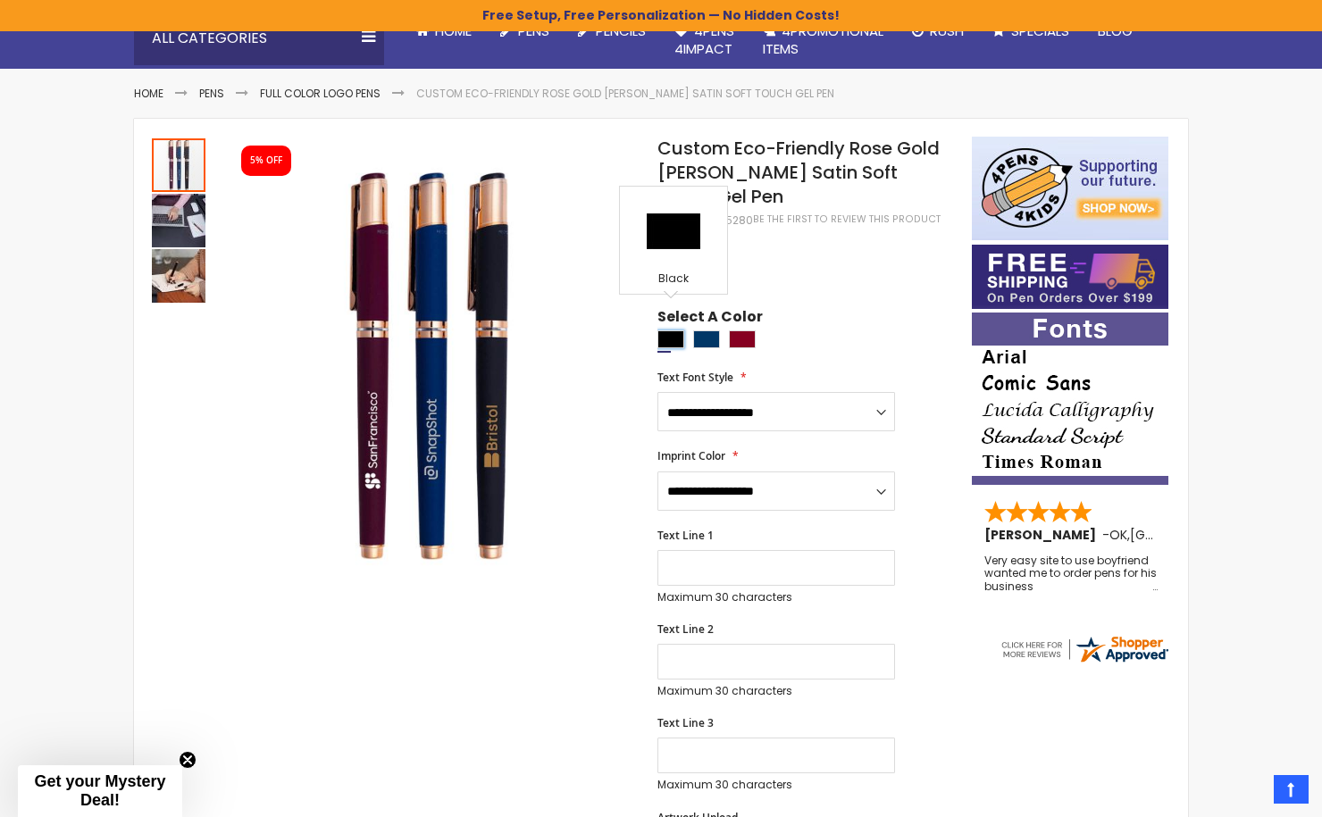
click at [674, 330] on div "Black" at bounding box center [670, 339] width 27 height 18
type input "****"
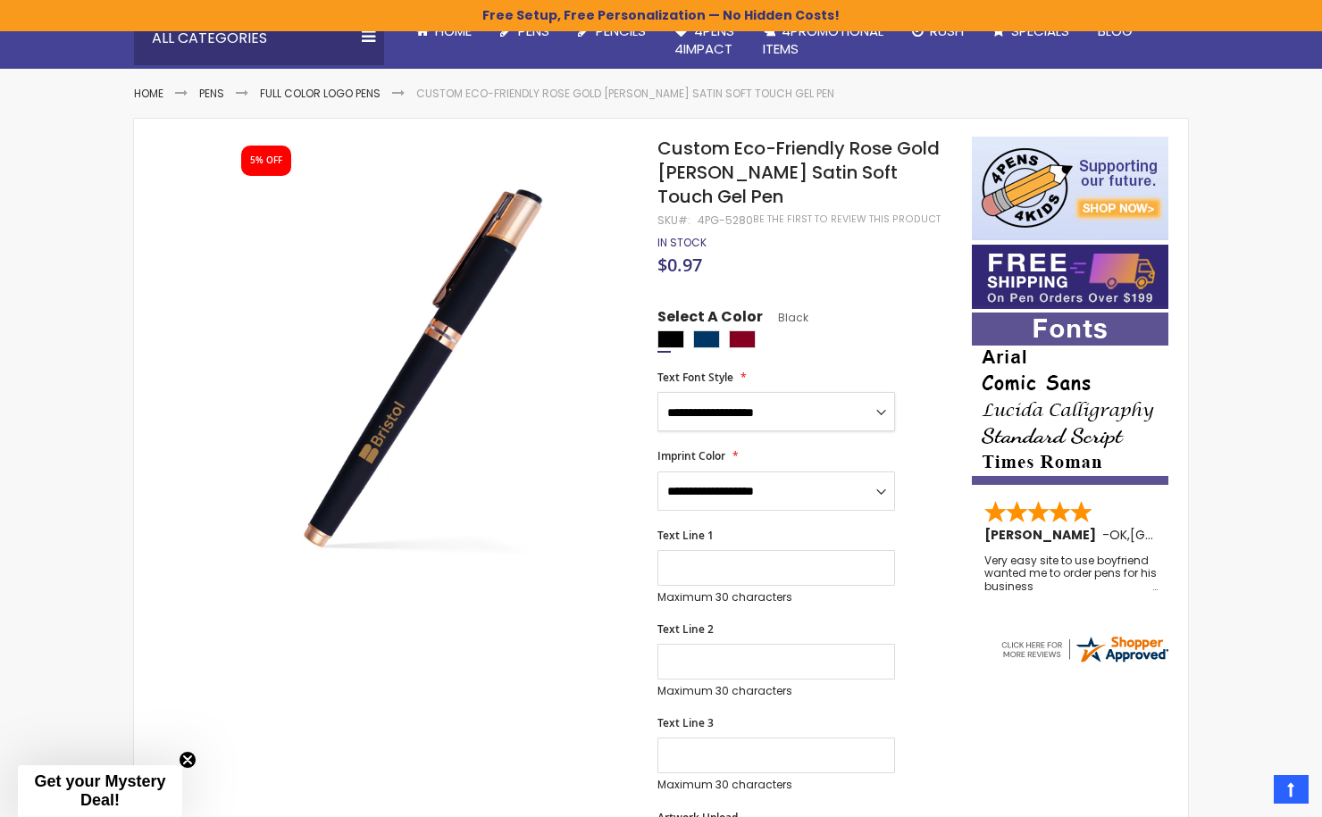
click at [718, 392] on select "**********" at bounding box center [776, 411] width 238 height 39
select select "*****"
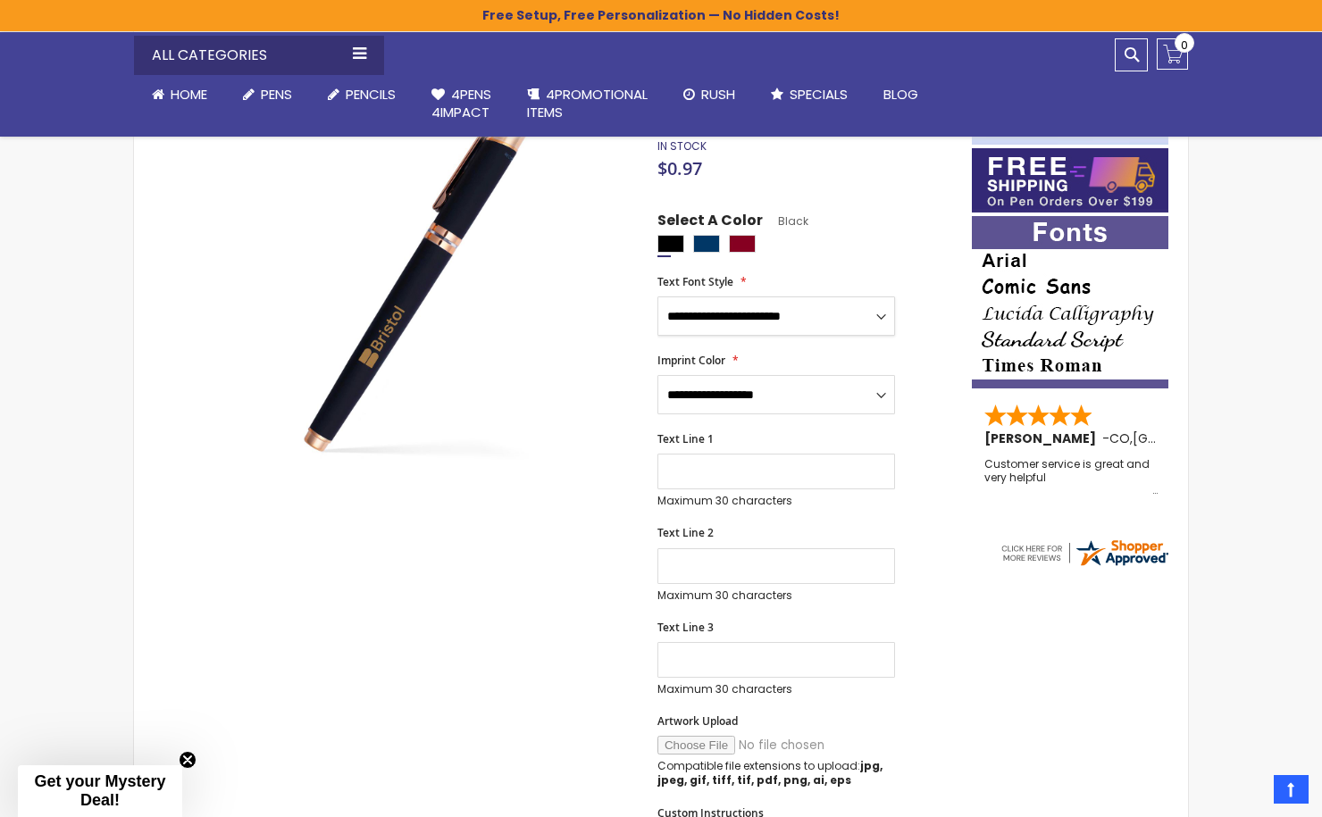
scroll to position [288, 0]
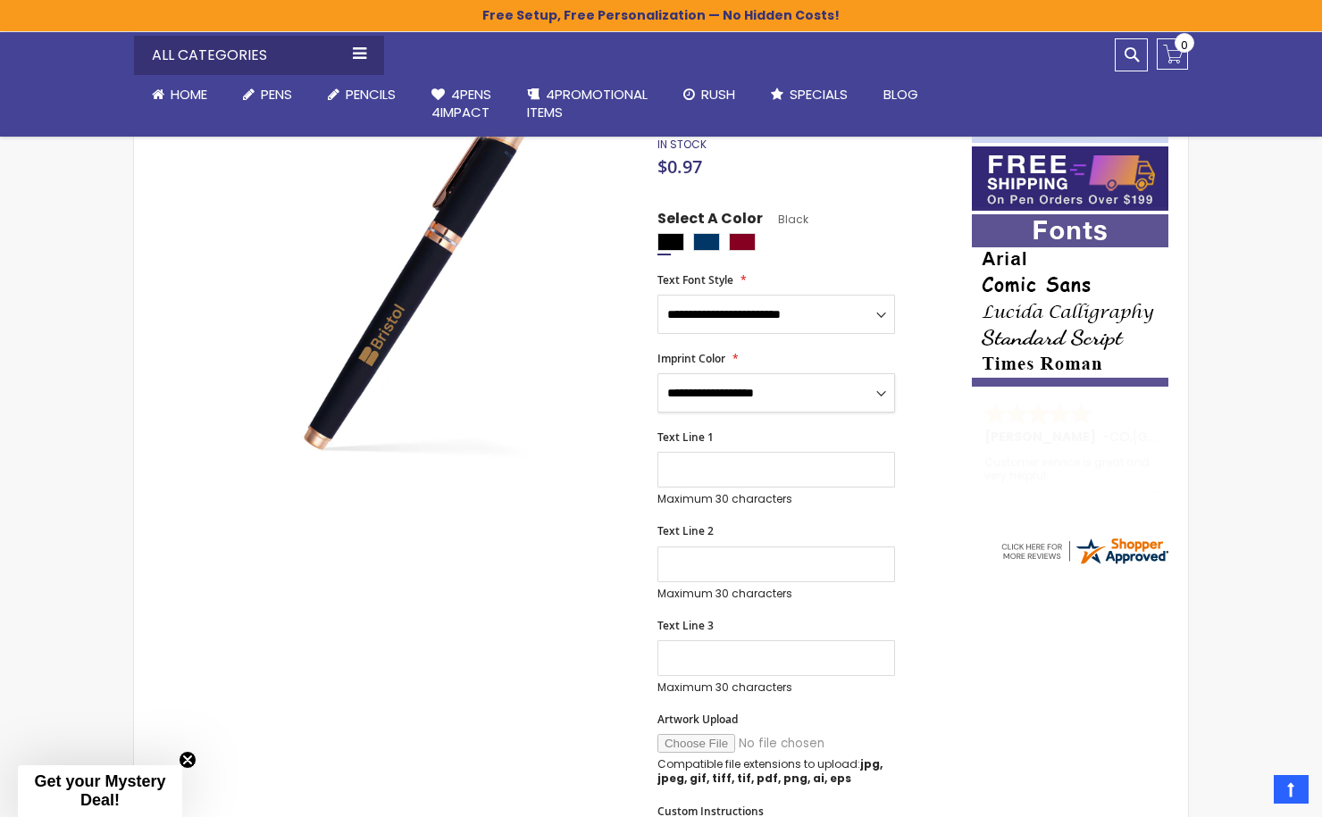
click at [830, 374] on select "**********" at bounding box center [776, 392] width 238 height 39
select select "*****"
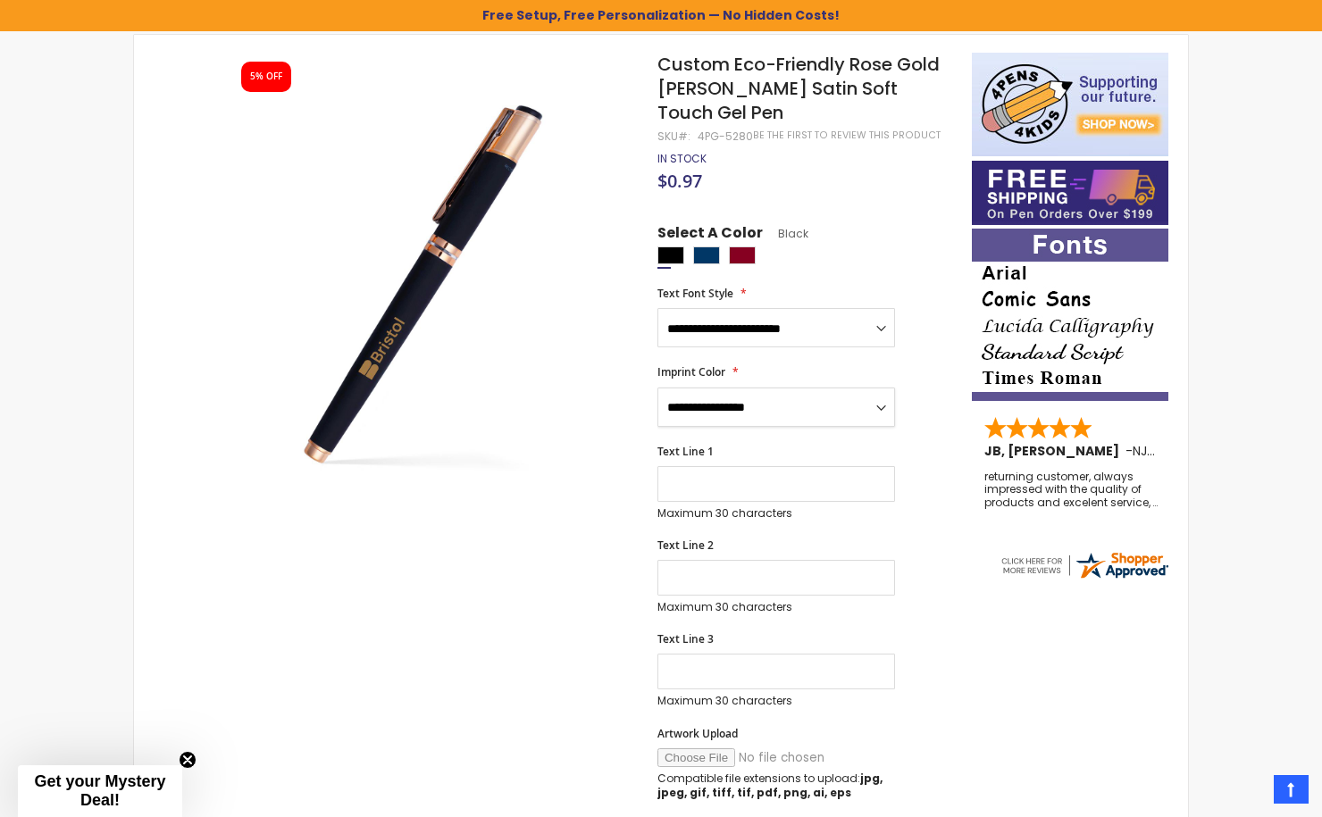
scroll to position [247, 0]
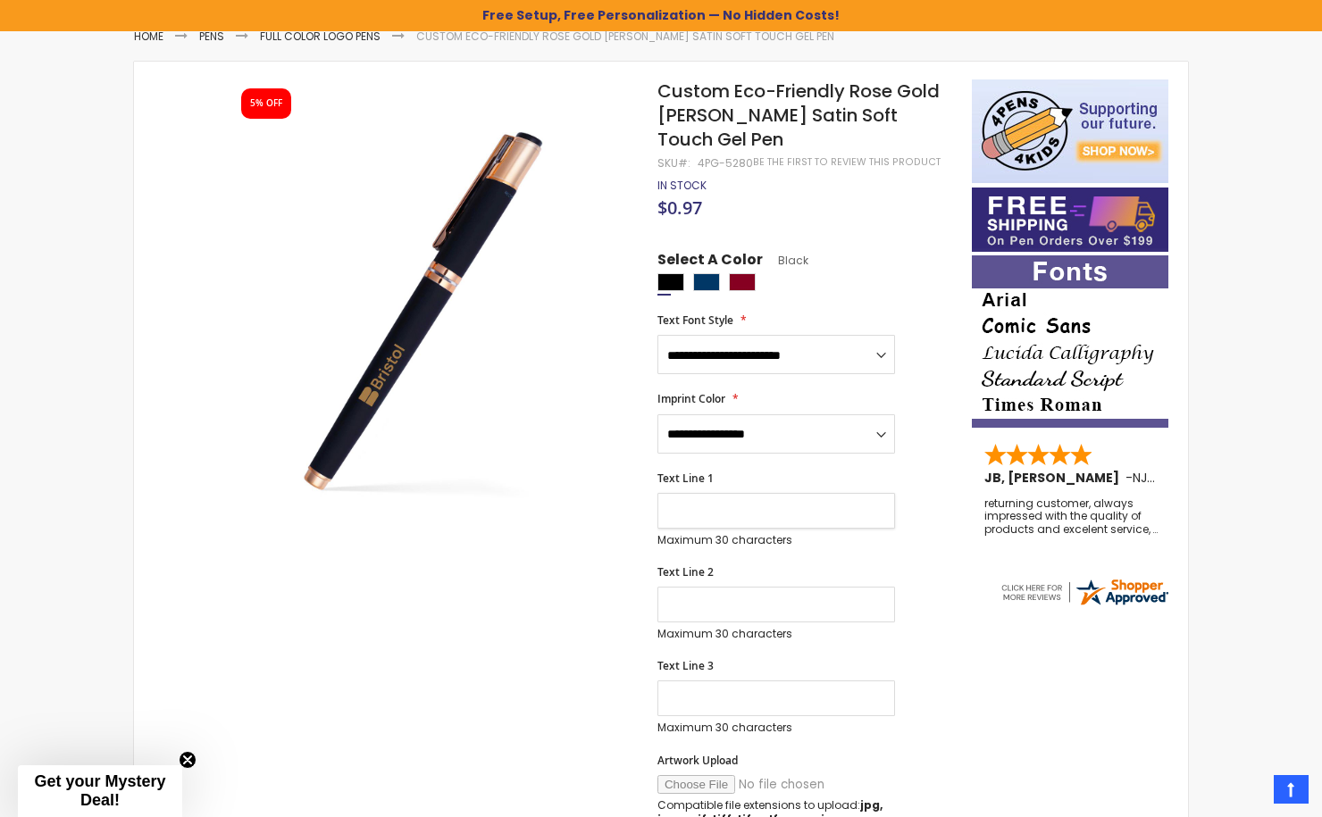
click at [730, 493] on input "Text Line 1" at bounding box center [776, 511] width 238 height 36
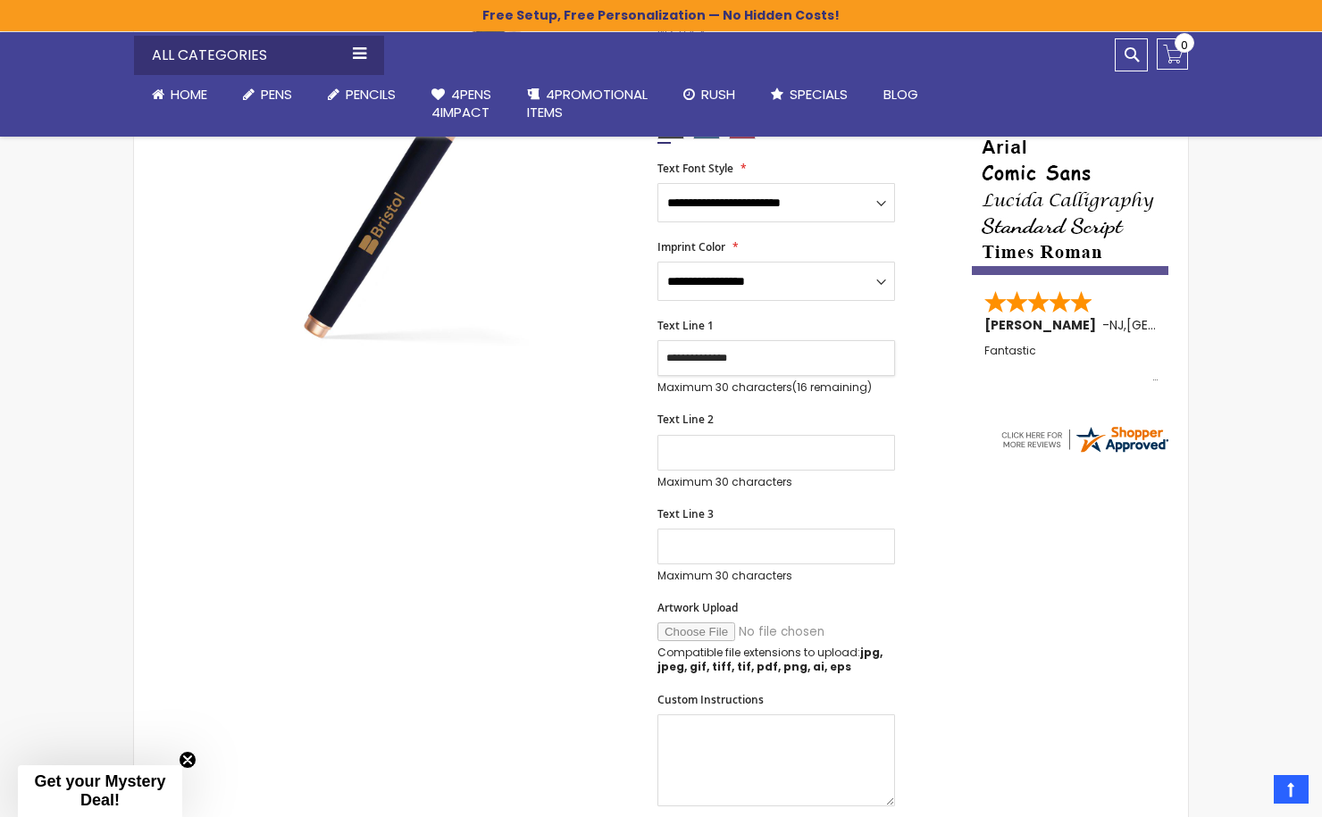
scroll to position [401, 0]
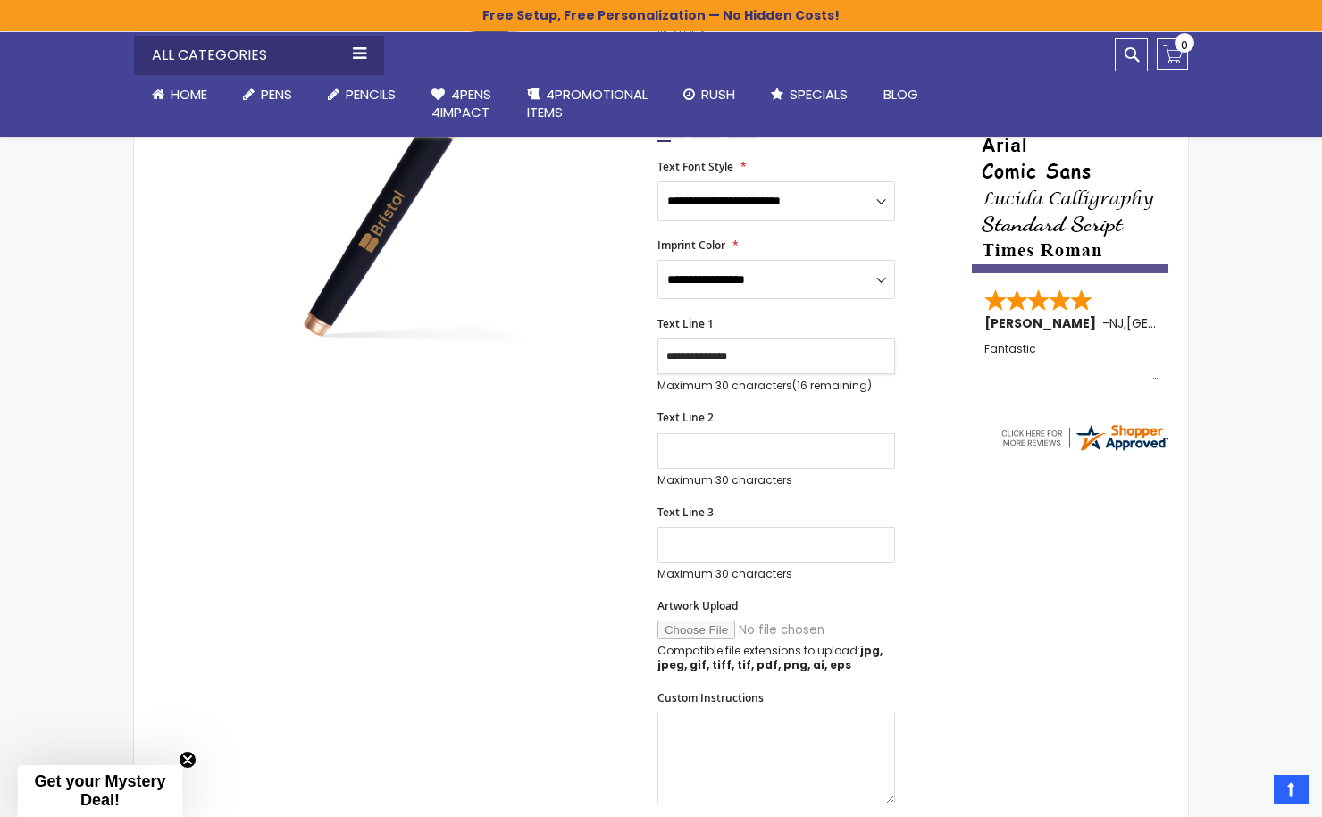
type input "**********"
click at [699, 621] on input "Artwork Upload" at bounding box center [778, 630] width 243 height 19
type input "**********"
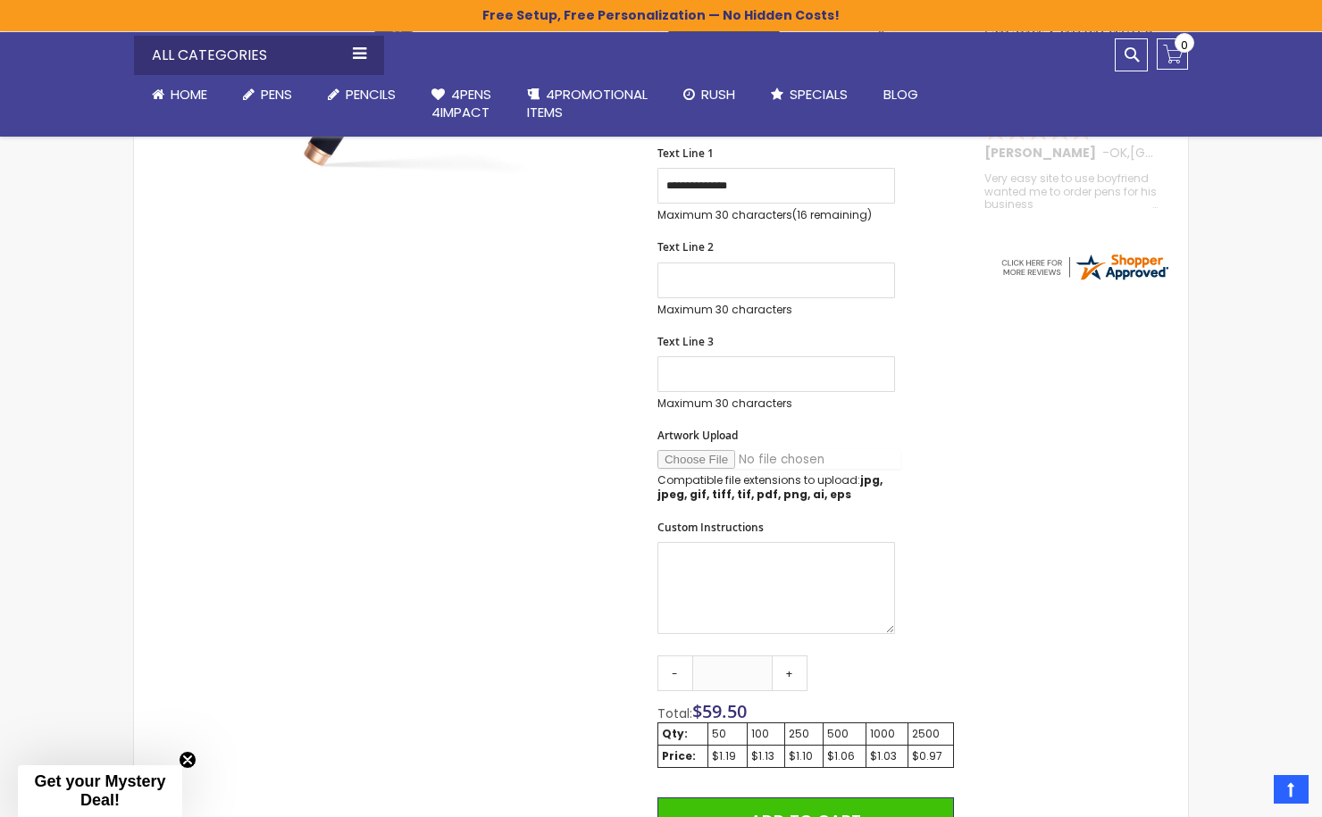
scroll to position [613, 0]
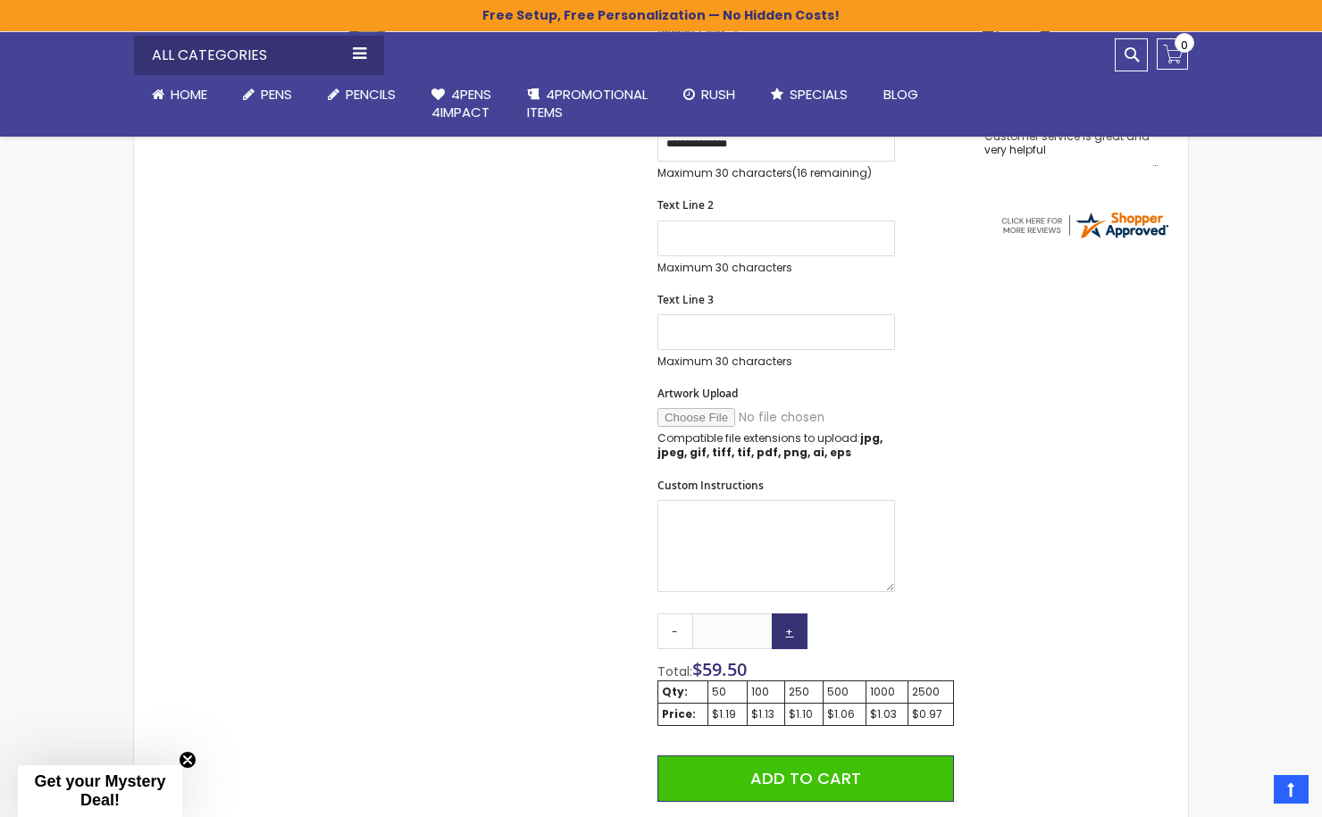
click at [791, 613] on link "+" at bounding box center [789, 631] width 36 height 36
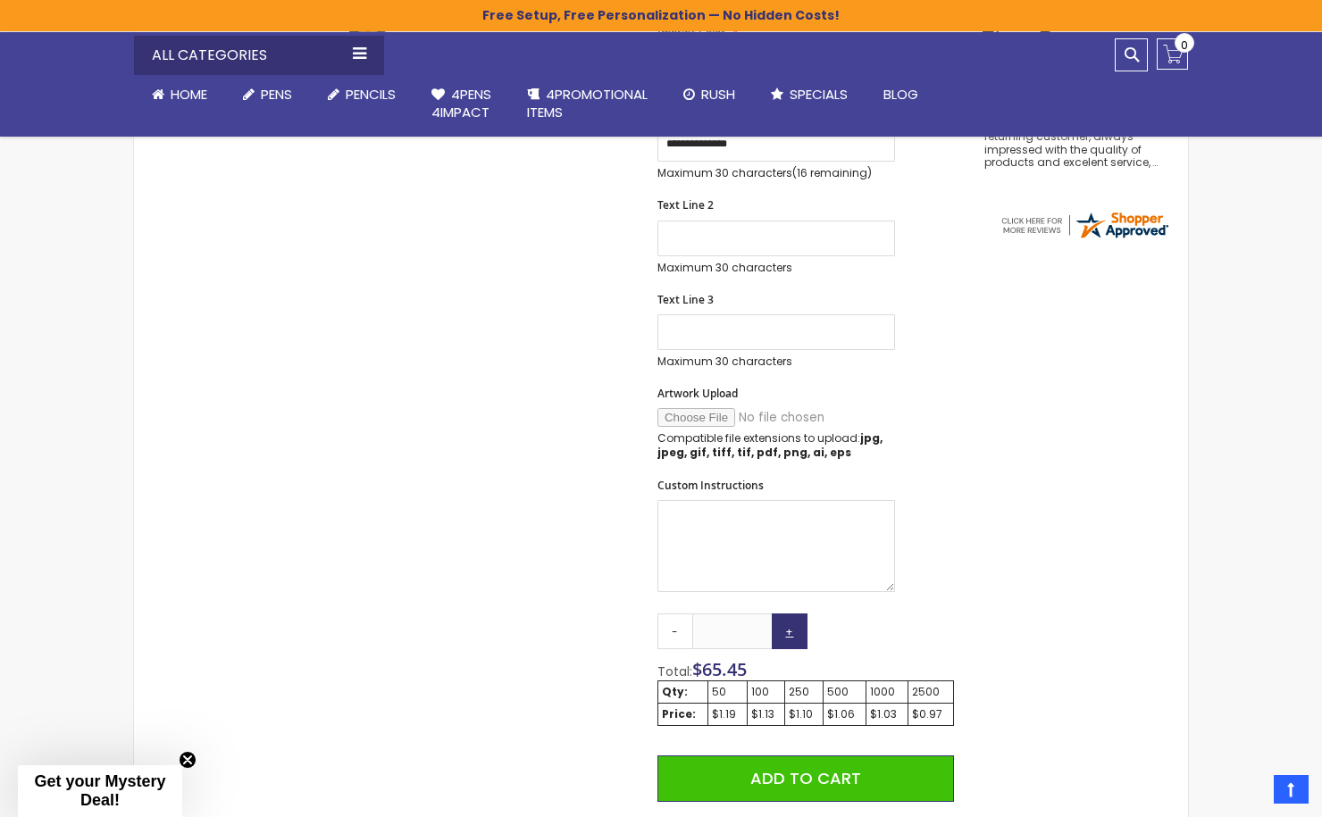
click at [791, 613] on link "+" at bounding box center [789, 631] width 36 height 36
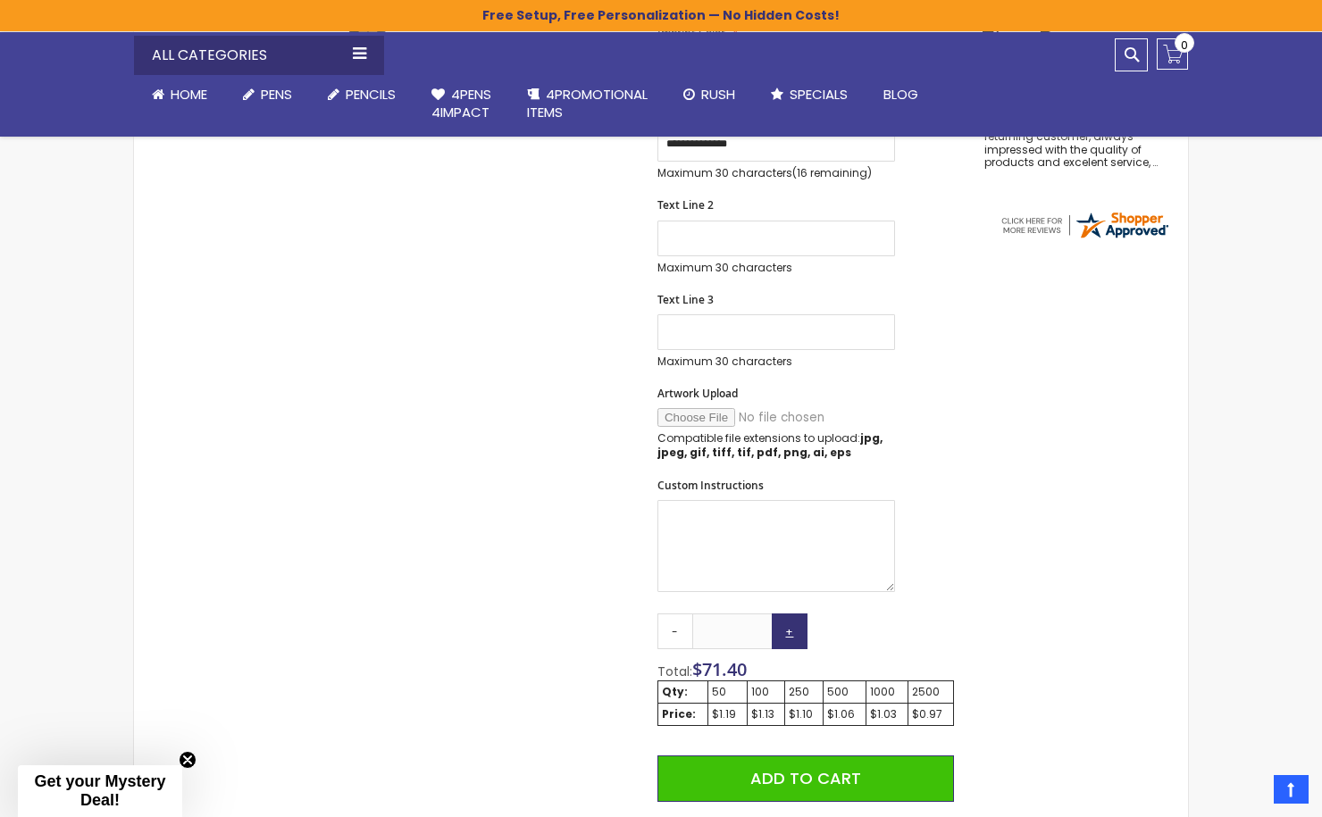
click at [791, 613] on link "+" at bounding box center [789, 631] width 36 height 36
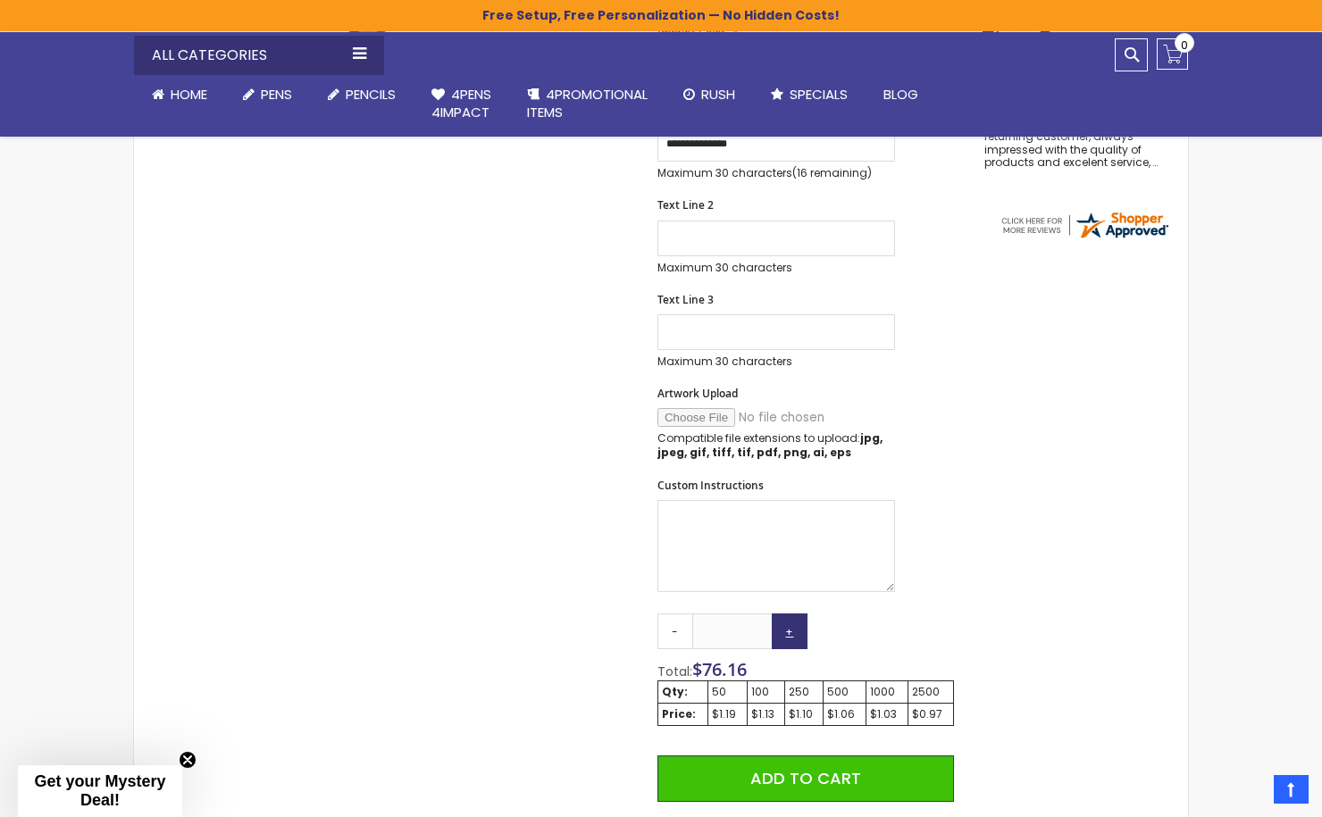
click at [791, 613] on link "+" at bounding box center [789, 631] width 36 height 36
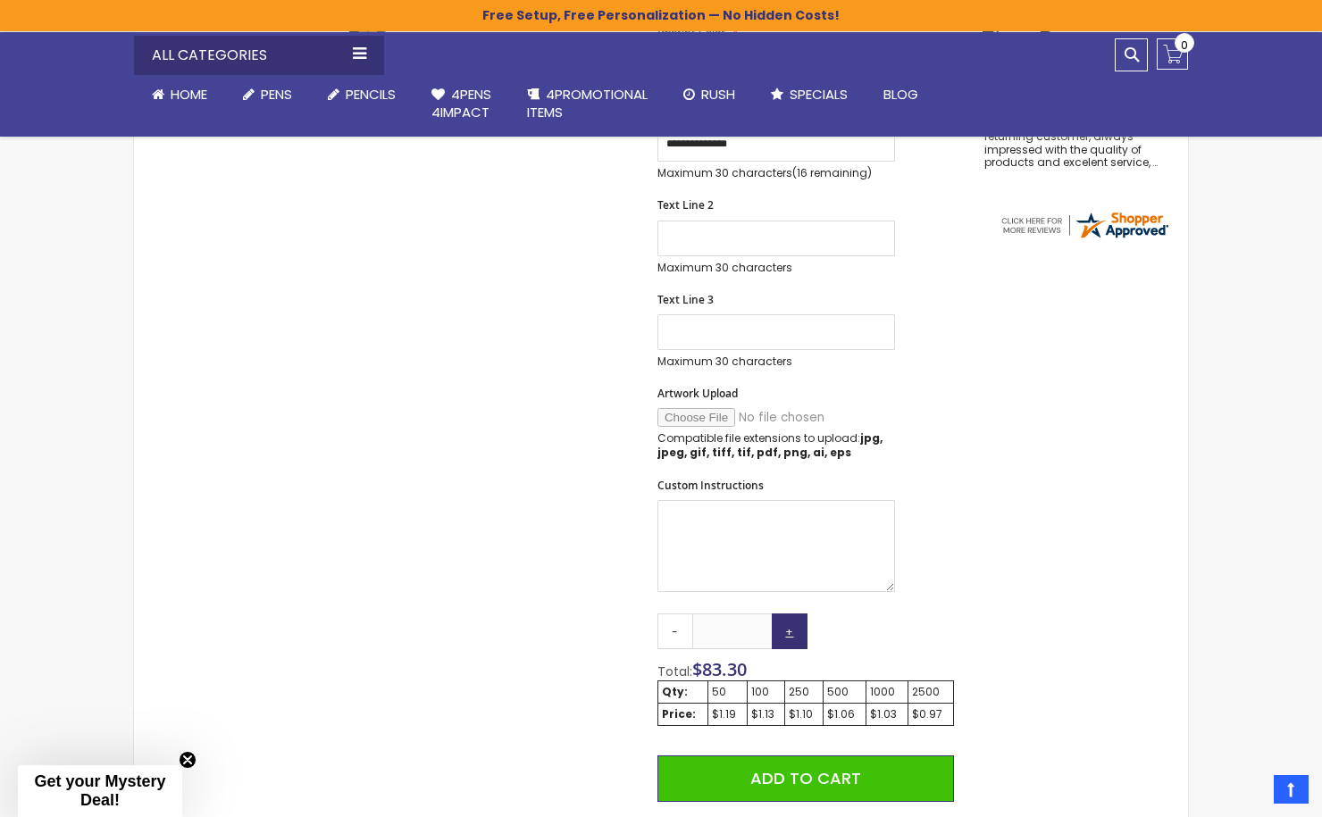
click at [791, 613] on link "+" at bounding box center [789, 631] width 36 height 36
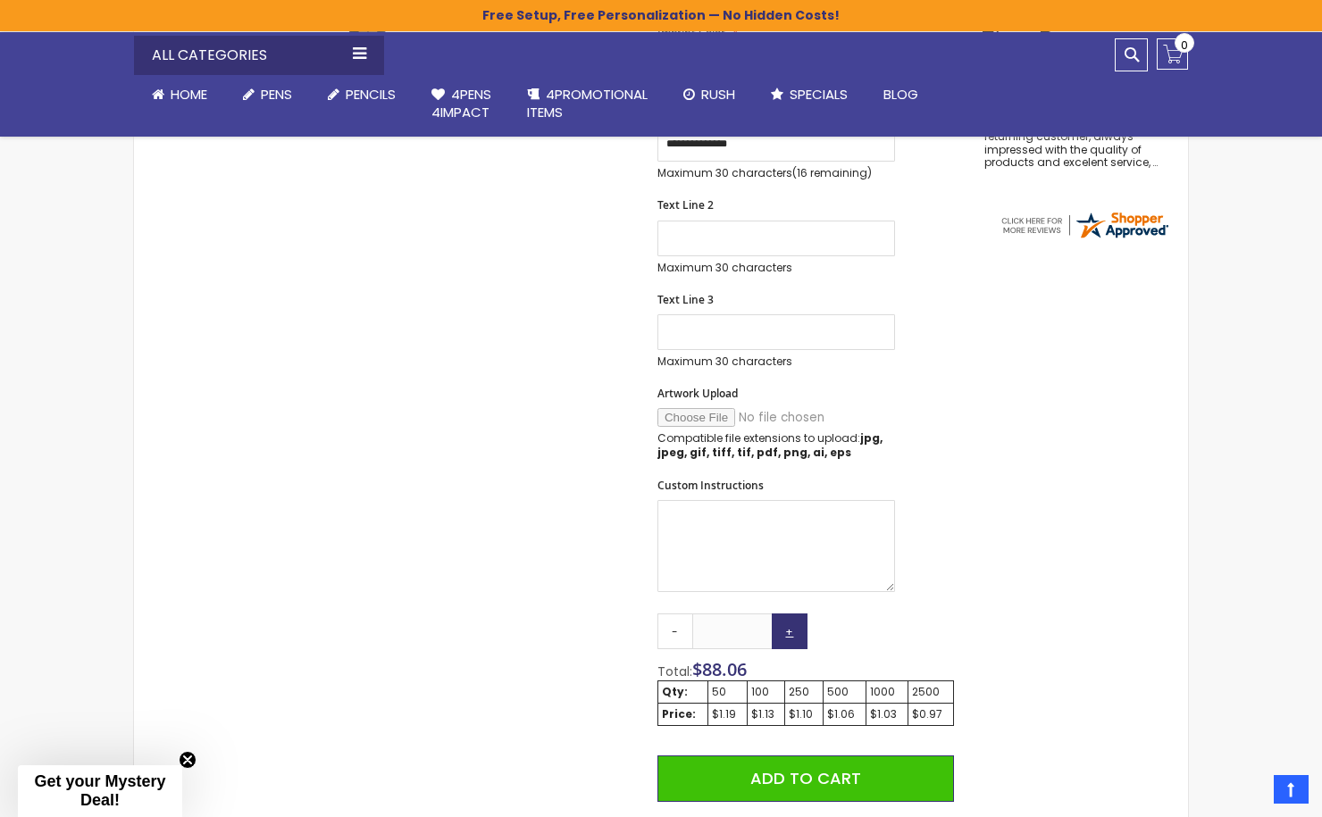
click at [791, 613] on link "+" at bounding box center [789, 631] width 36 height 36
click at [758, 613] on input "**" at bounding box center [732, 631] width 80 height 36
type input "*"
type input "***"
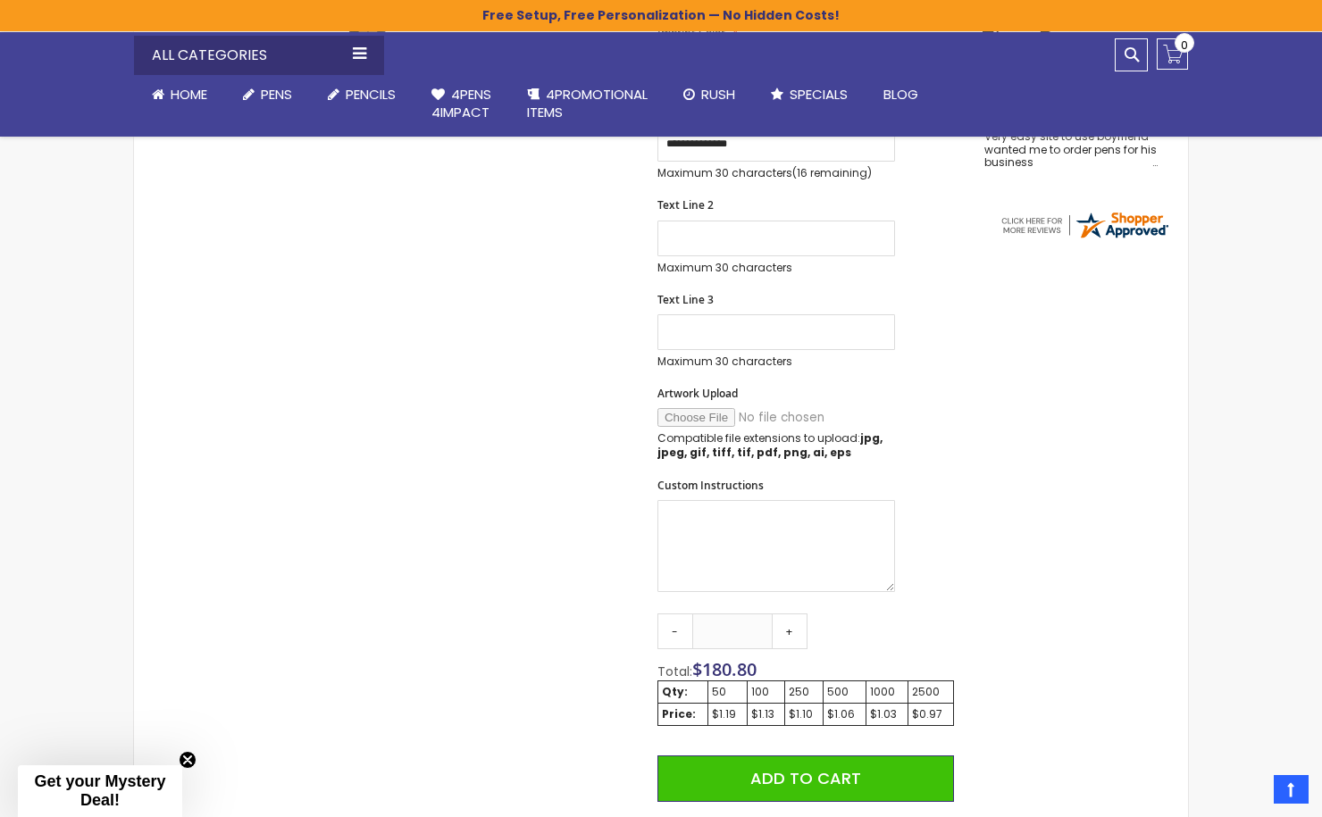
click at [995, 606] on div "Skip to the end of the images gallery 5% OFF Skip to the beginning of the image…" at bounding box center [661, 510] width 1036 height 1595
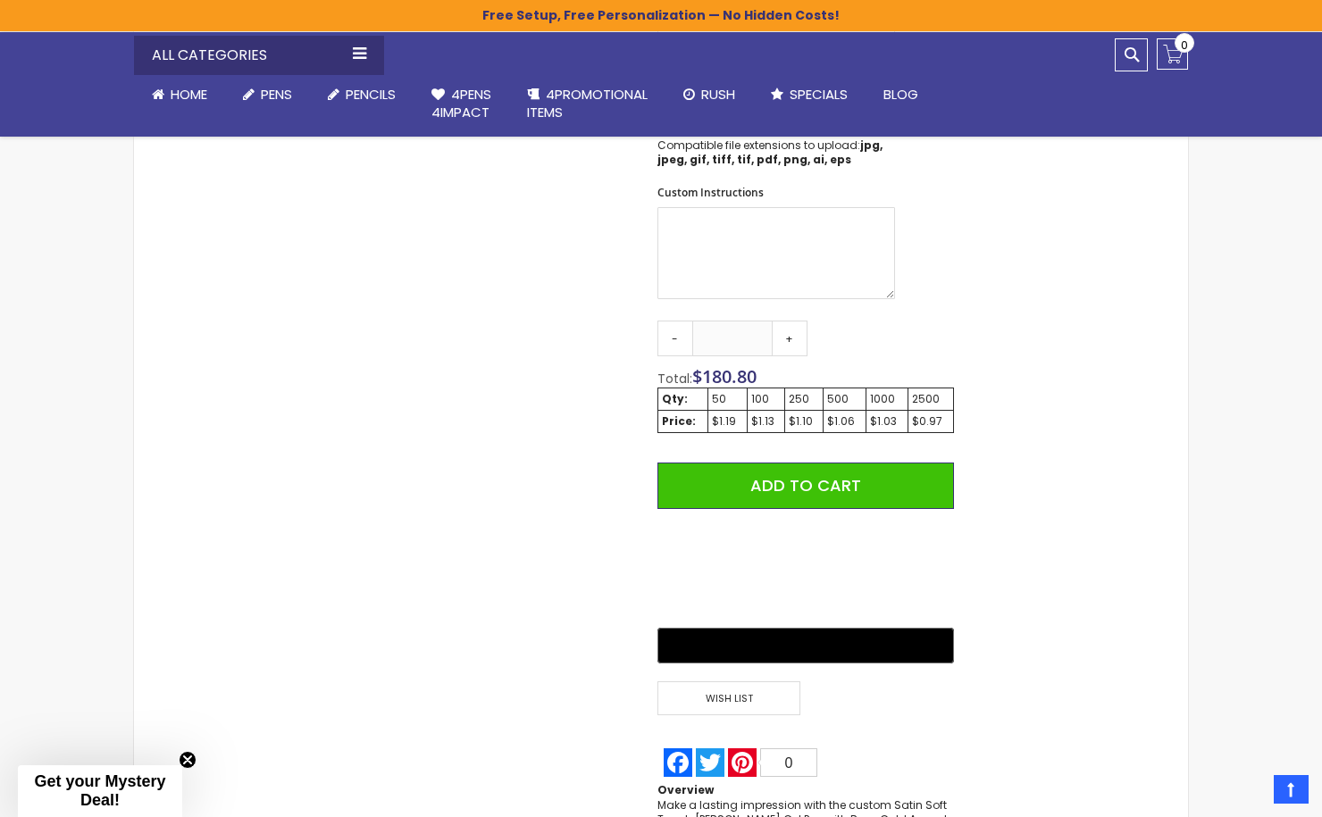
scroll to position [880, 0]
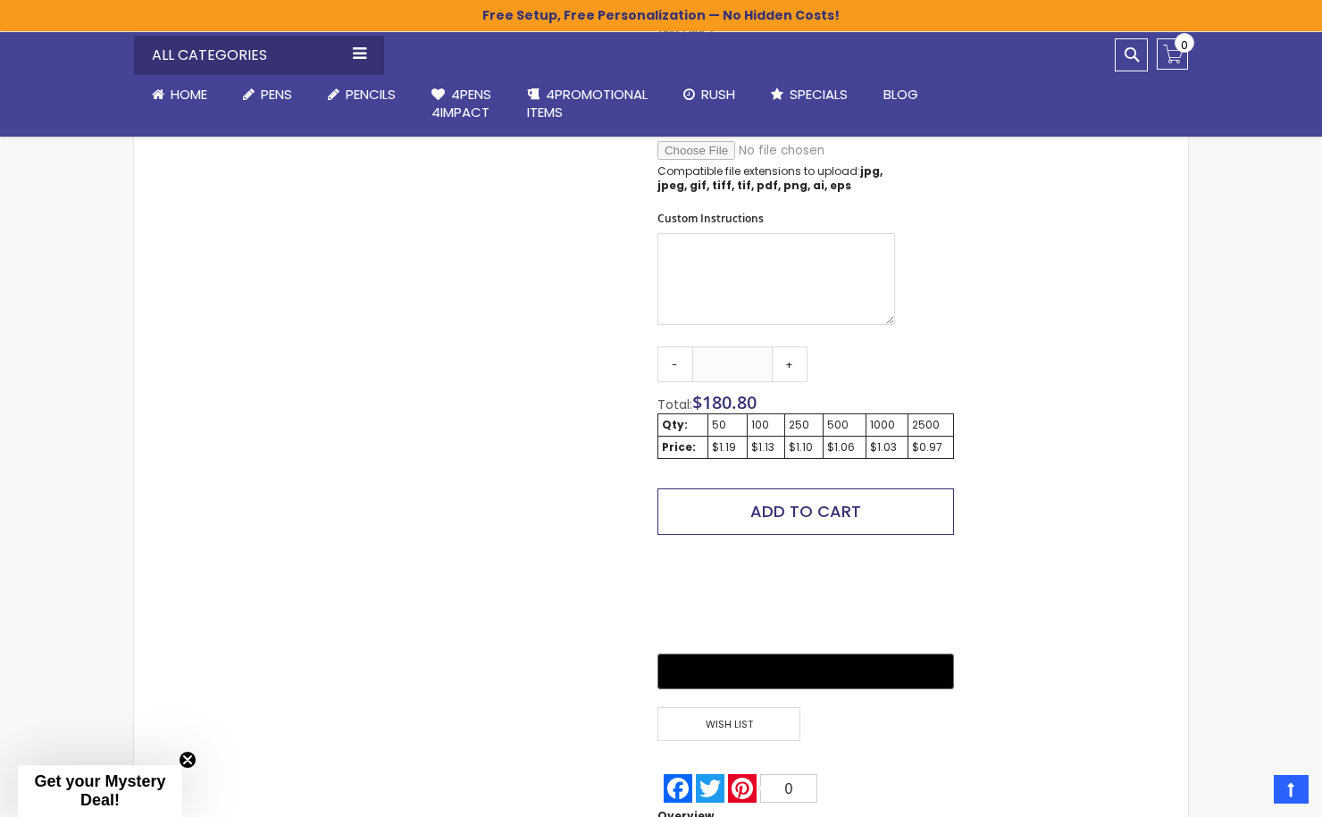
click at [830, 500] on span "Add to Cart" at bounding box center [805, 511] width 111 height 22
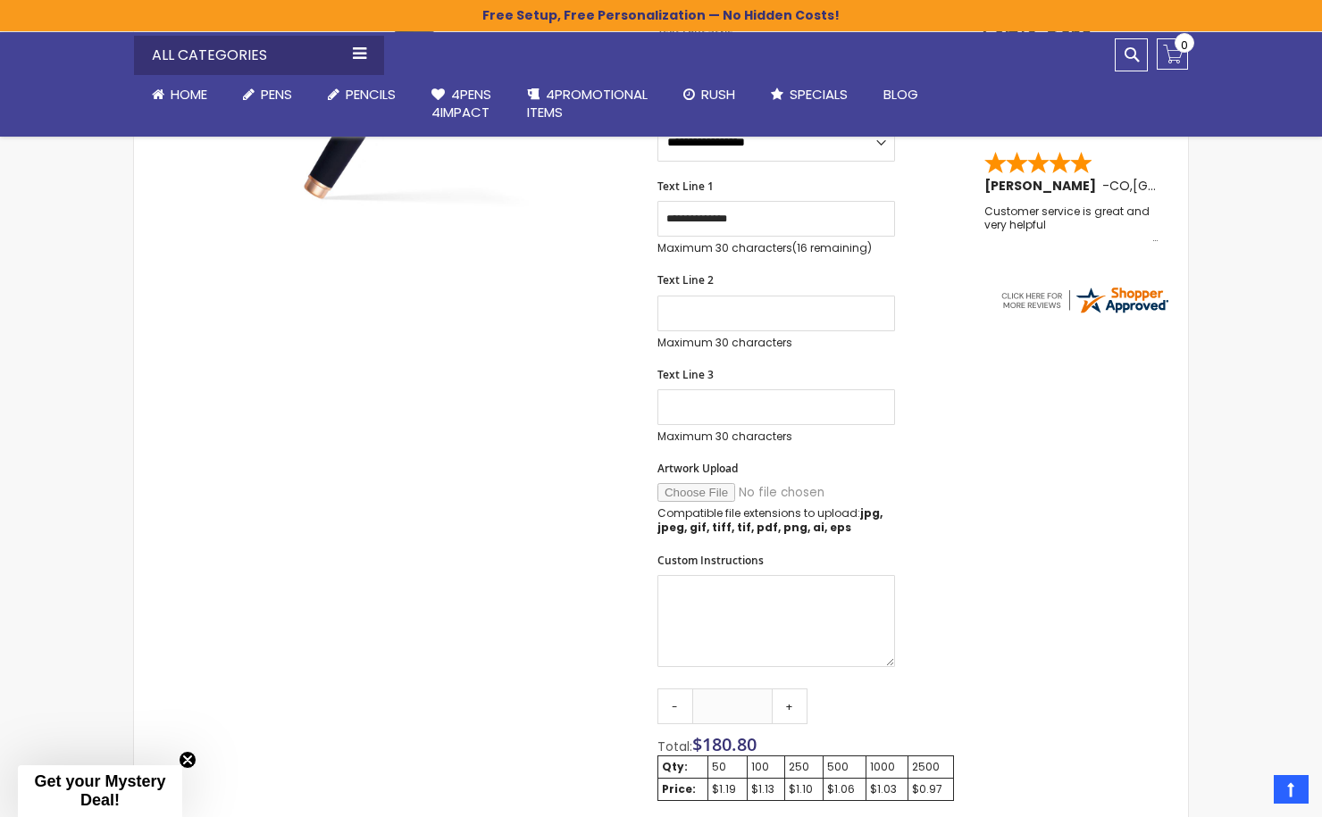
scroll to position [454, 0]
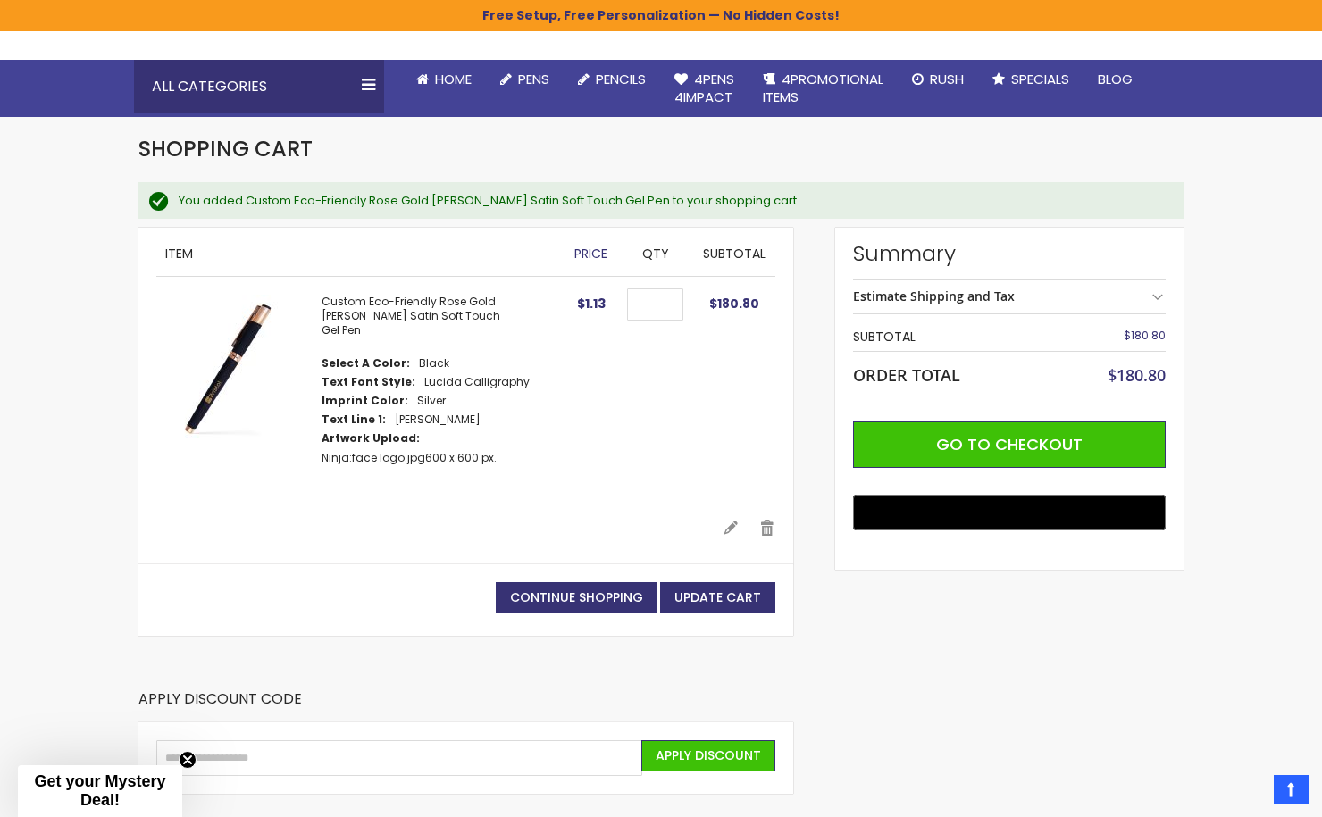
scroll to position [143, 0]
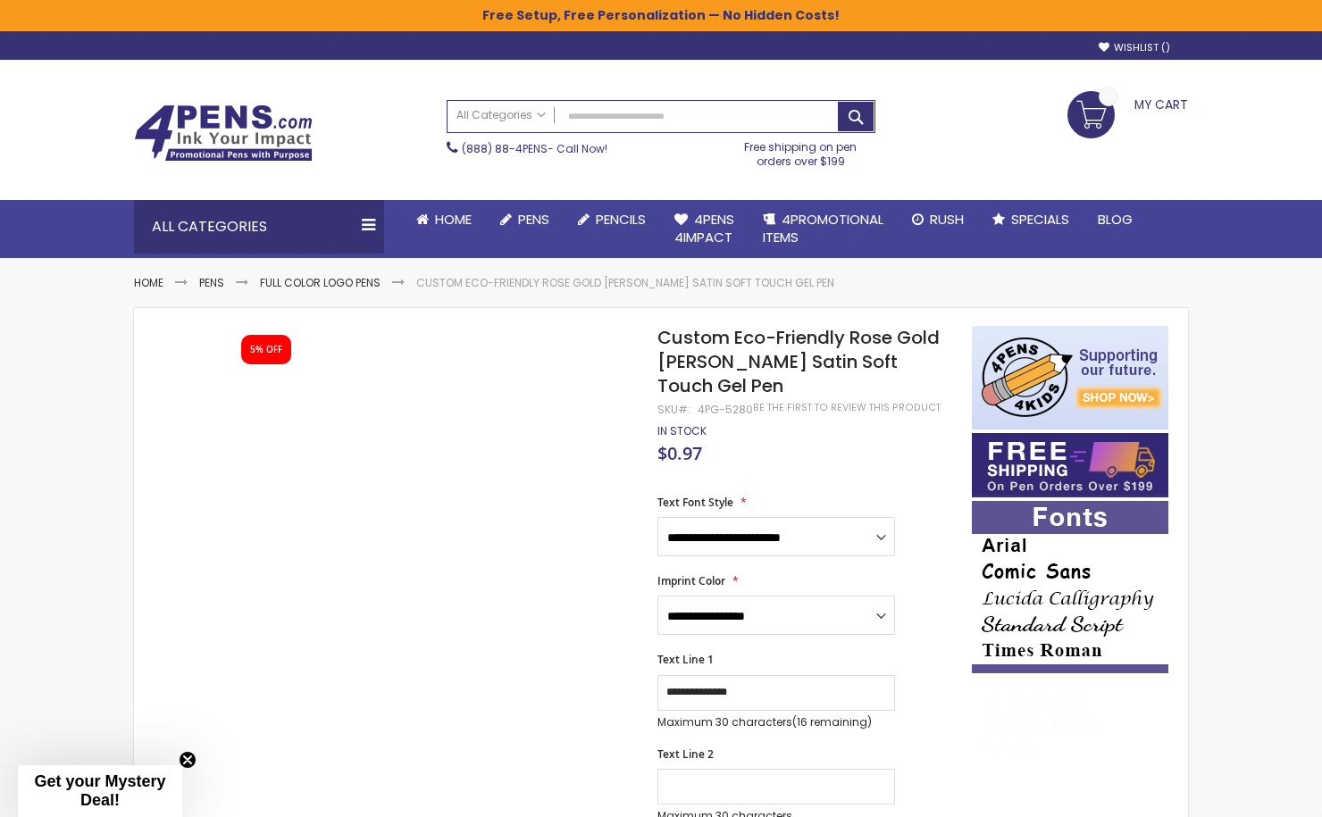
select select "*****"
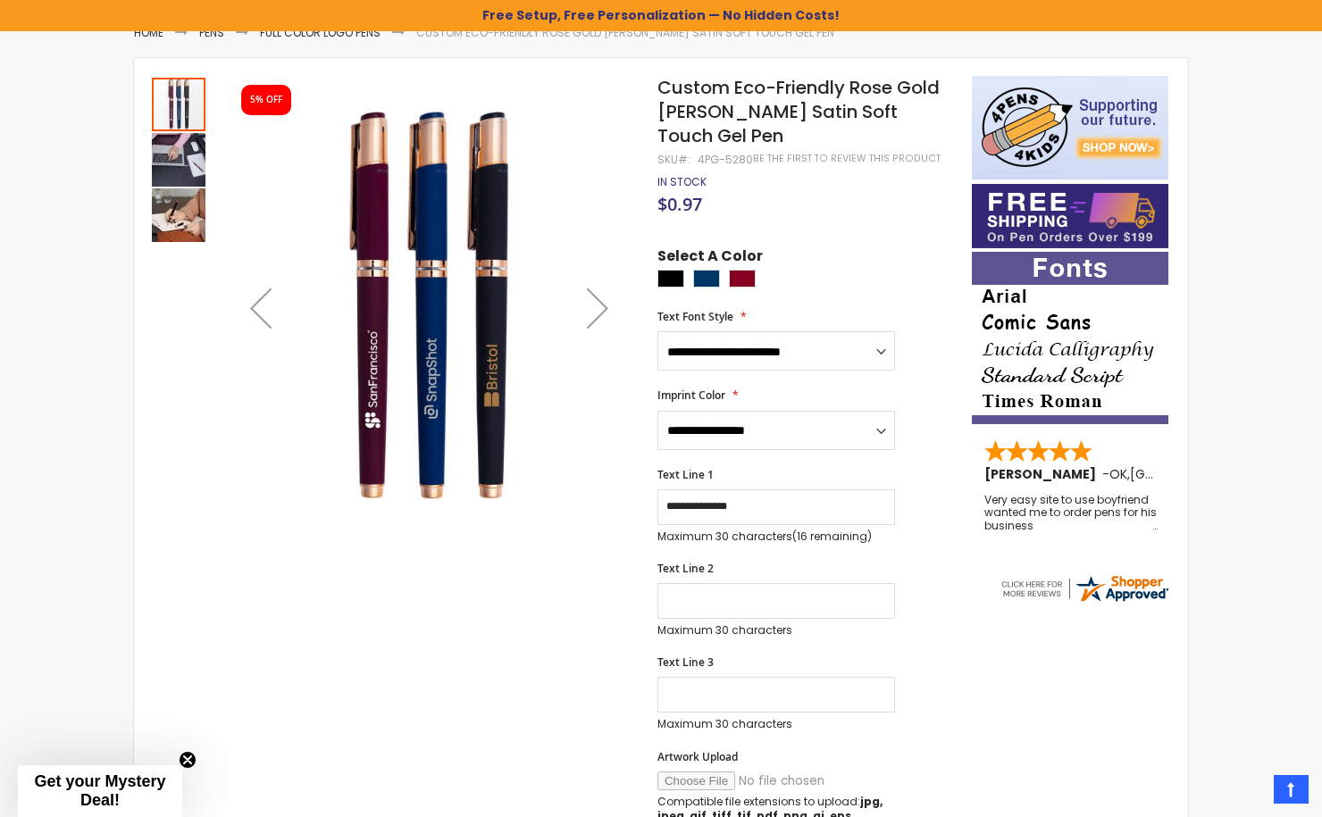
scroll to position [254, 0]
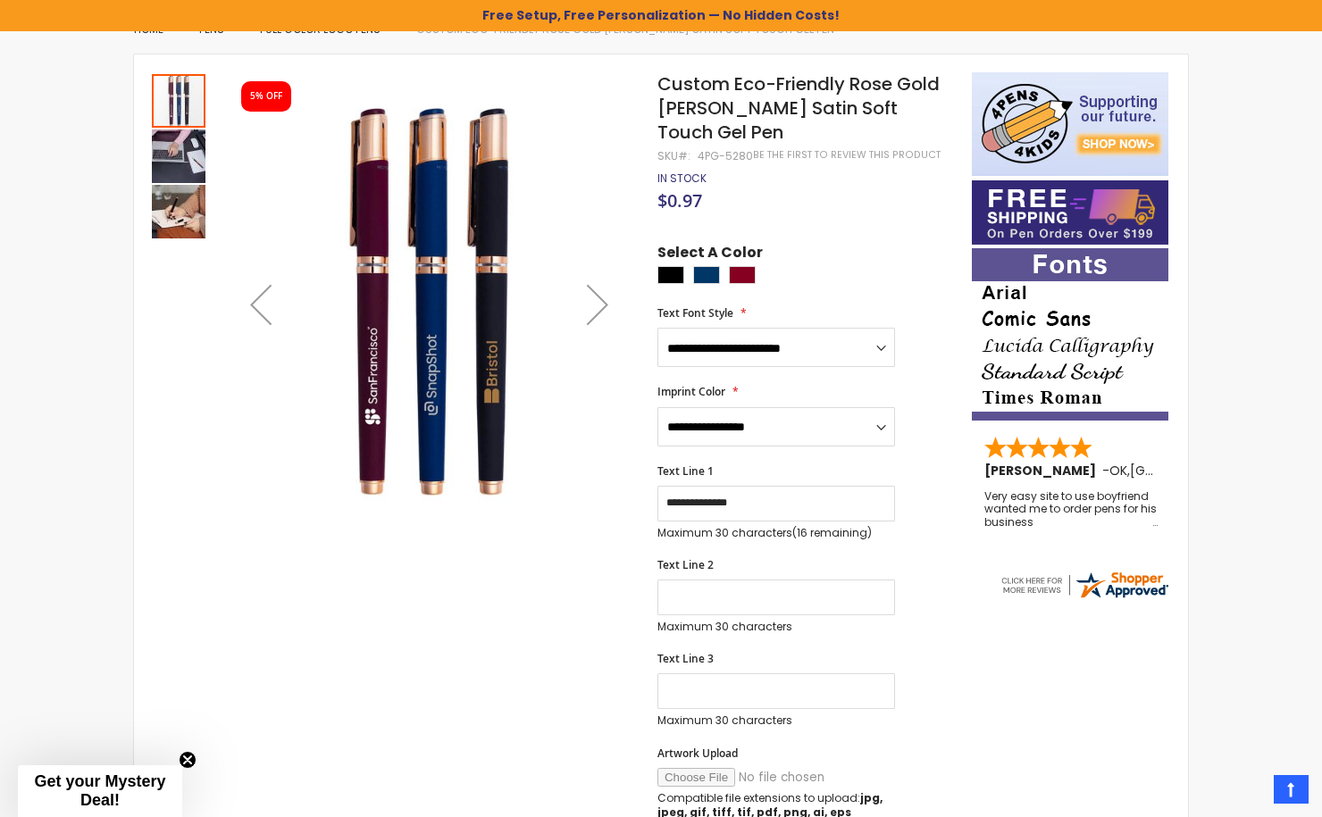
click at [173, 146] on img "Custom Eco-Friendly Rose Gold Earl Satin Soft Touch Gel Pen" at bounding box center [179, 156] width 54 height 54
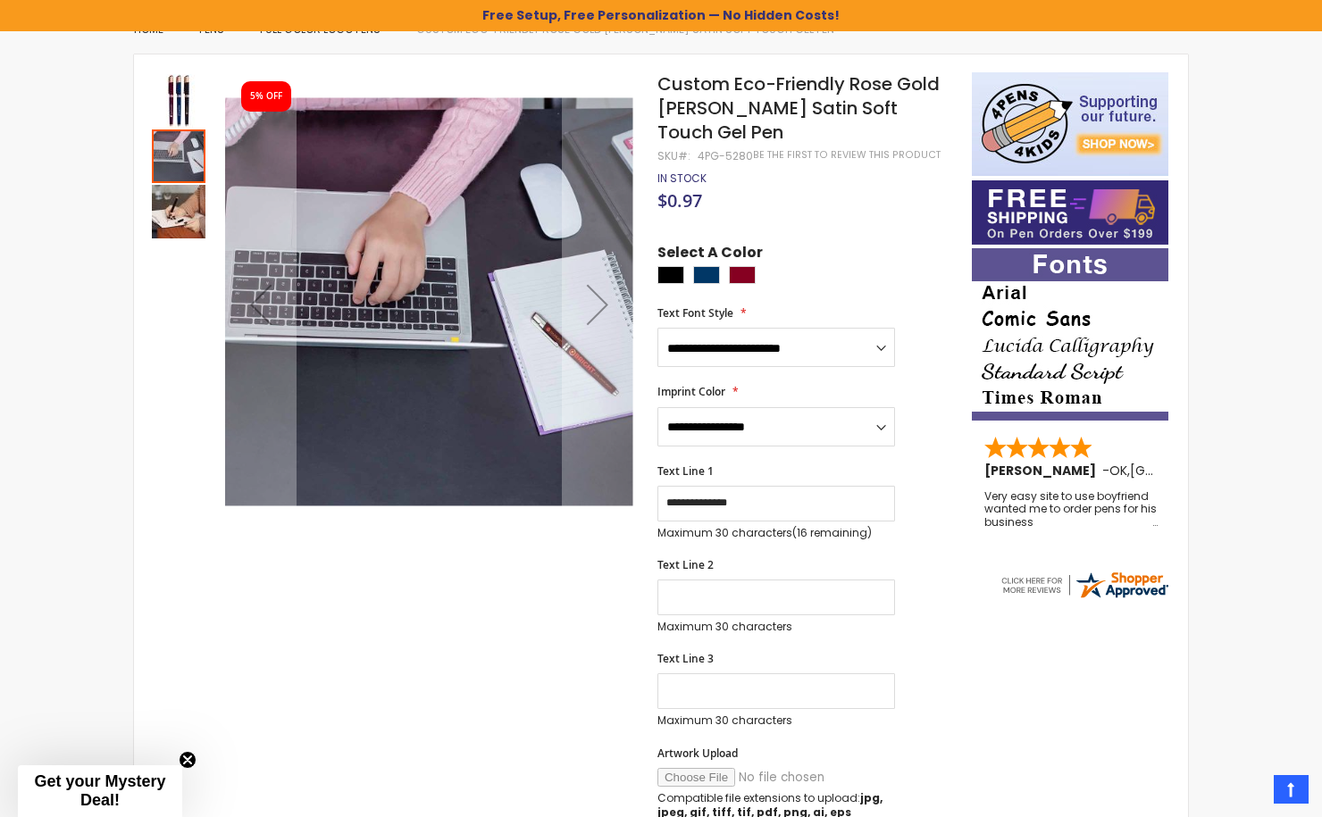
click at [176, 196] on img "Custom Eco-Friendly Rose Gold Earl Satin Soft Touch Gel Pen" at bounding box center [179, 212] width 54 height 54
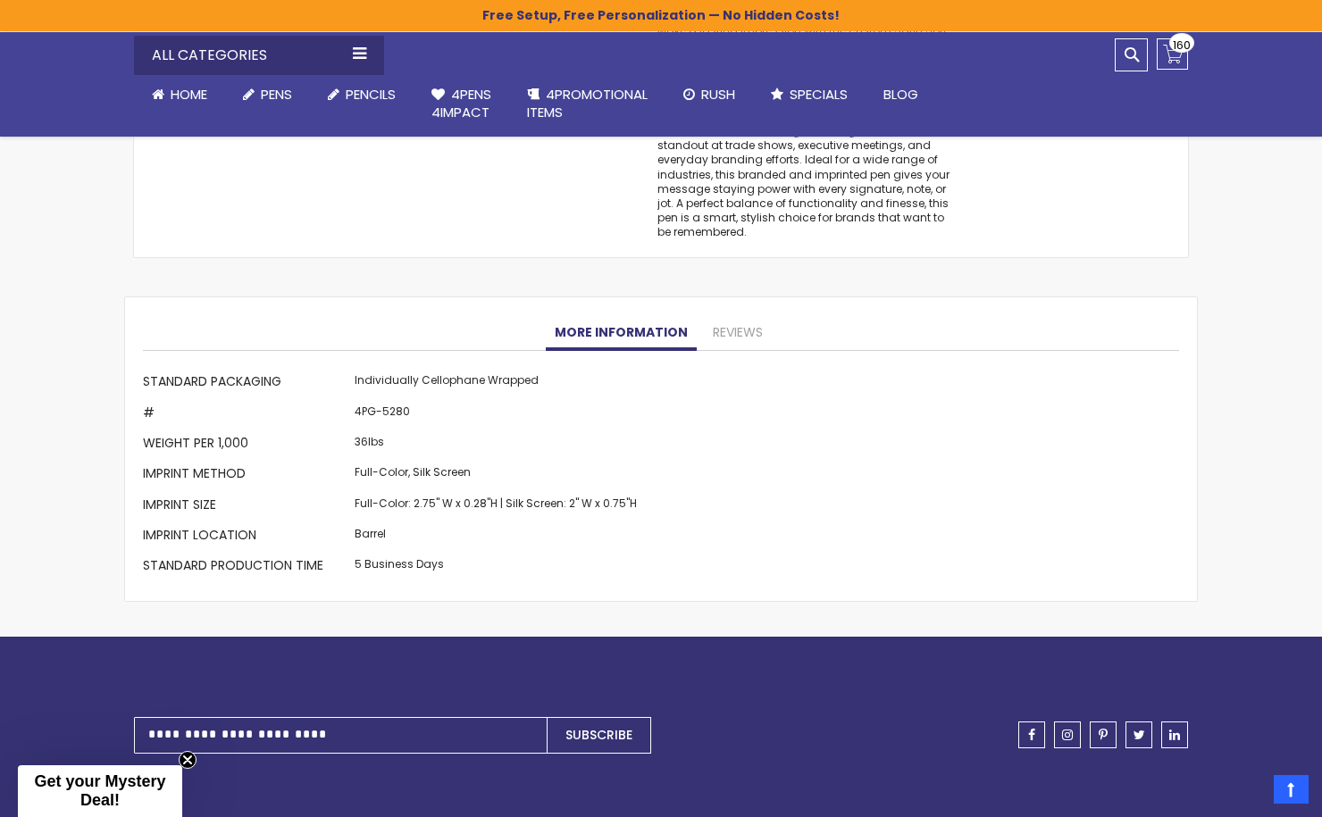
scroll to position [1795, 0]
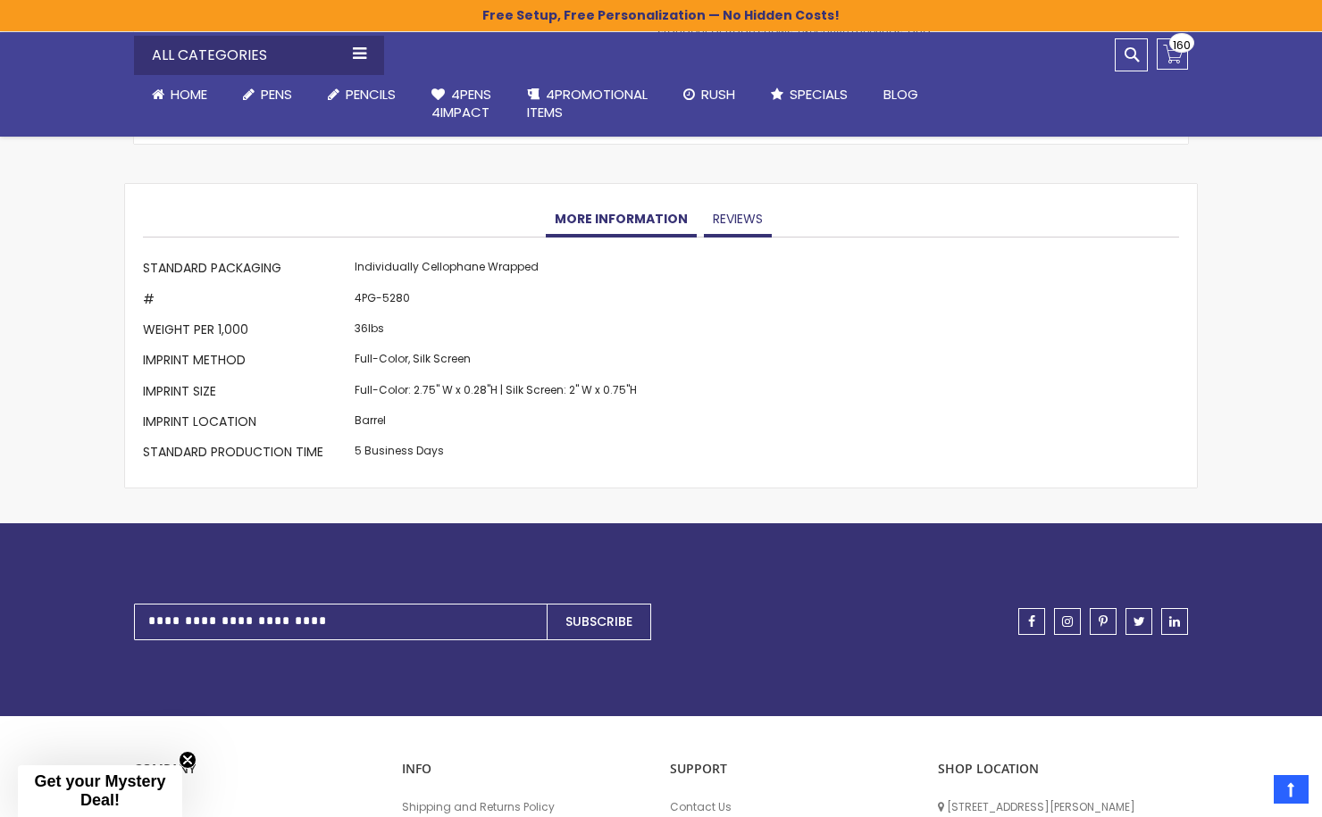
click at [739, 202] on link "Reviews" at bounding box center [738, 220] width 68 height 36
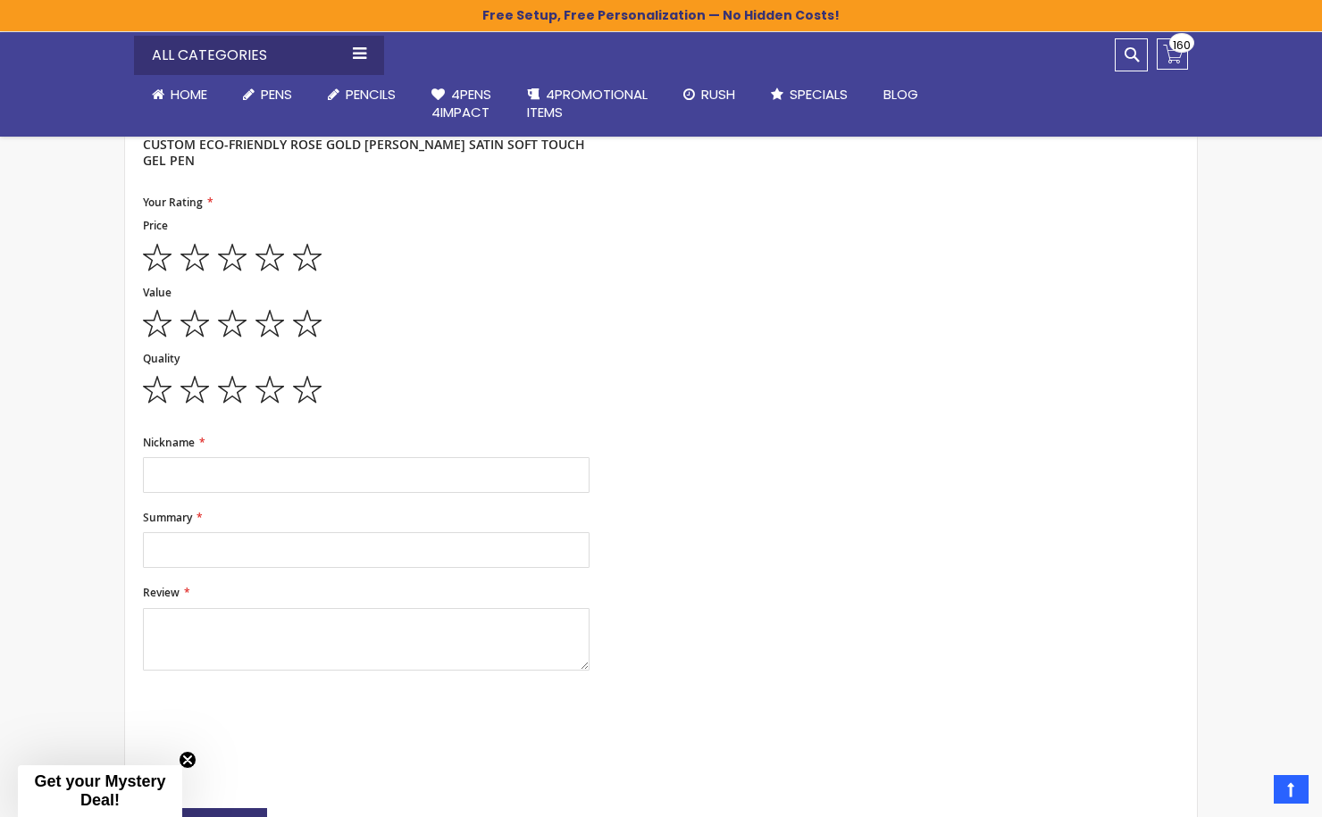
scroll to position [1931, 0]
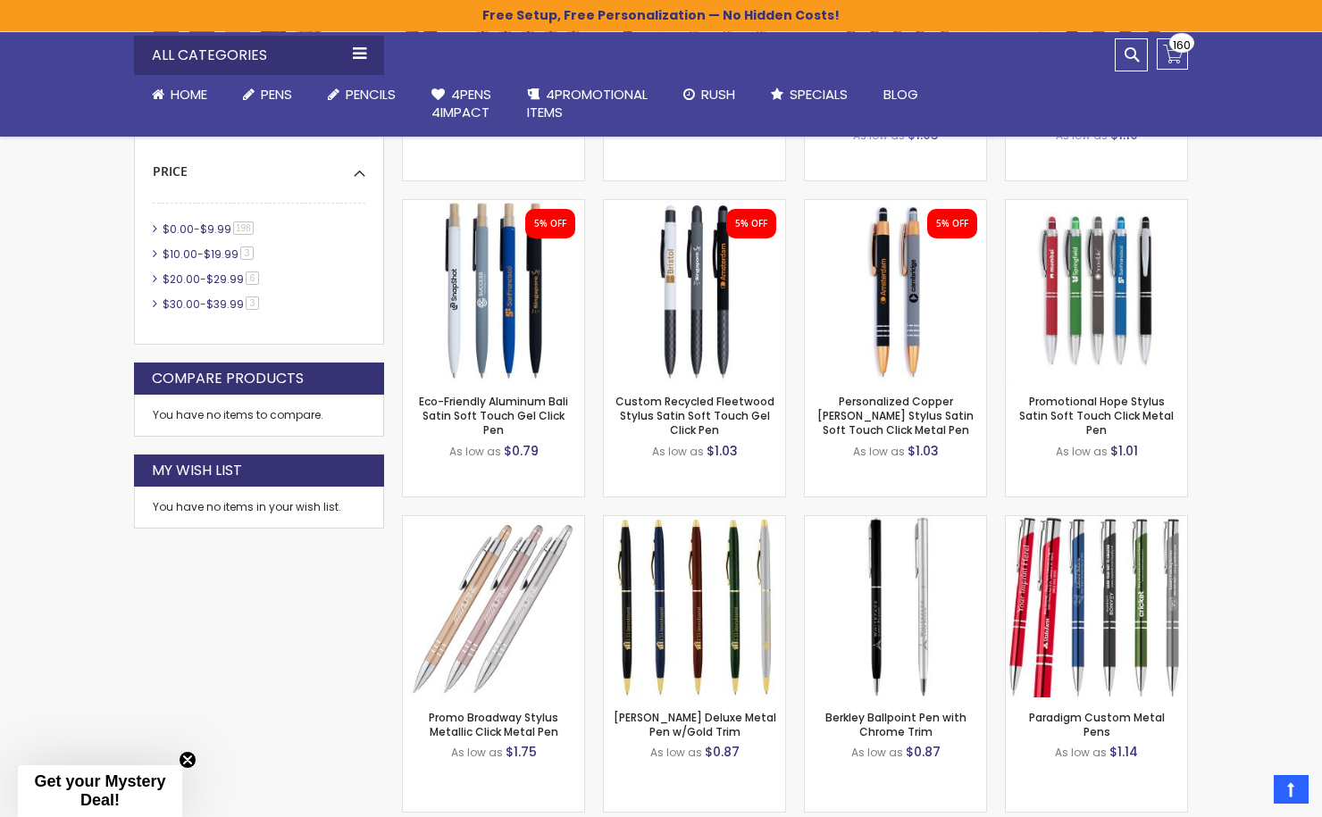
scroll to position [737, 0]
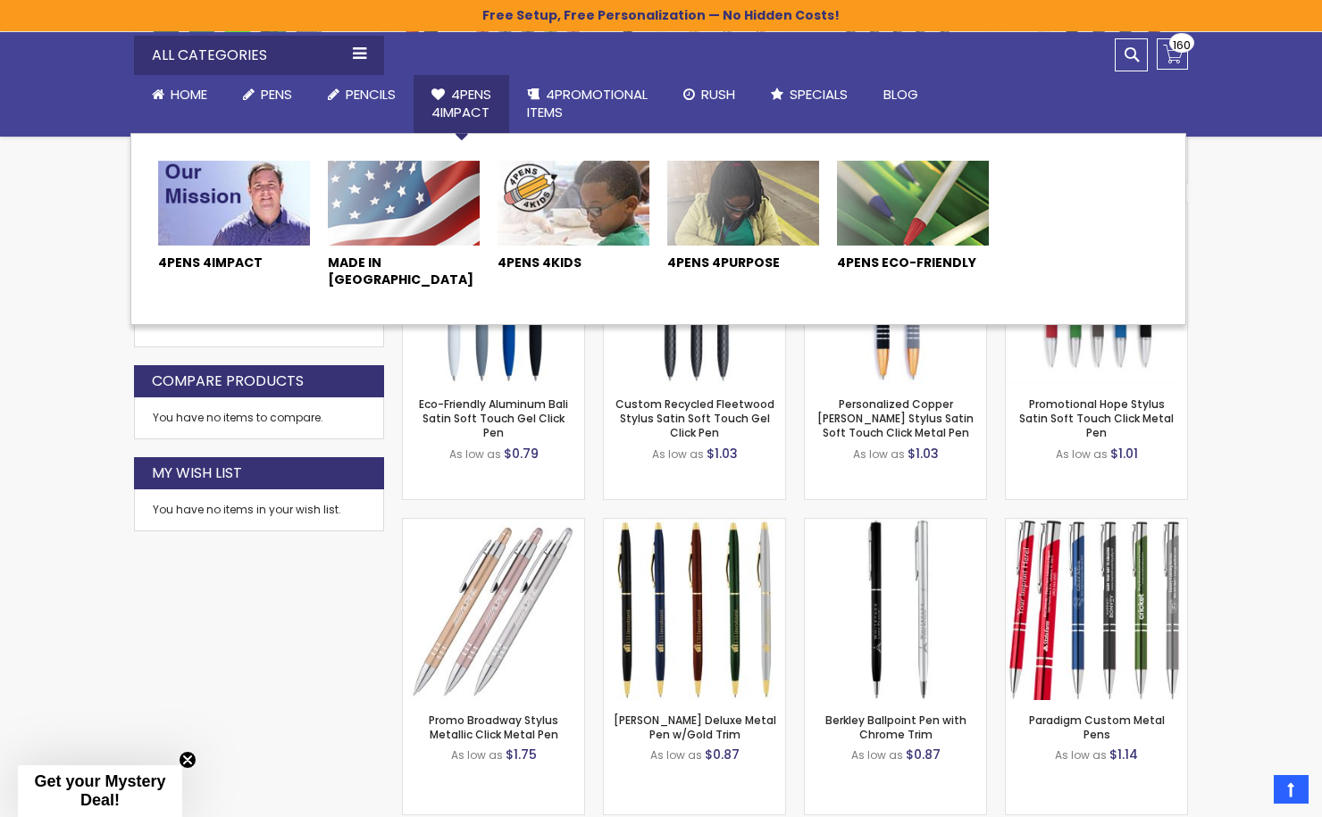
click at [460, 100] on span "4Pens 4impact" at bounding box center [461, 103] width 60 height 37
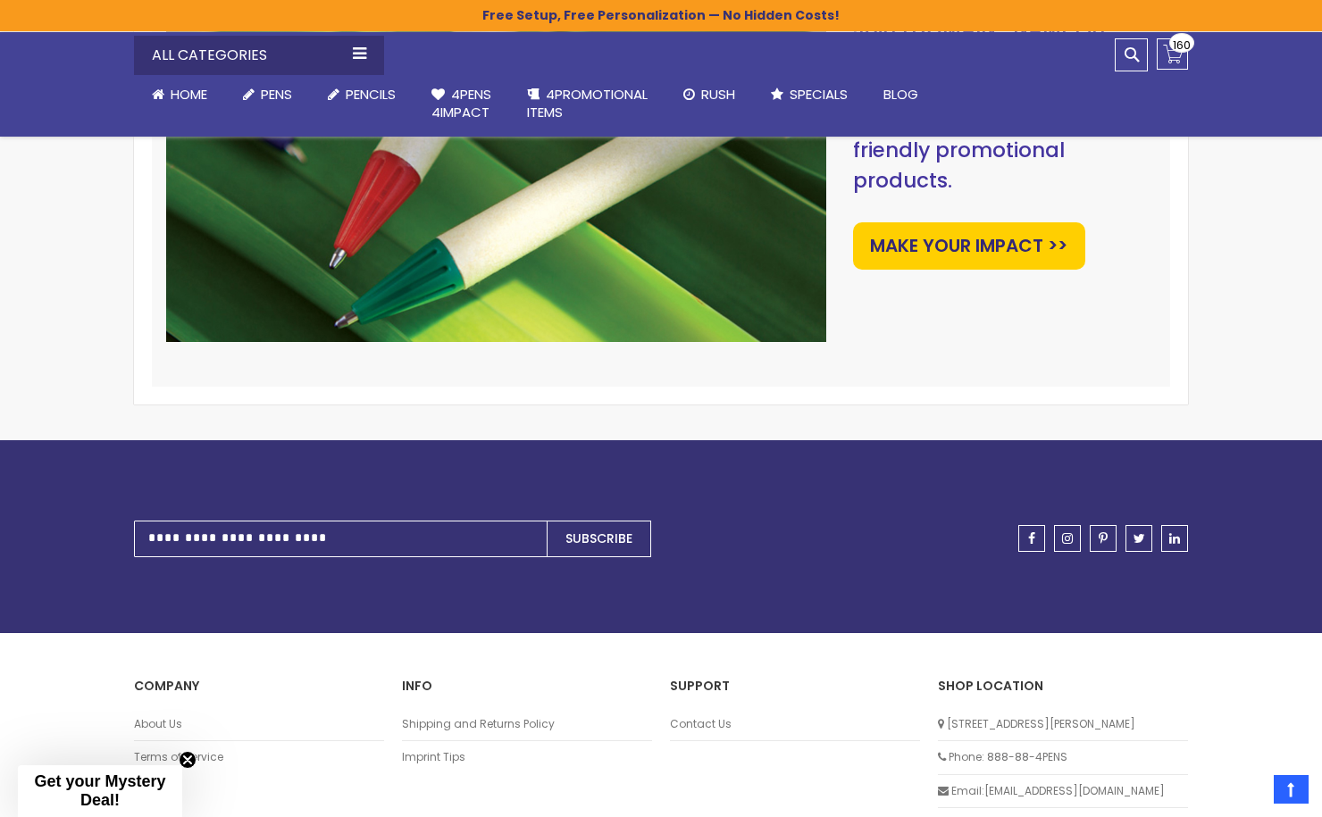
scroll to position [2841, 0]
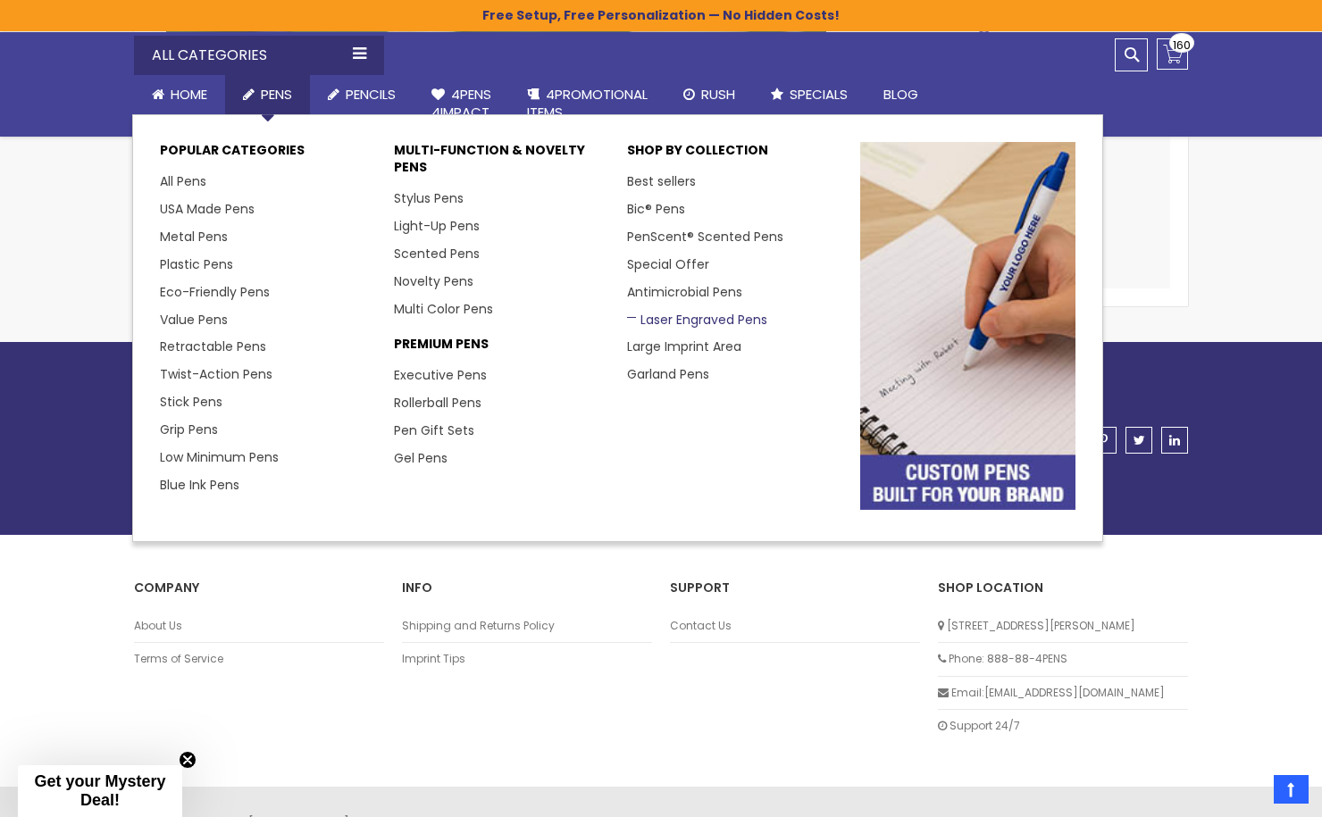
click at [699, 315] on link "Laser Engraved Pens" at bounding box center [697, 320] width 140 height 18
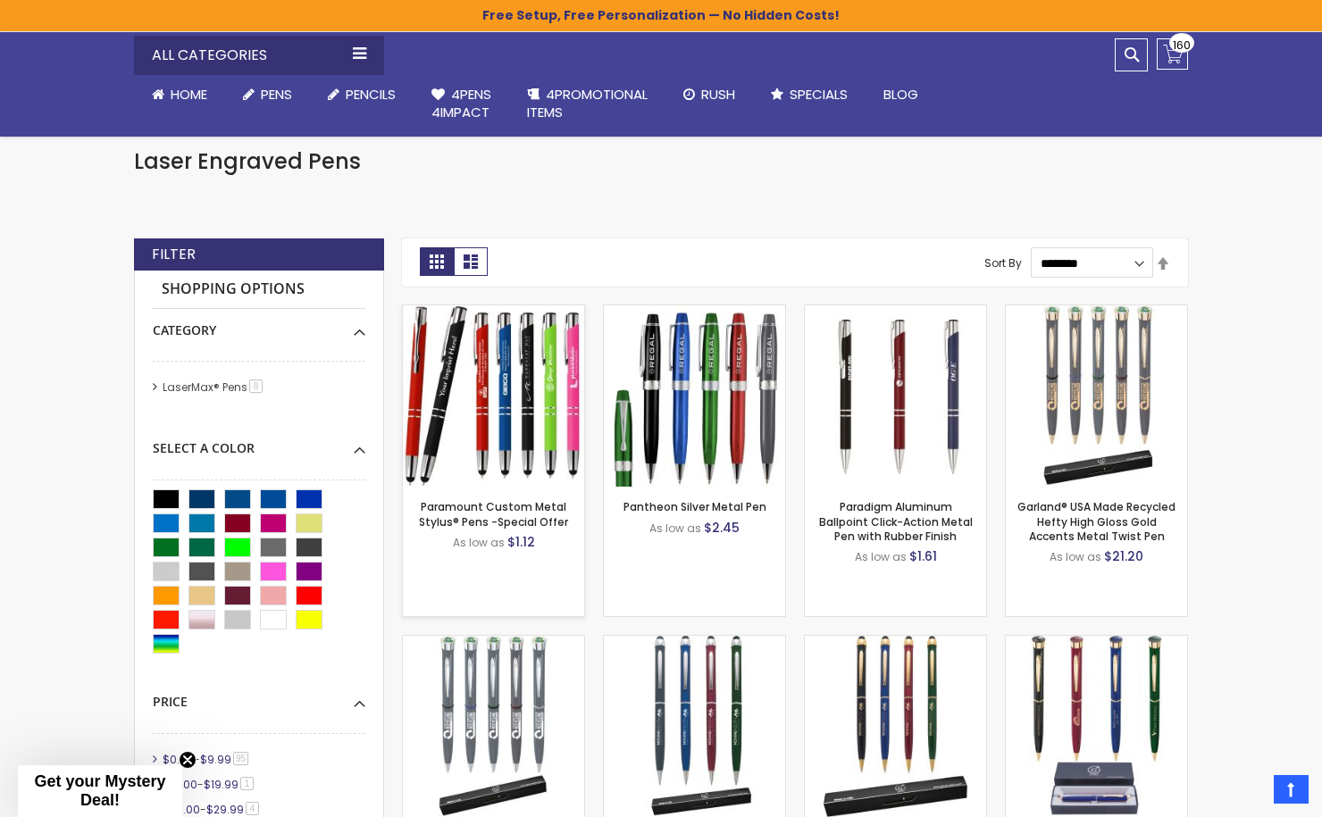
scroll to position [222, 0]
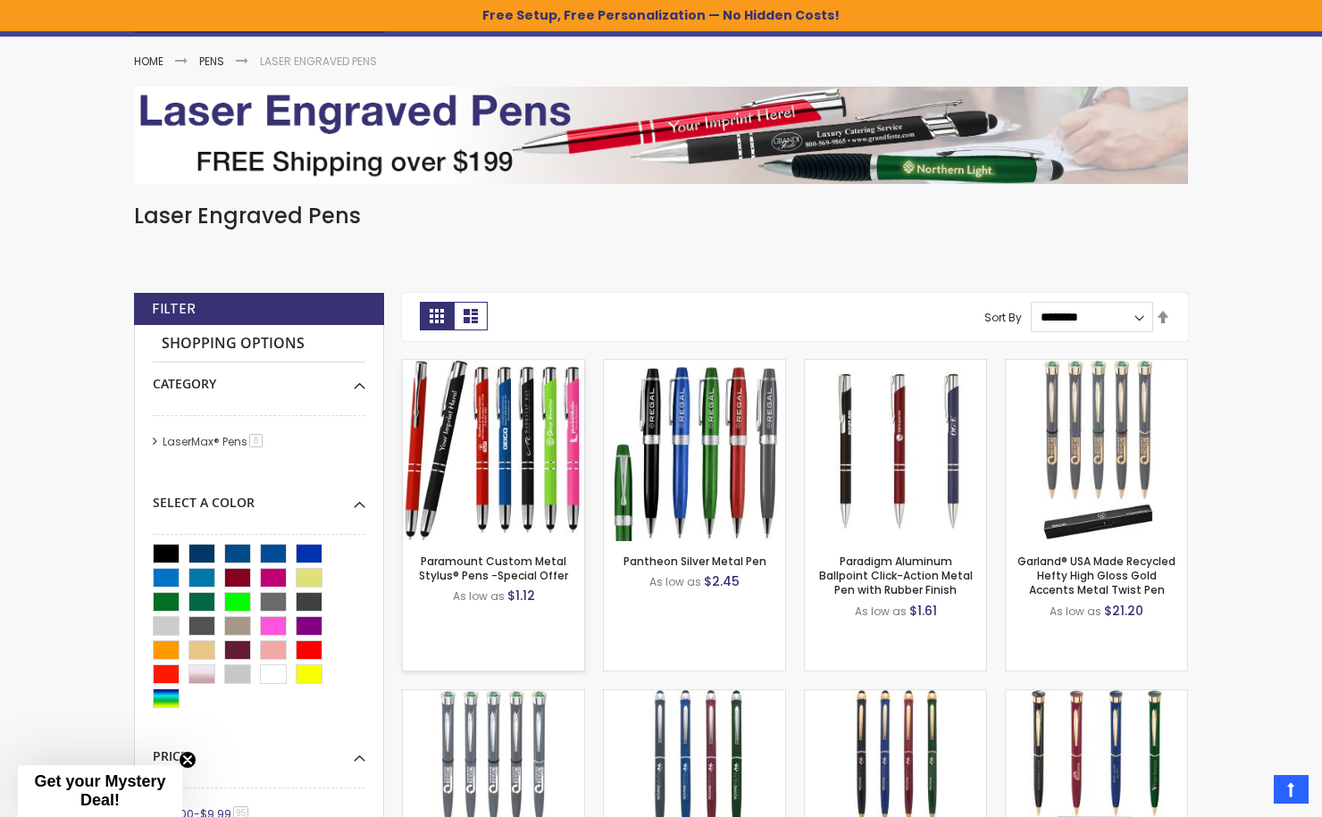
click at [478, 445] on img at bounding box center [493, 450] width 181 height 181
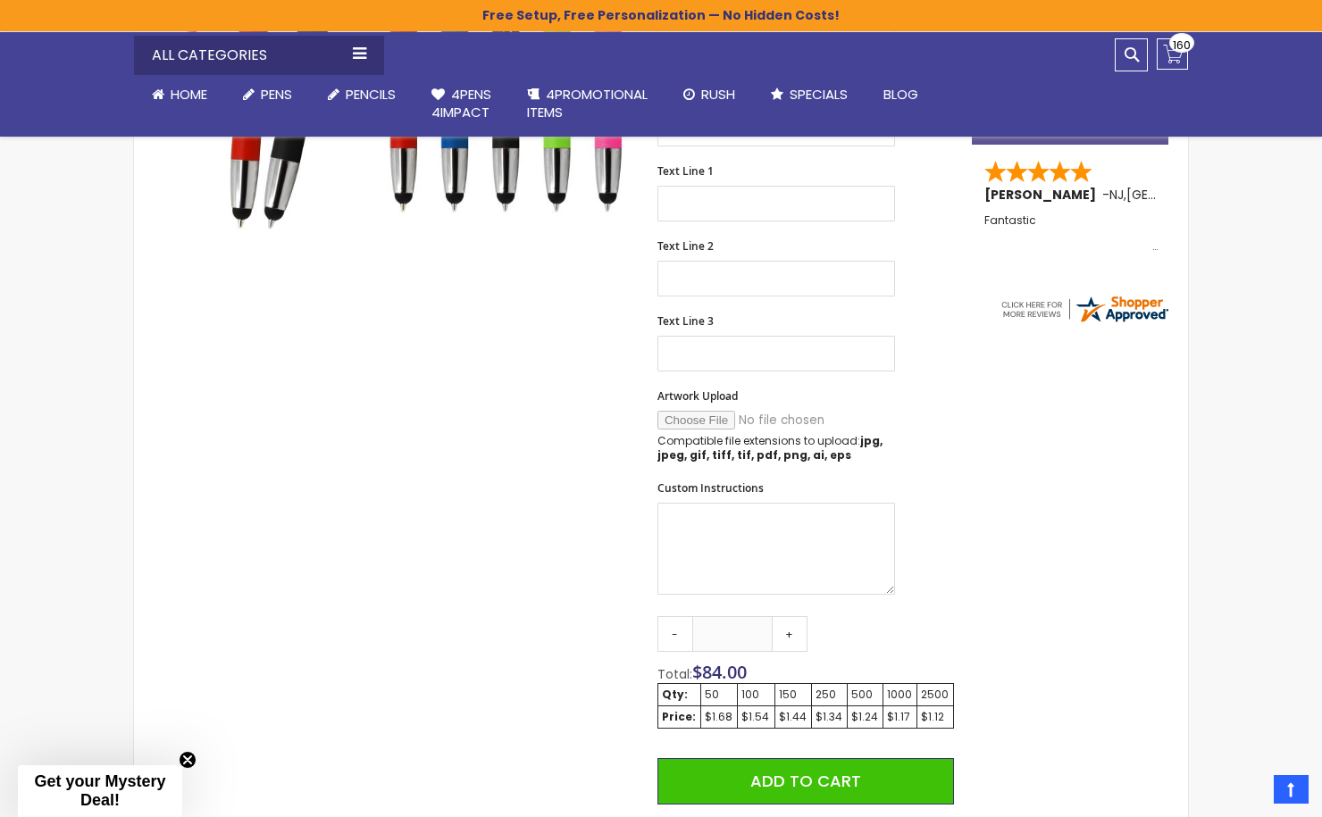
scroll to position [707, 0]
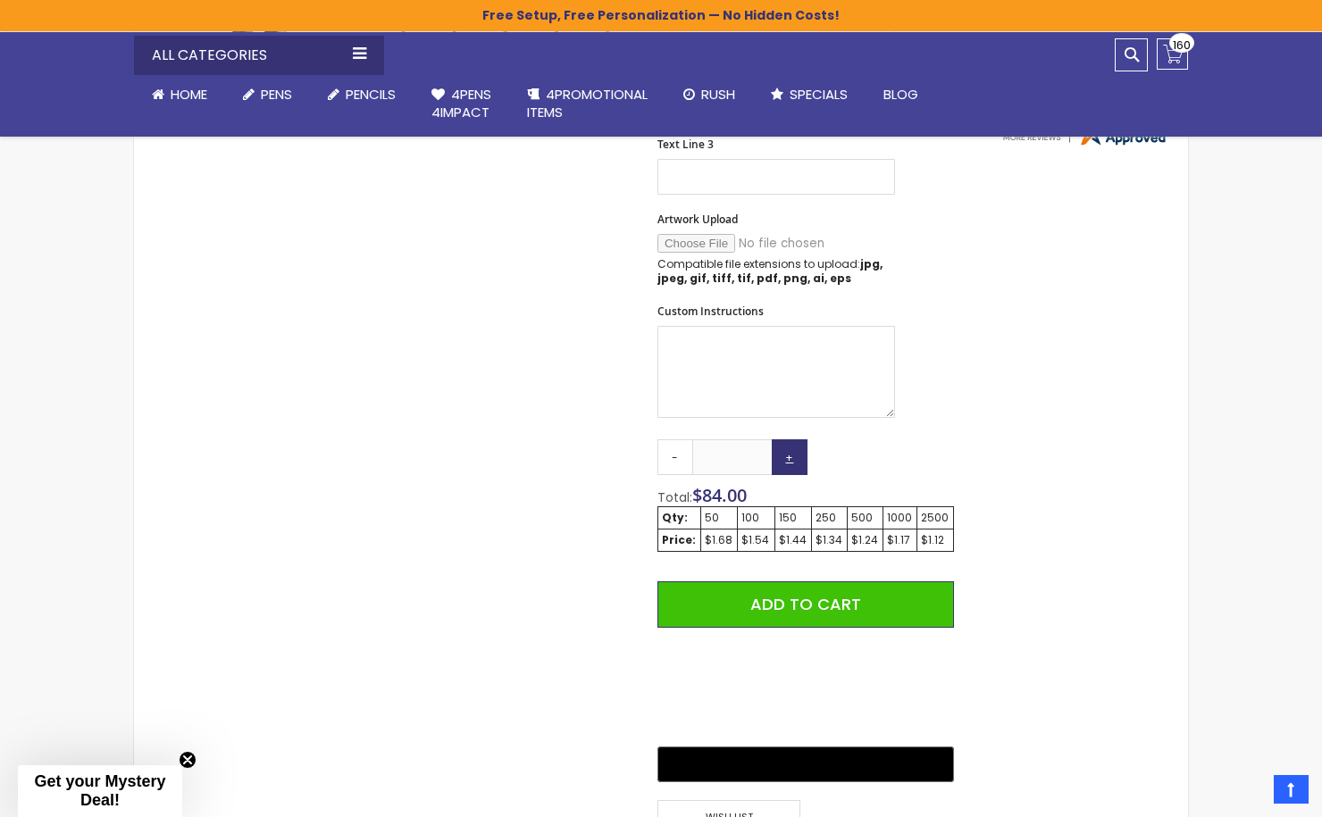
click at [791, 457] on link "+" at bounding box center [789, 457] width 36 height 36
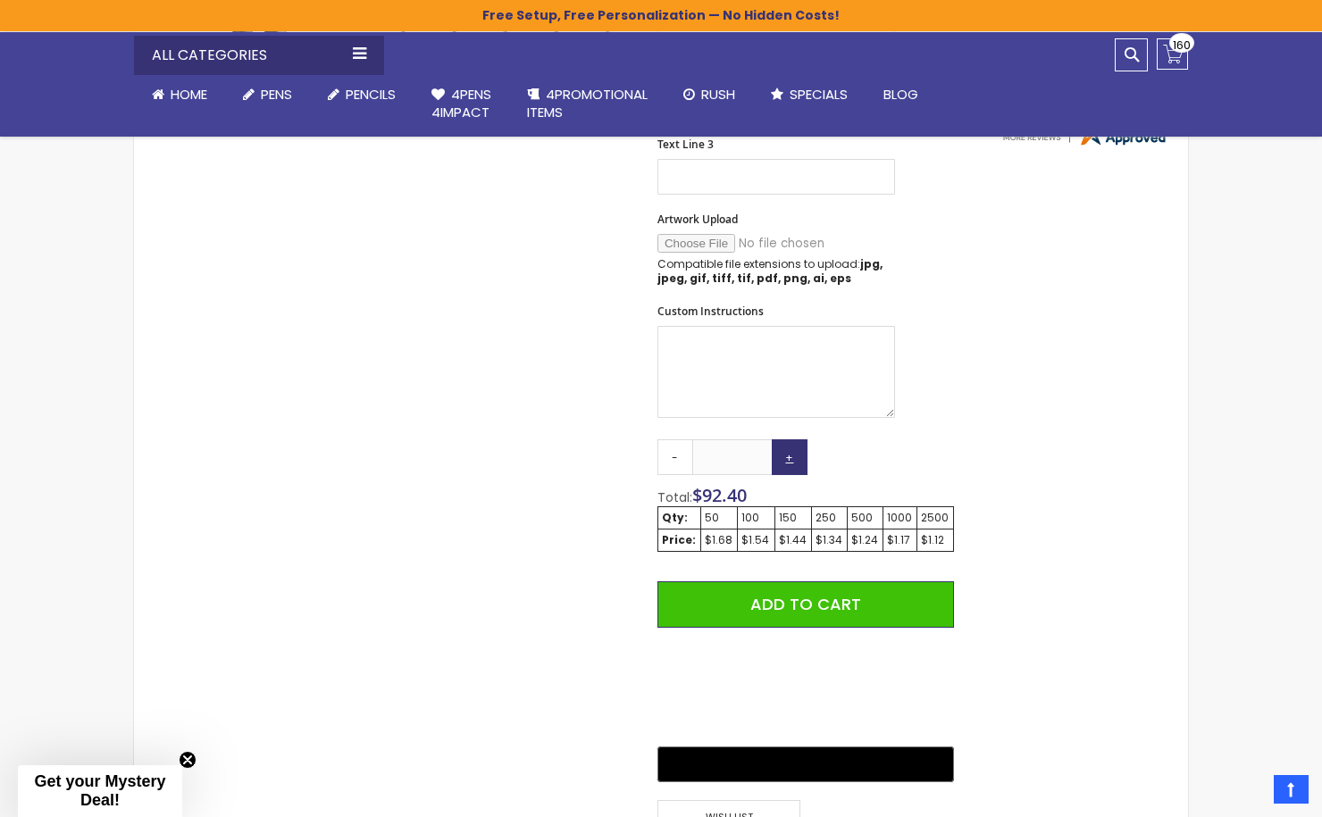
click at [791, 457] on link "+" at bounding box center [789, 457] width 36 height 36
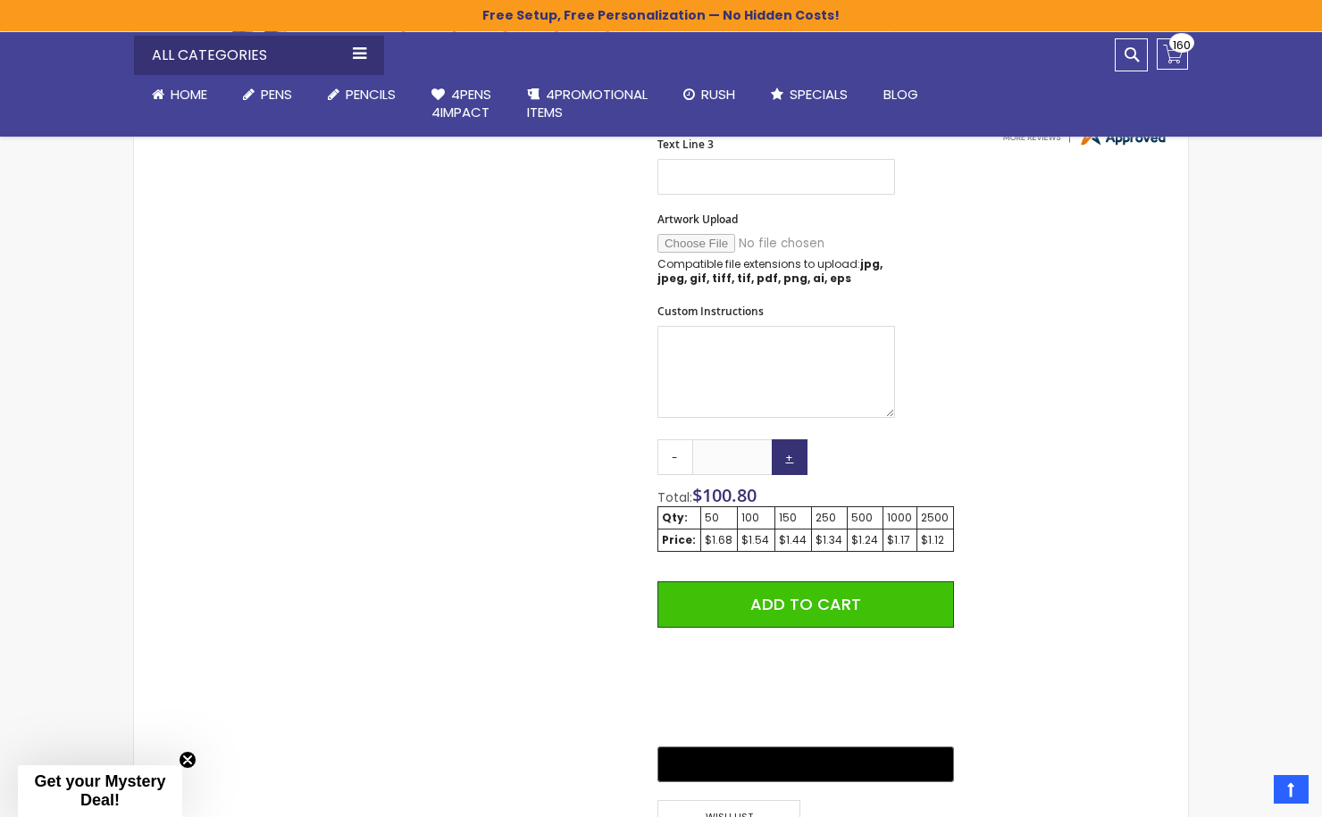
click at [791, 457] on link "+" at bounding box center [789, 457] width 36 height 36
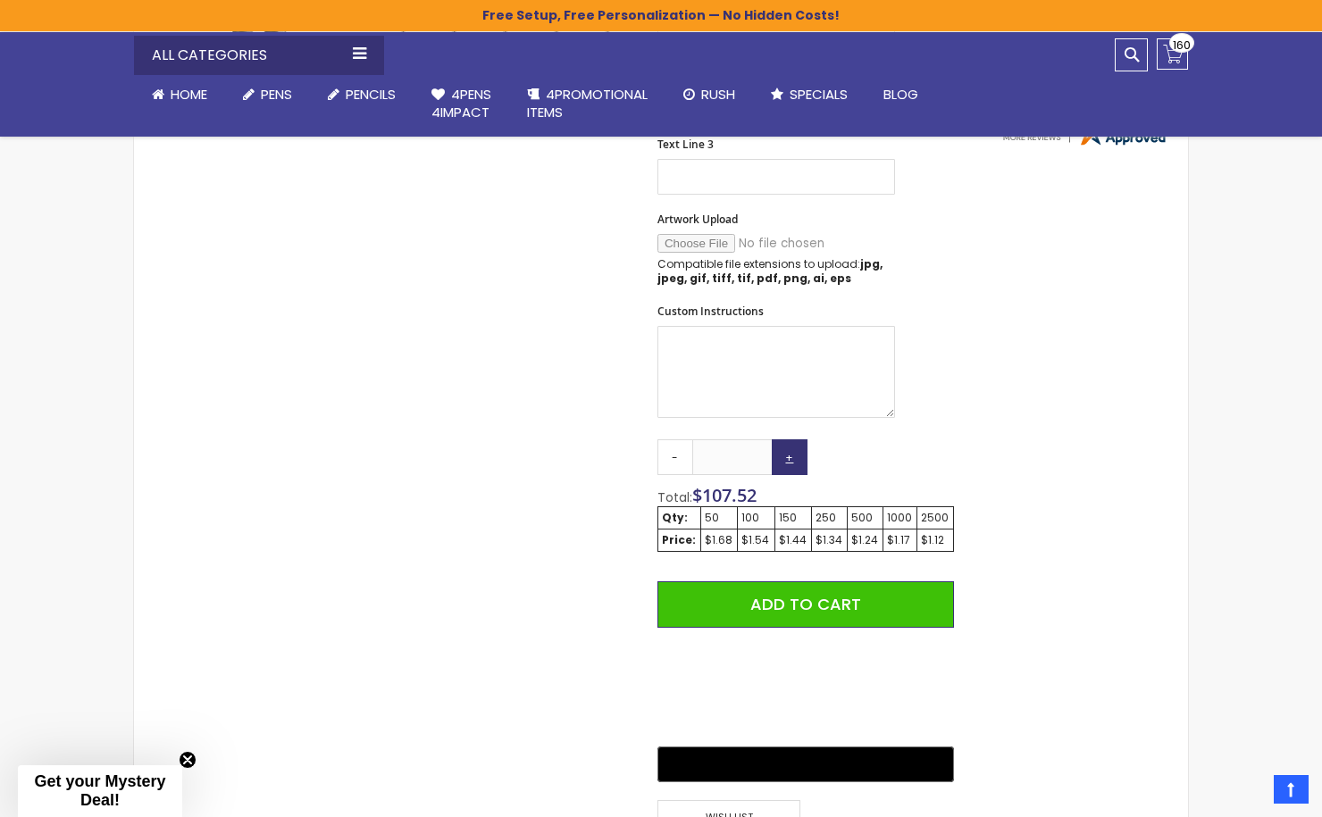
click at [791, 457] on link "+" at bounding box center [789, 457] width 36 height 36
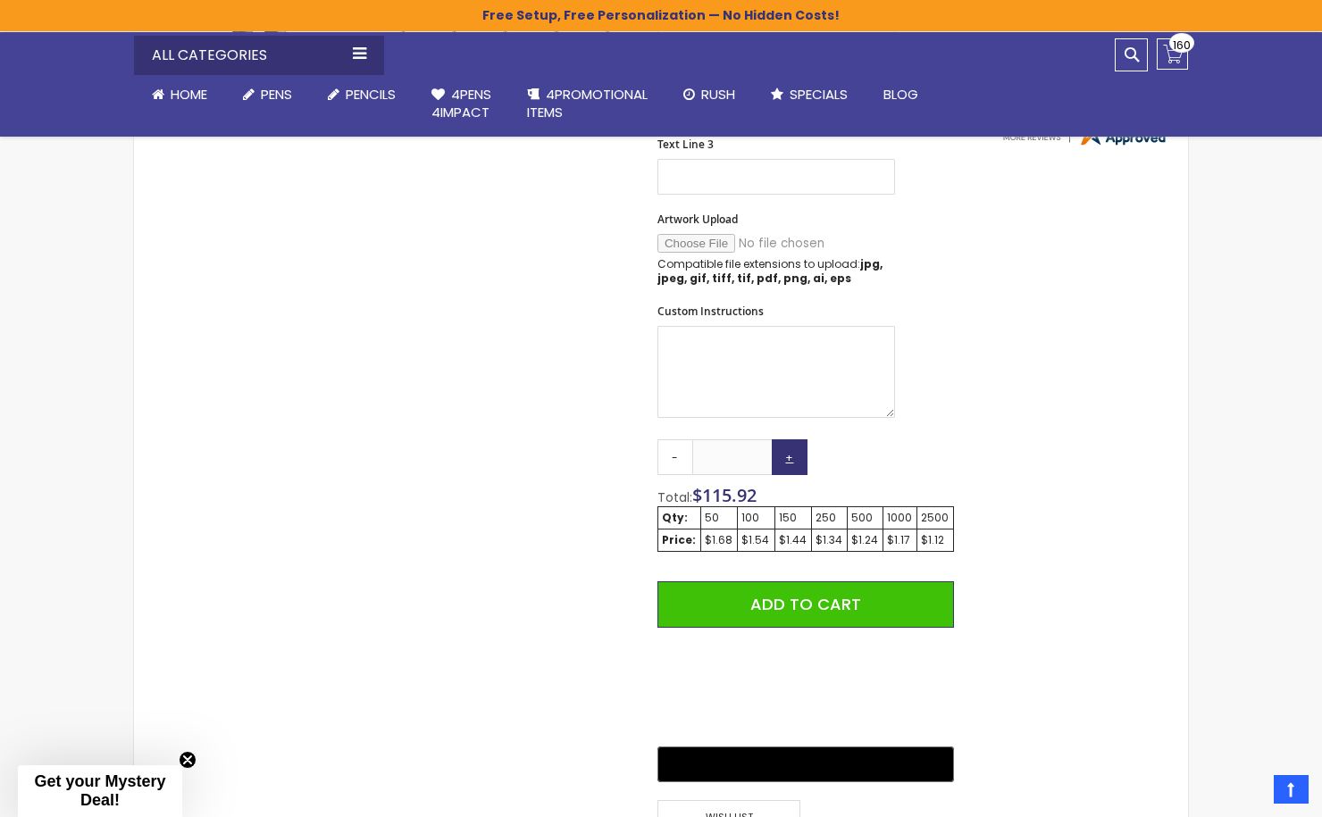
click at [791, 457] on link "+" at bounding box center [789, 457] width 36 height 36
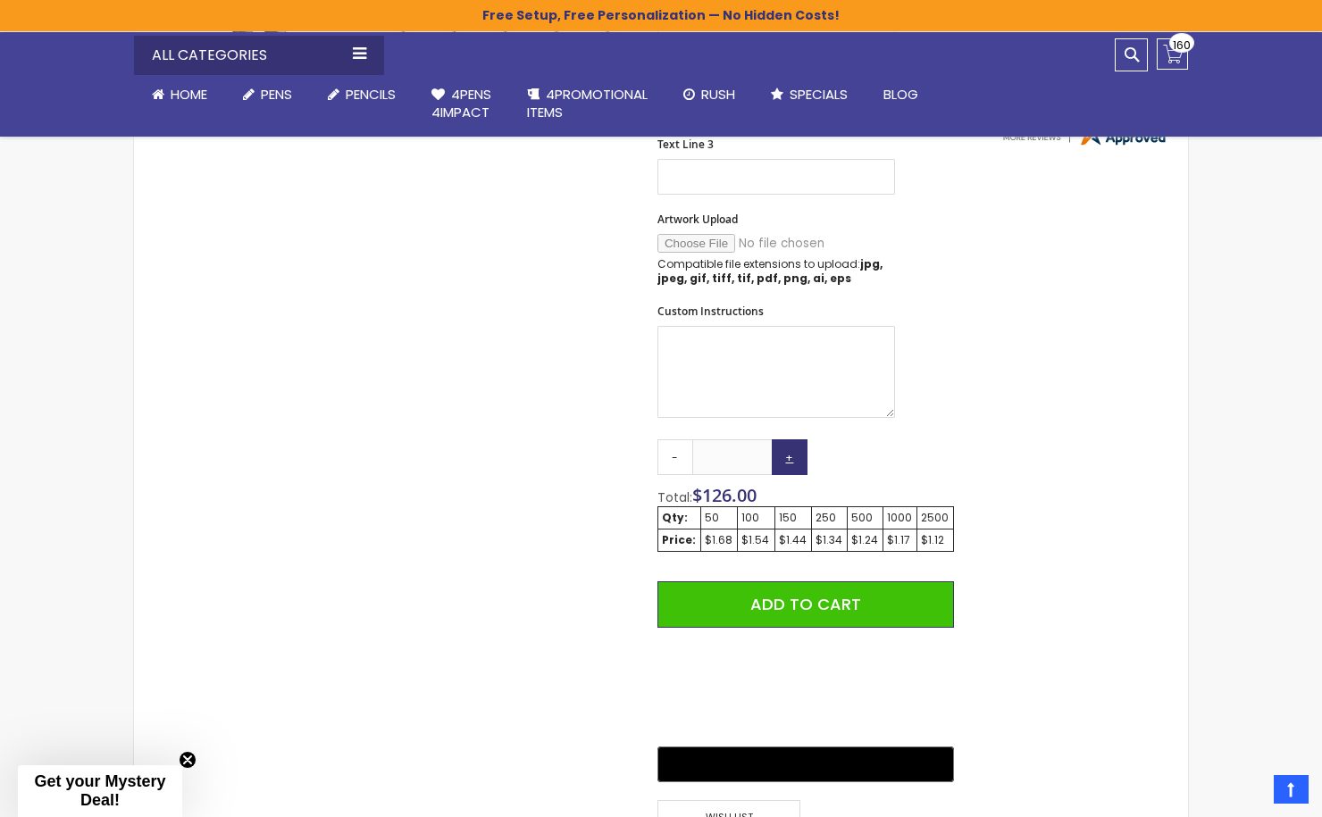
click at [791, 457] on link "+" at bounding box center [789, 457] width 36 height 36
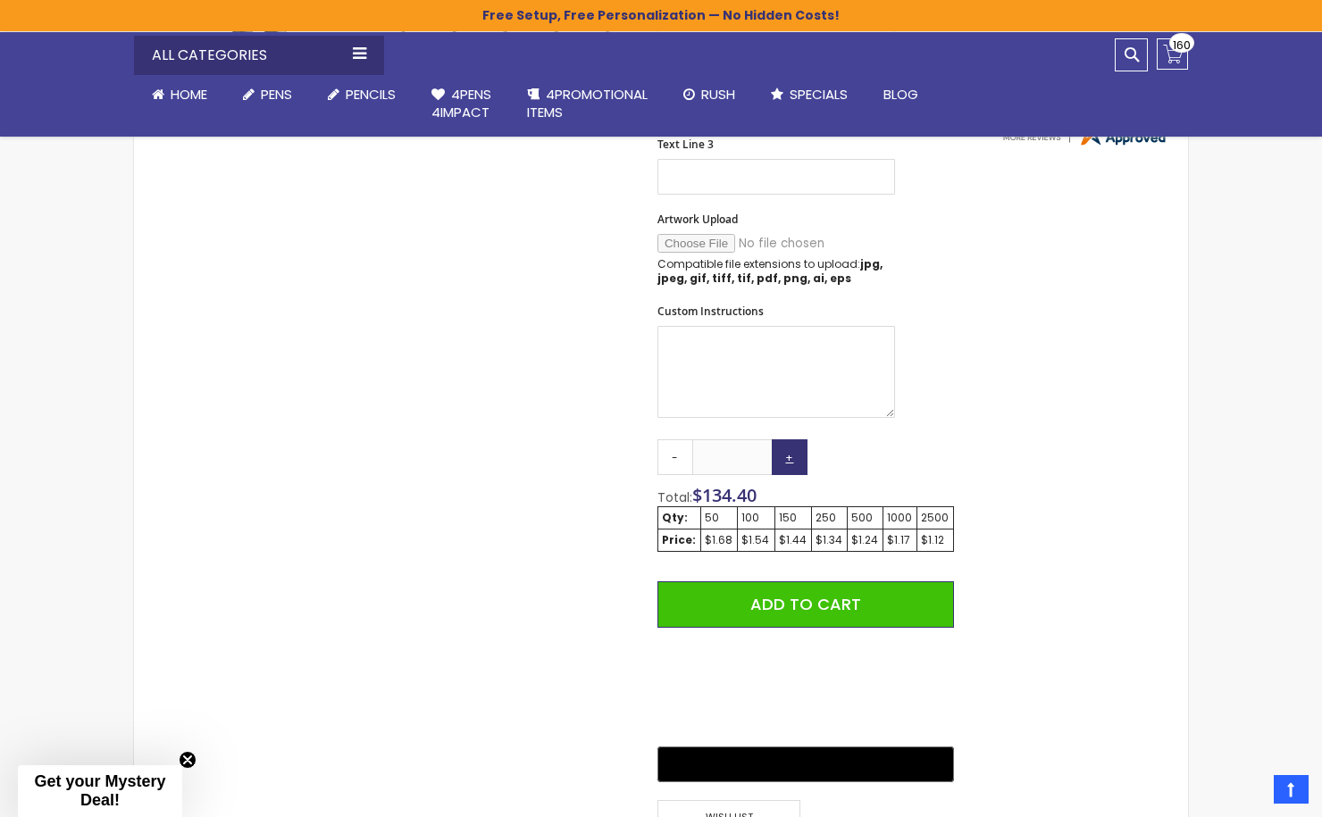
click at [791, 457] on link "+" at bounding box center [789, 457] width 36 height 36
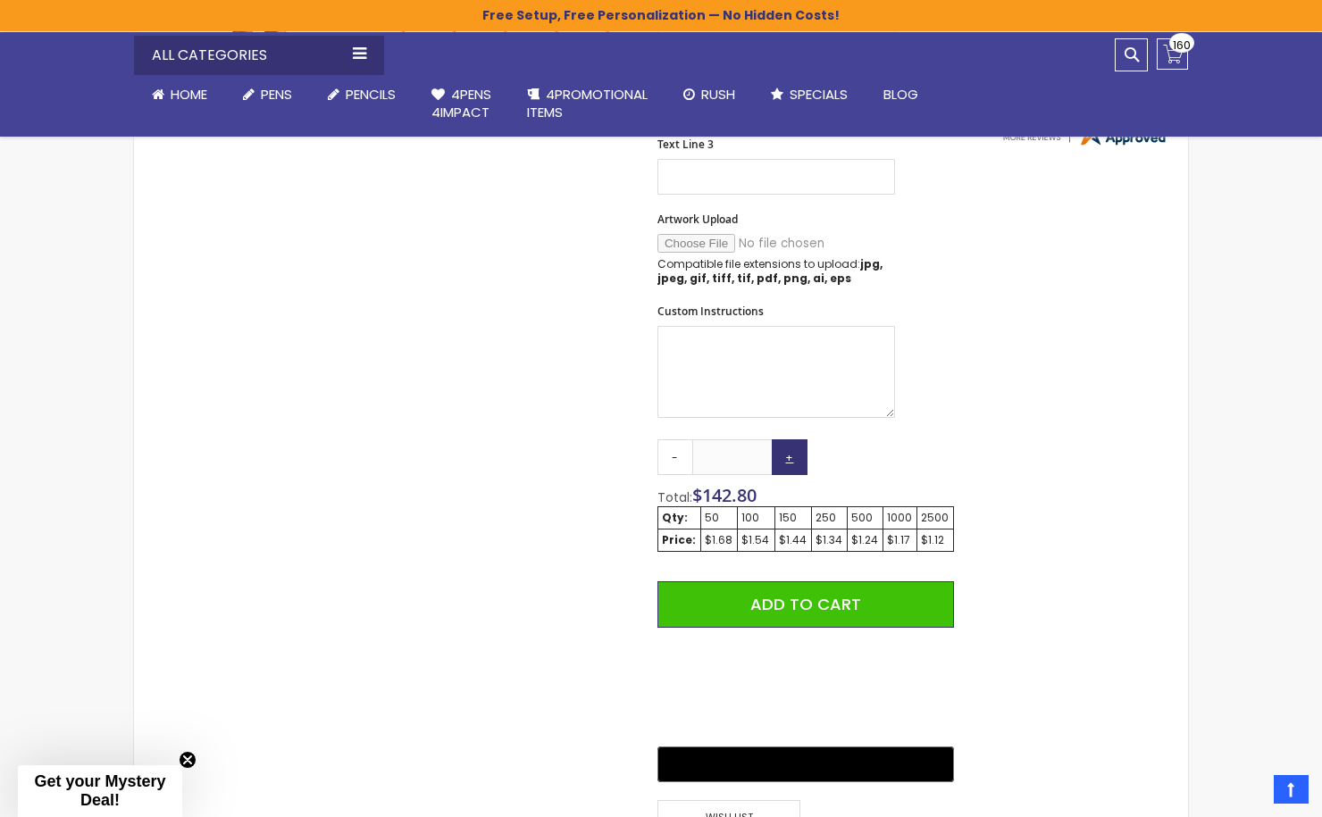
click at [791, 457] on link "+" at bounding box center [789, 457] width 36 height 36
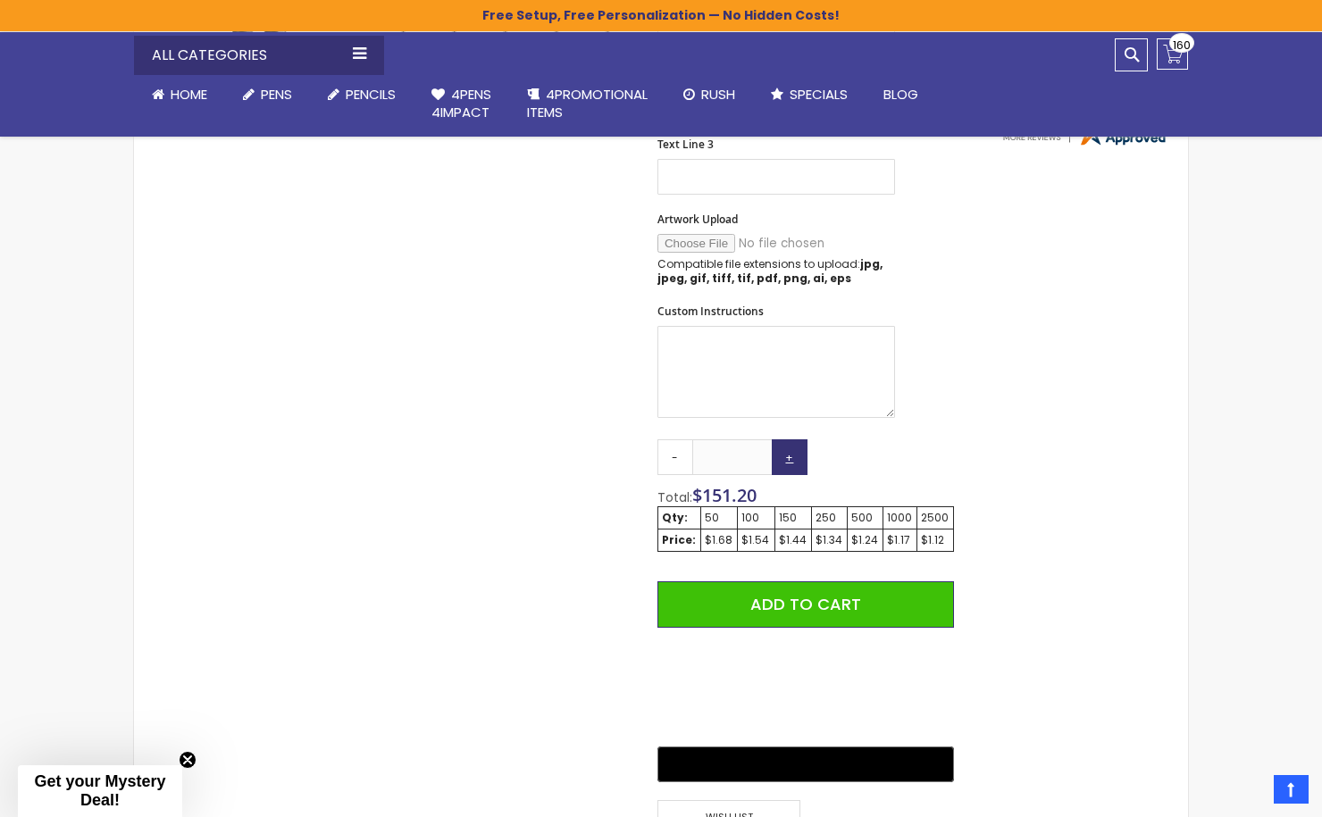
click at [791, 457] on link "+" at bounding box center [789, 457] width 36 height 36
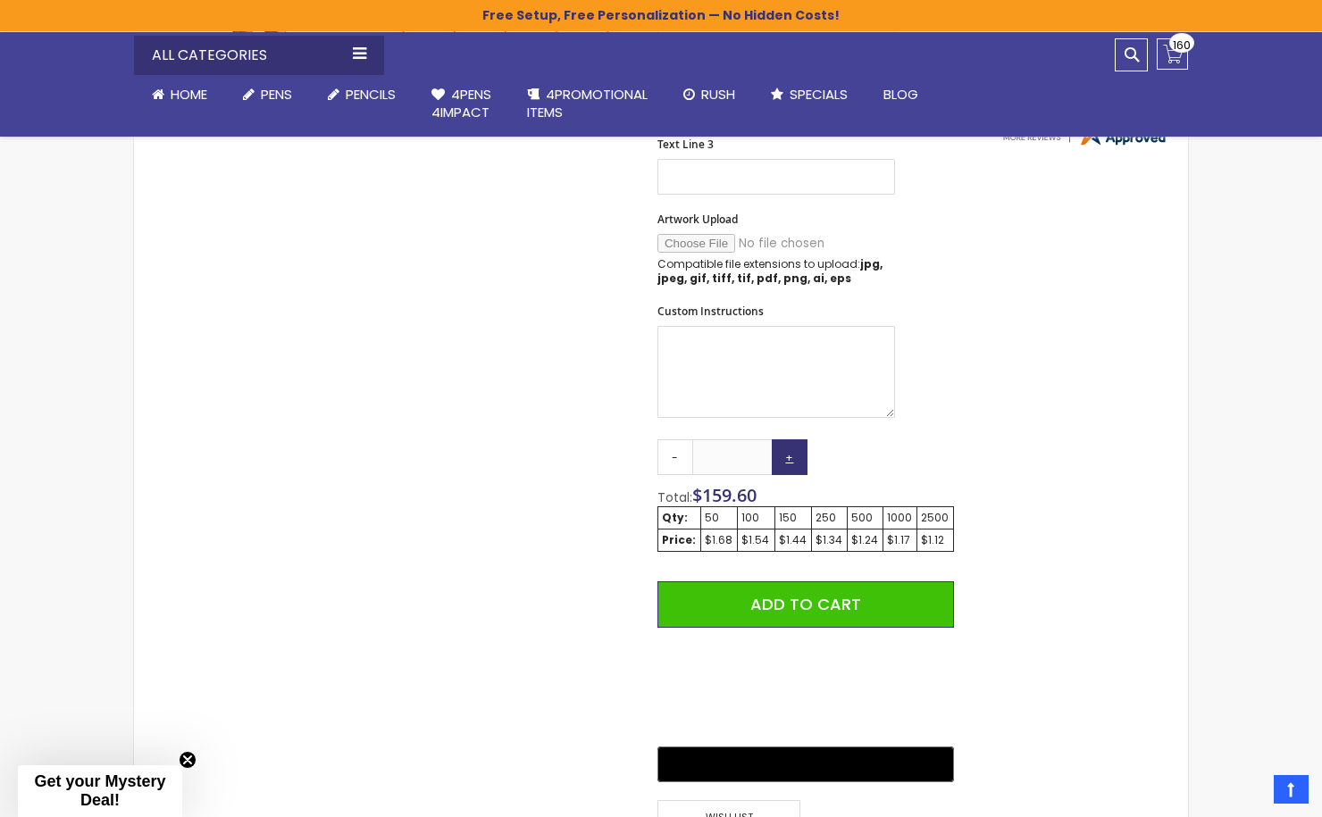
click at [791, 457] on link "+" at bounding box center [789, 457] width 36 height 36
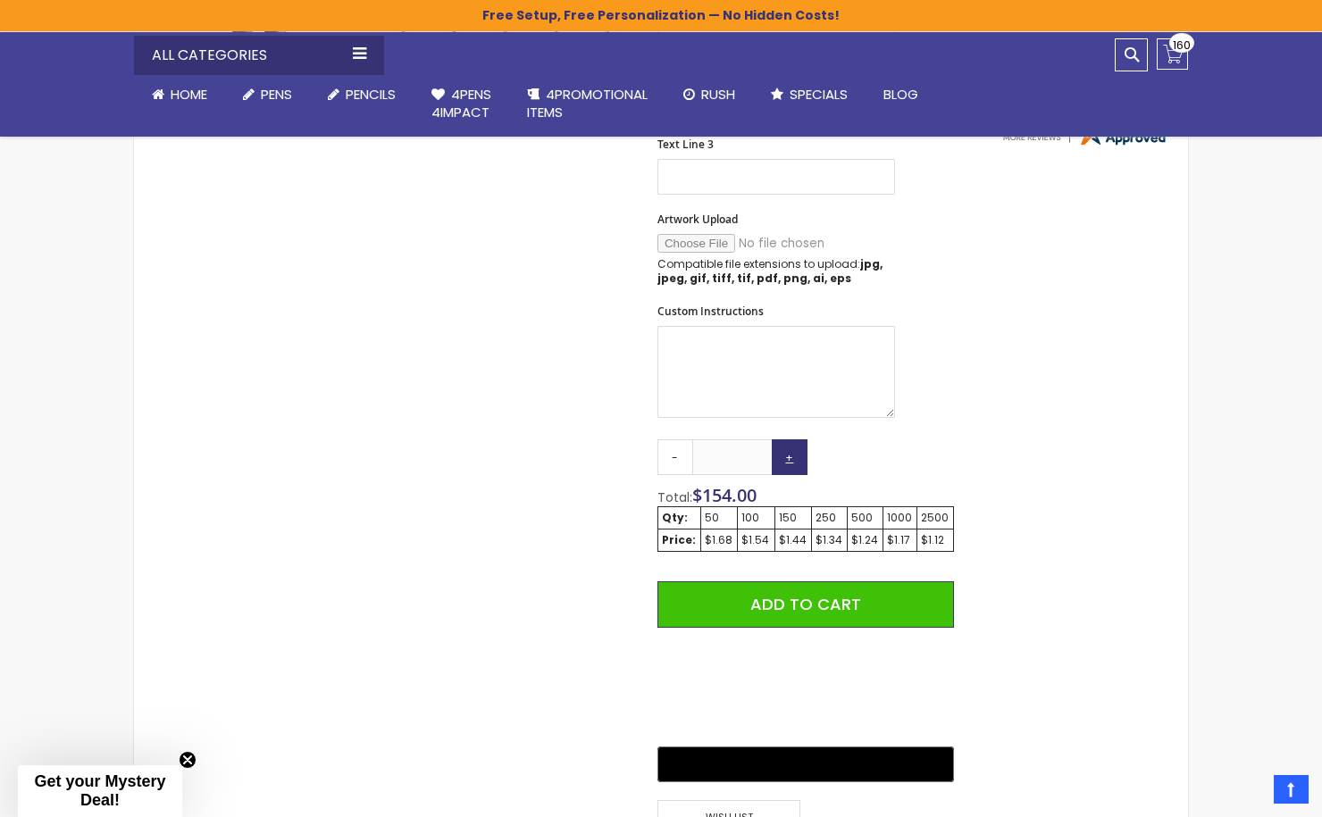
click at [791, 457] on link "+" at bounding box center [789, 457] width 36 height 36
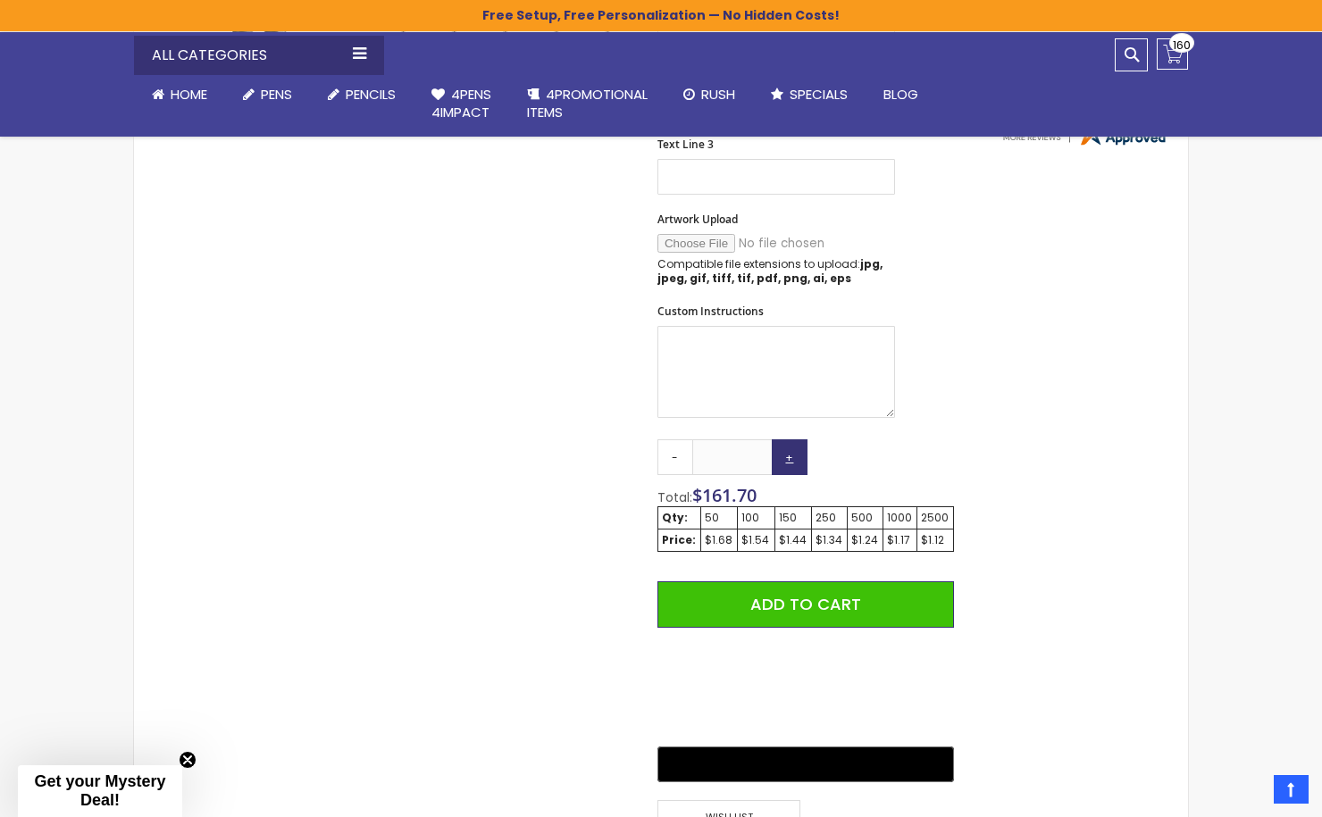
click at [791, 457] on link "+" at bounding box center [789, 457] width 36 height 36
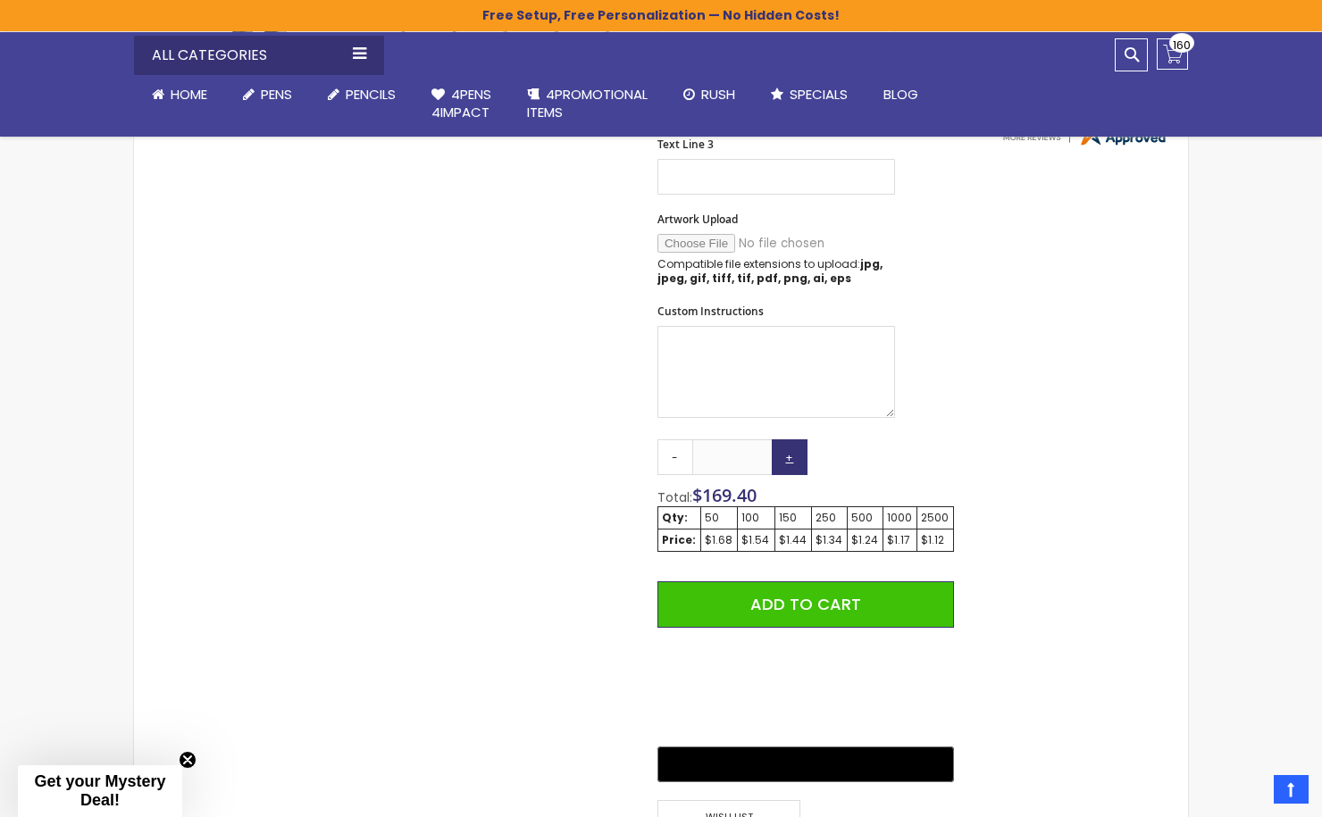
click at [791, 457] on link "+" at bounding box center [789, 457] width 36 height 36
click at [756, 445] on input "***" at bounding box center [732, 457] width 80 height 36
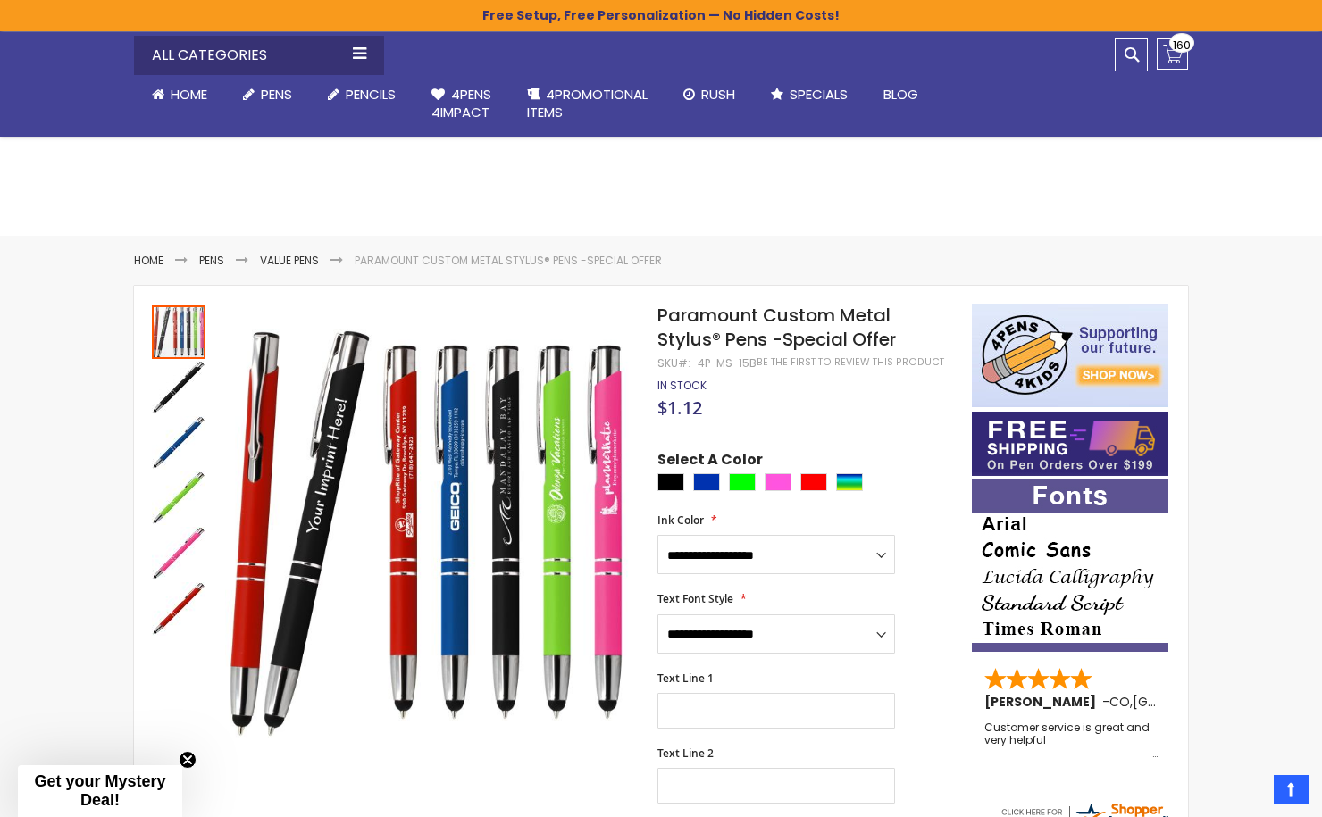
scroll to position [0, 0]
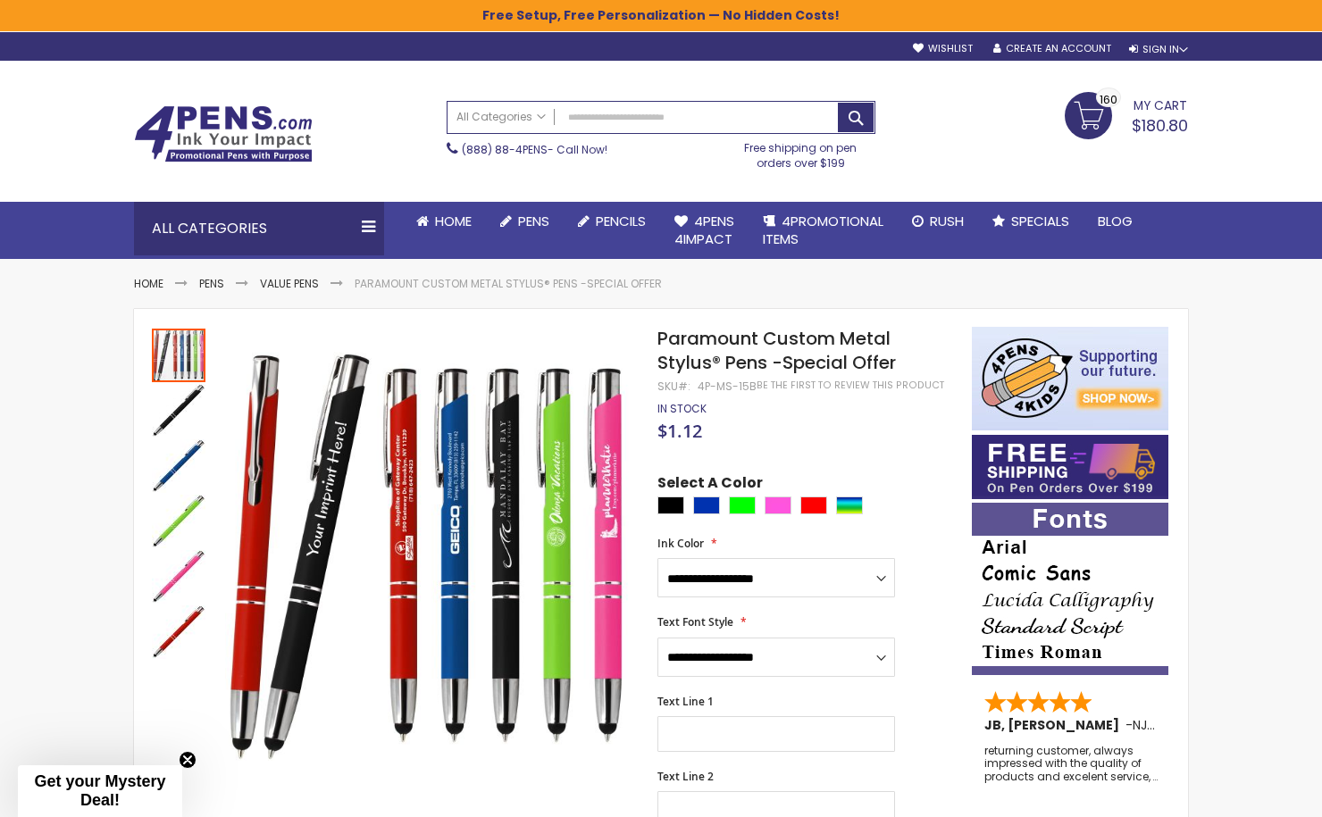
type input "***"
